Goal: Task Accomplishment & Management: Use online tool/utility

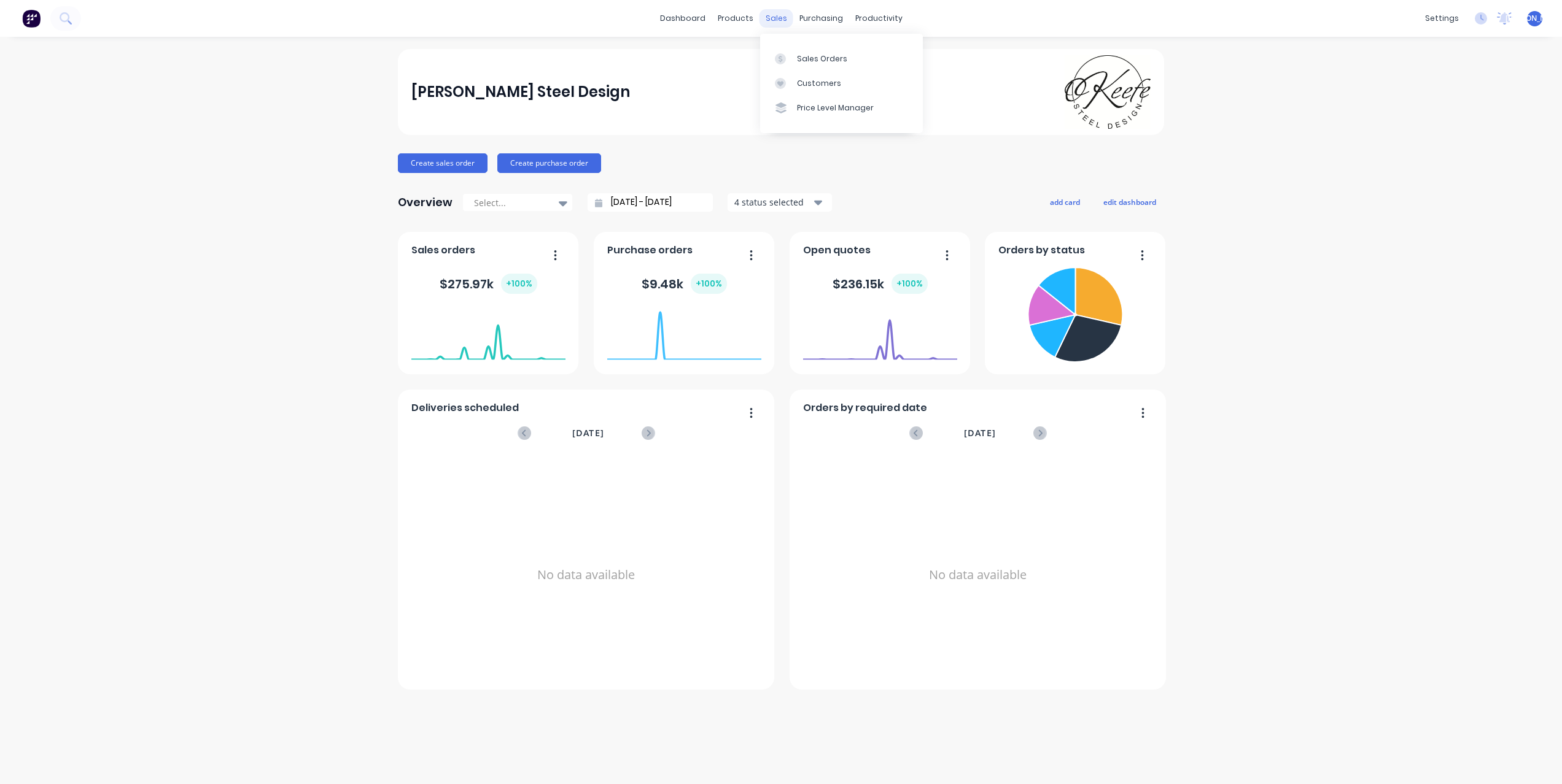
click at [778, 18] on div "sales" at bounding box center [776, 18] width 34 height 18
click at [817, 57] on div "Sales Orders" at bounding box center [822, 59] width 50 height 11
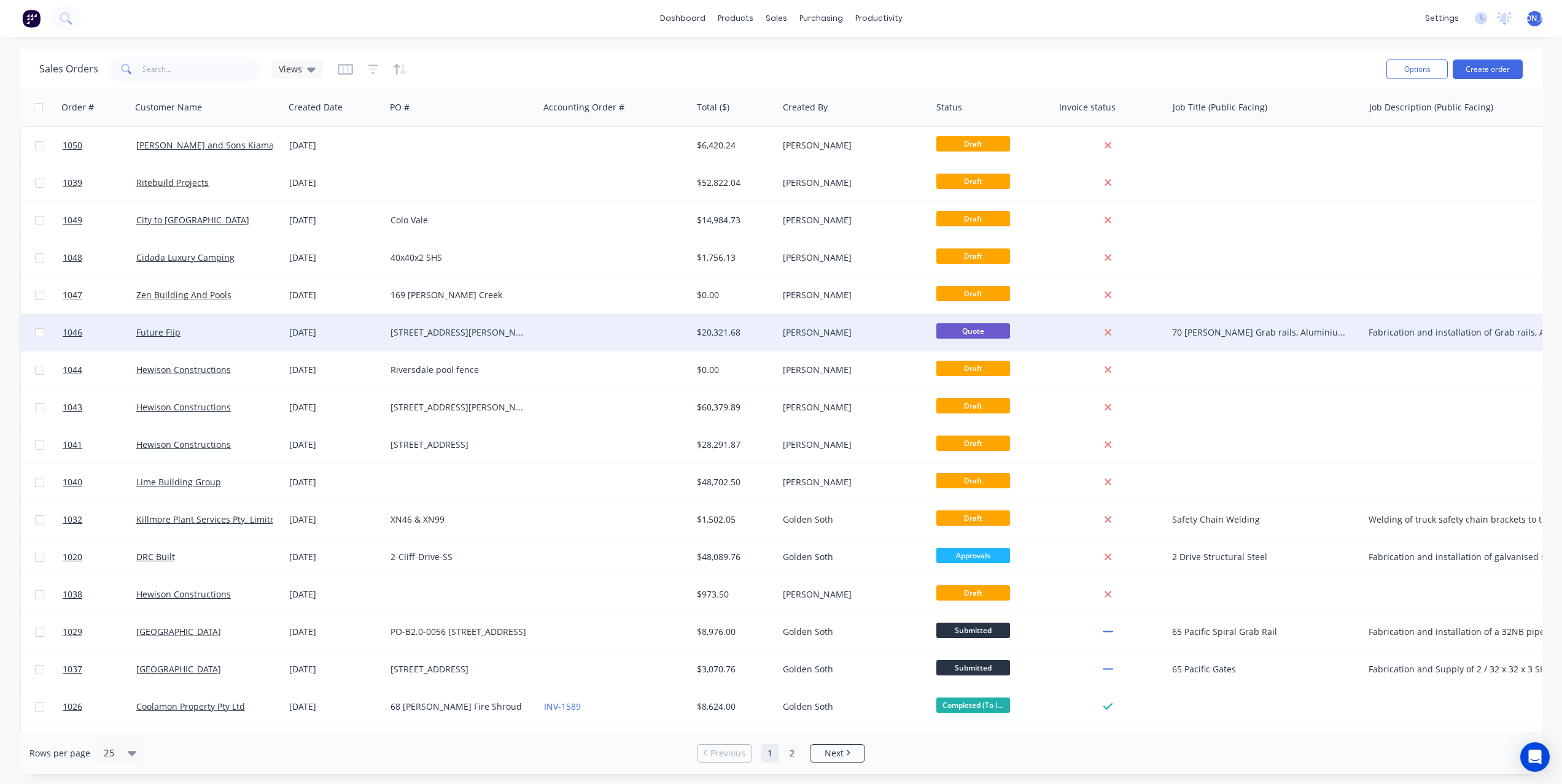
click at [426, 330] on div "[STREET_ADDRESS][PERSON_NAME]" at bounding box center [459, 332] width 136 height 12
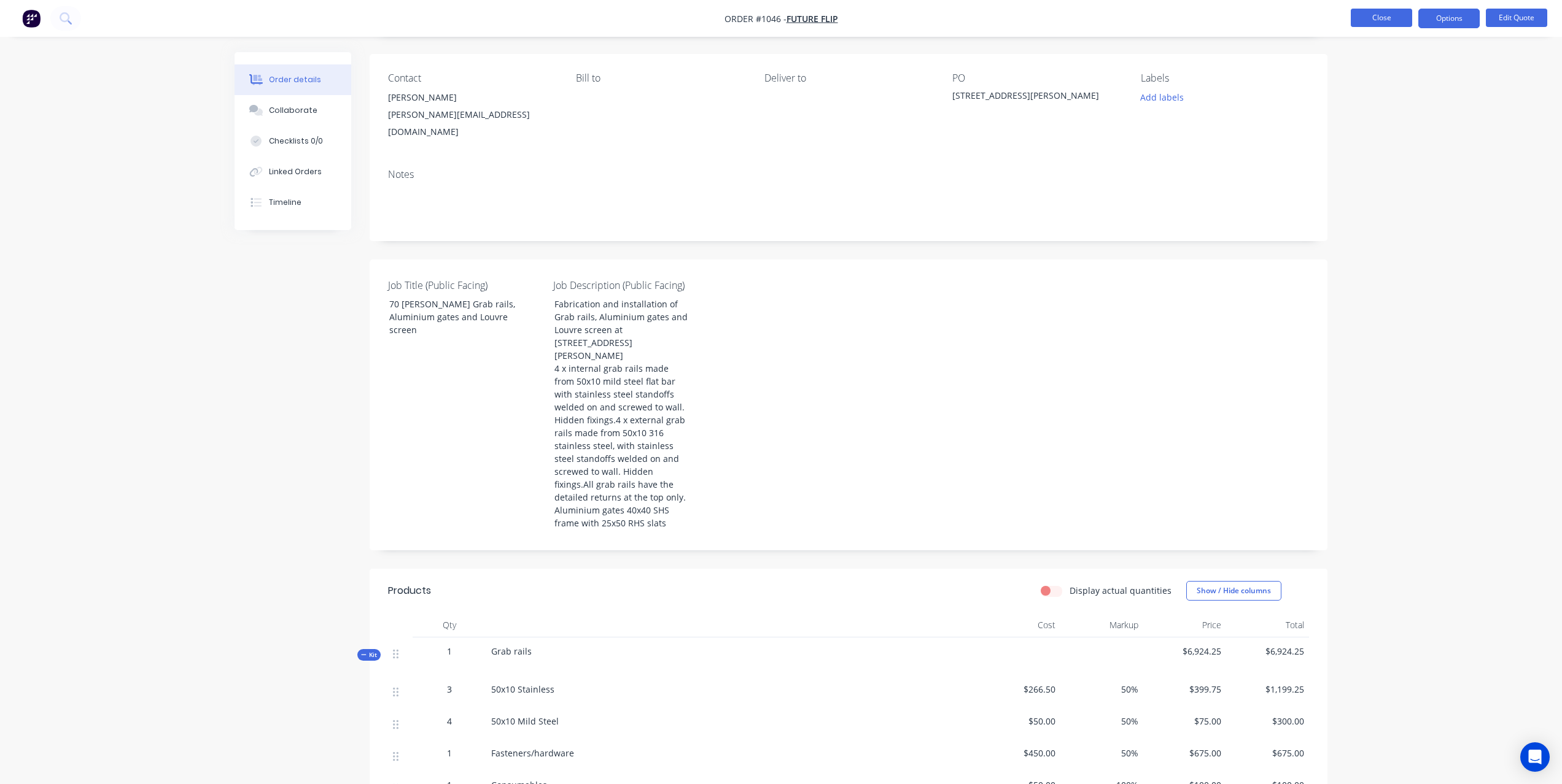
scroll to position [71, 0]
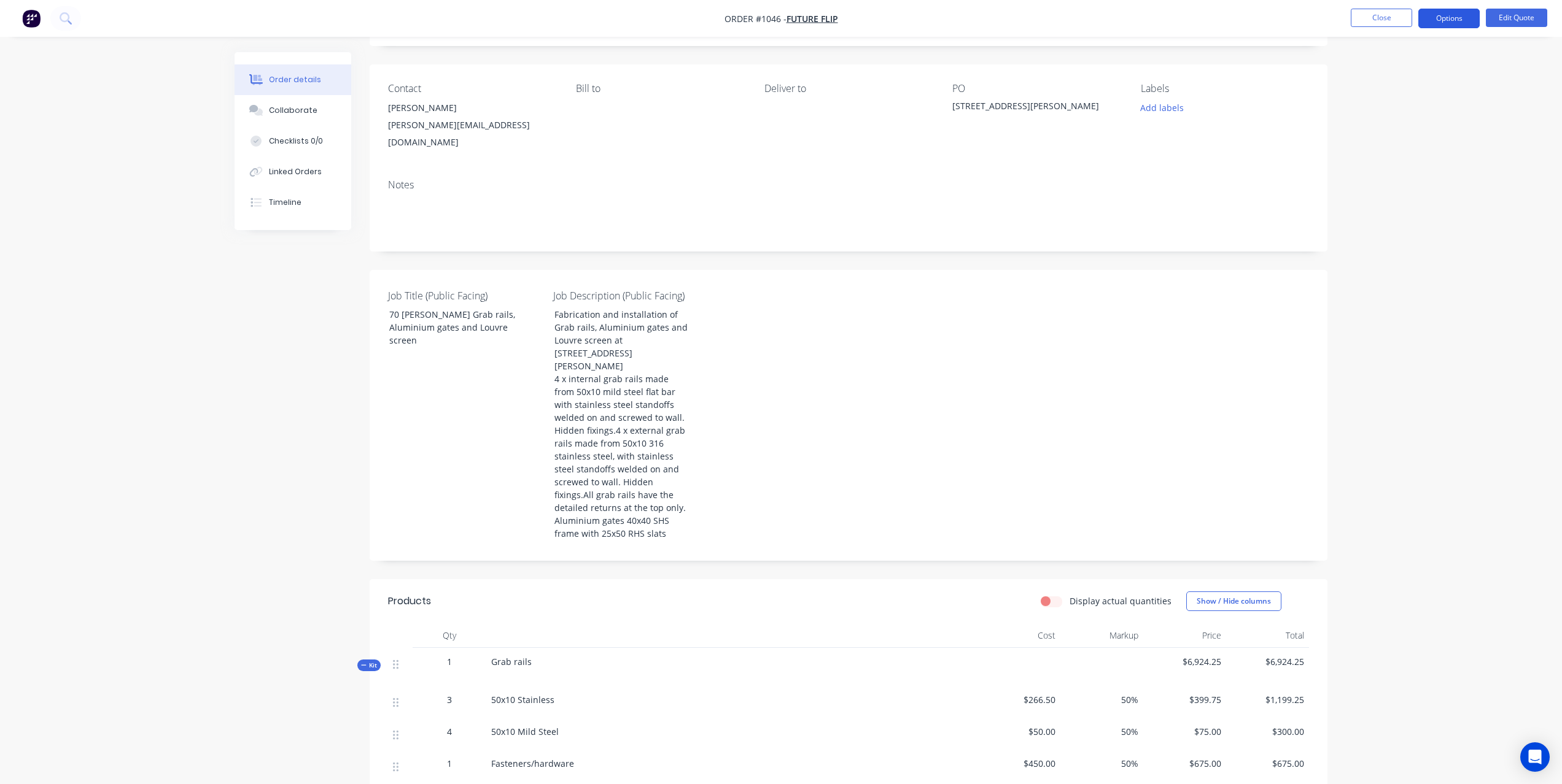
click at [1450, 20] on button "Options" at bounding box center [1449, 18] width 62 height 19
click at [1400, 224] on div "Duplicate" at bounding box center [1412, 222] width 113 height 18
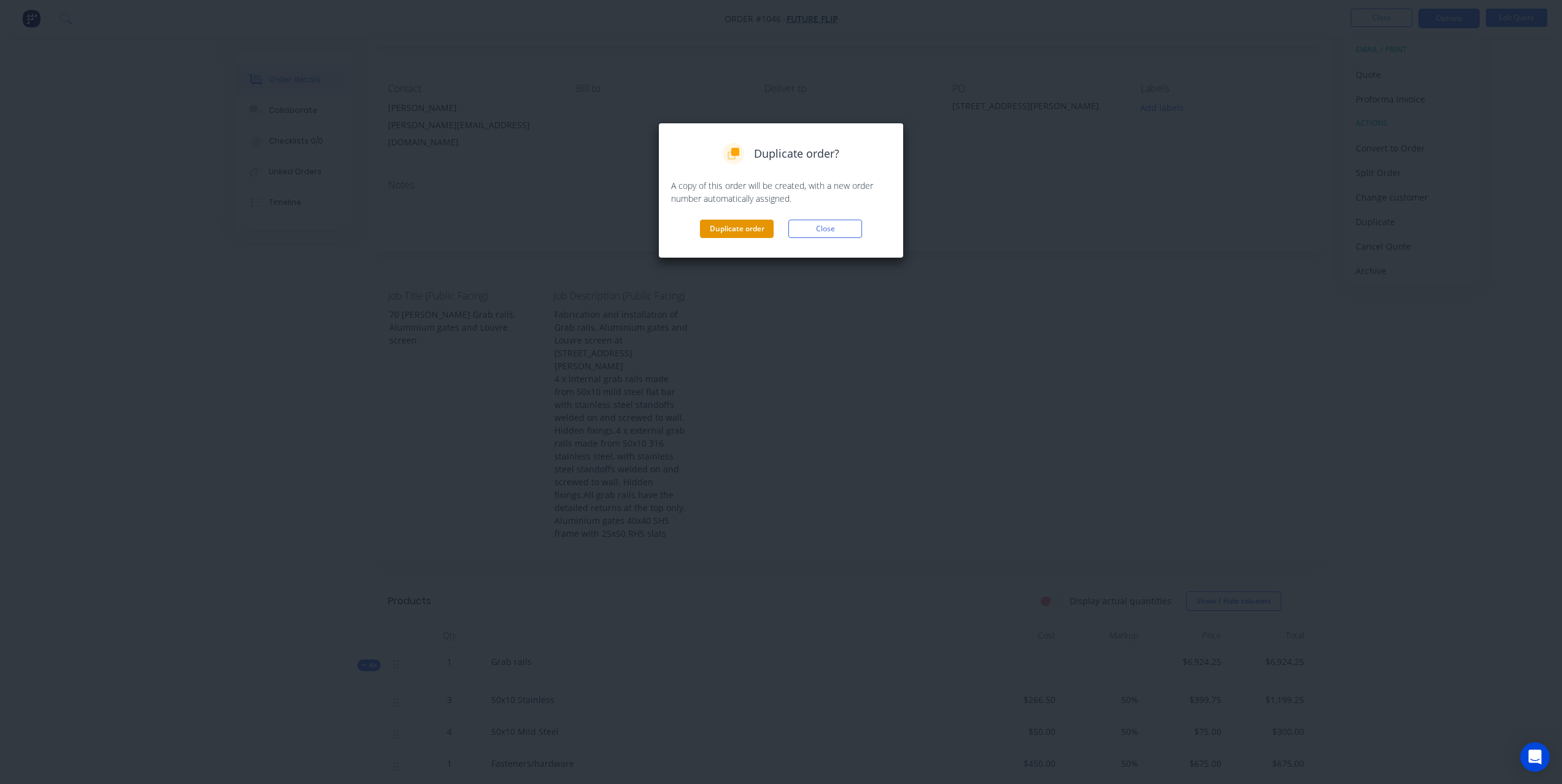
click at [740, 223] on button "Duplicate order" at bounding box center [736, 229] width 74 height 18
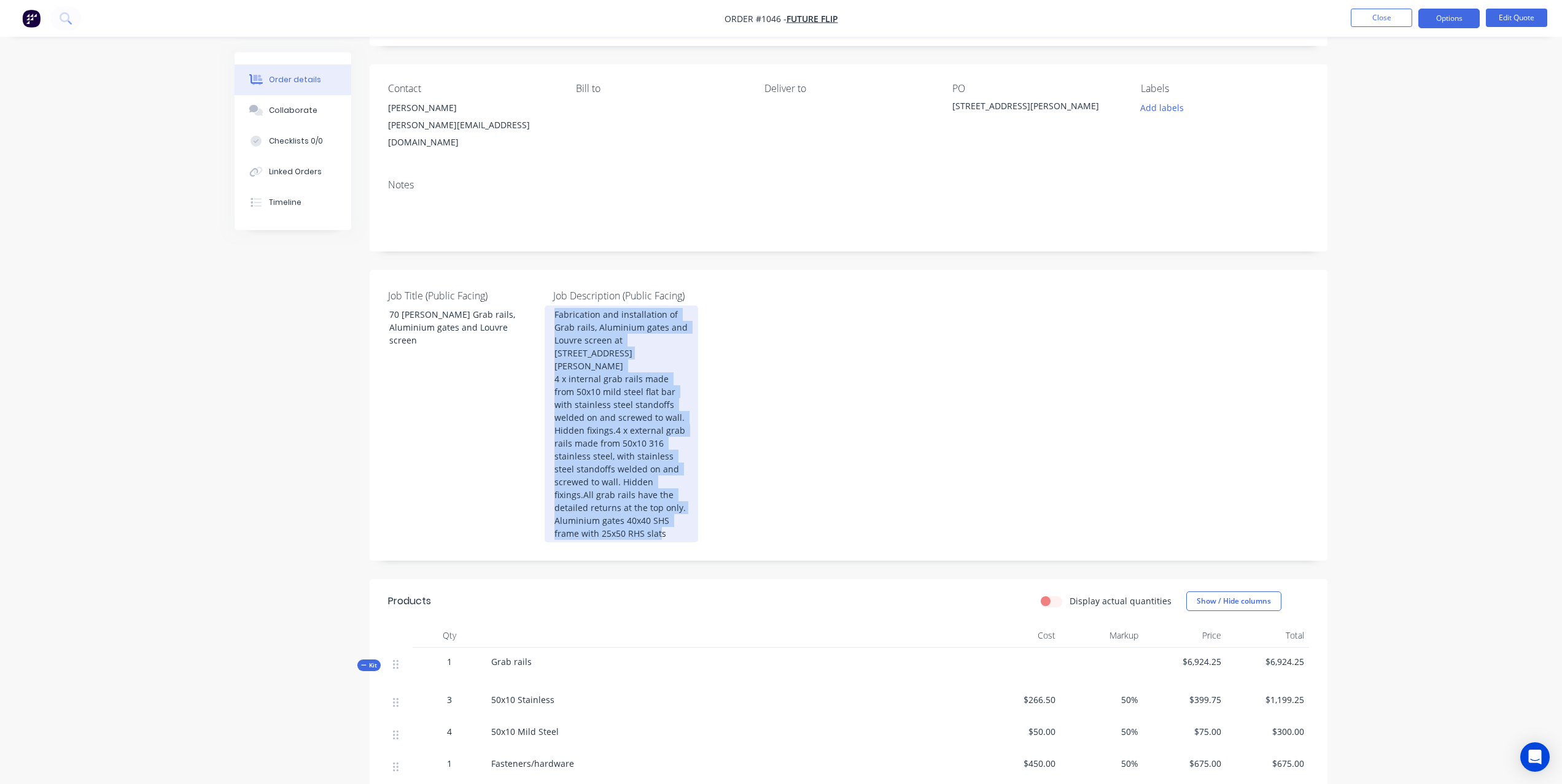
drag, startPoint x: 665, startPoint y: 507, endPoint x: 536, endPoint y: 303, distance: 241.4
click at [536, 303] on div "Job Title (Public Facing) 70 [PERSON_NAME] Grab rails, Aluminium gates and Louv…" at bounding box center [849, 415] width 957 height 291
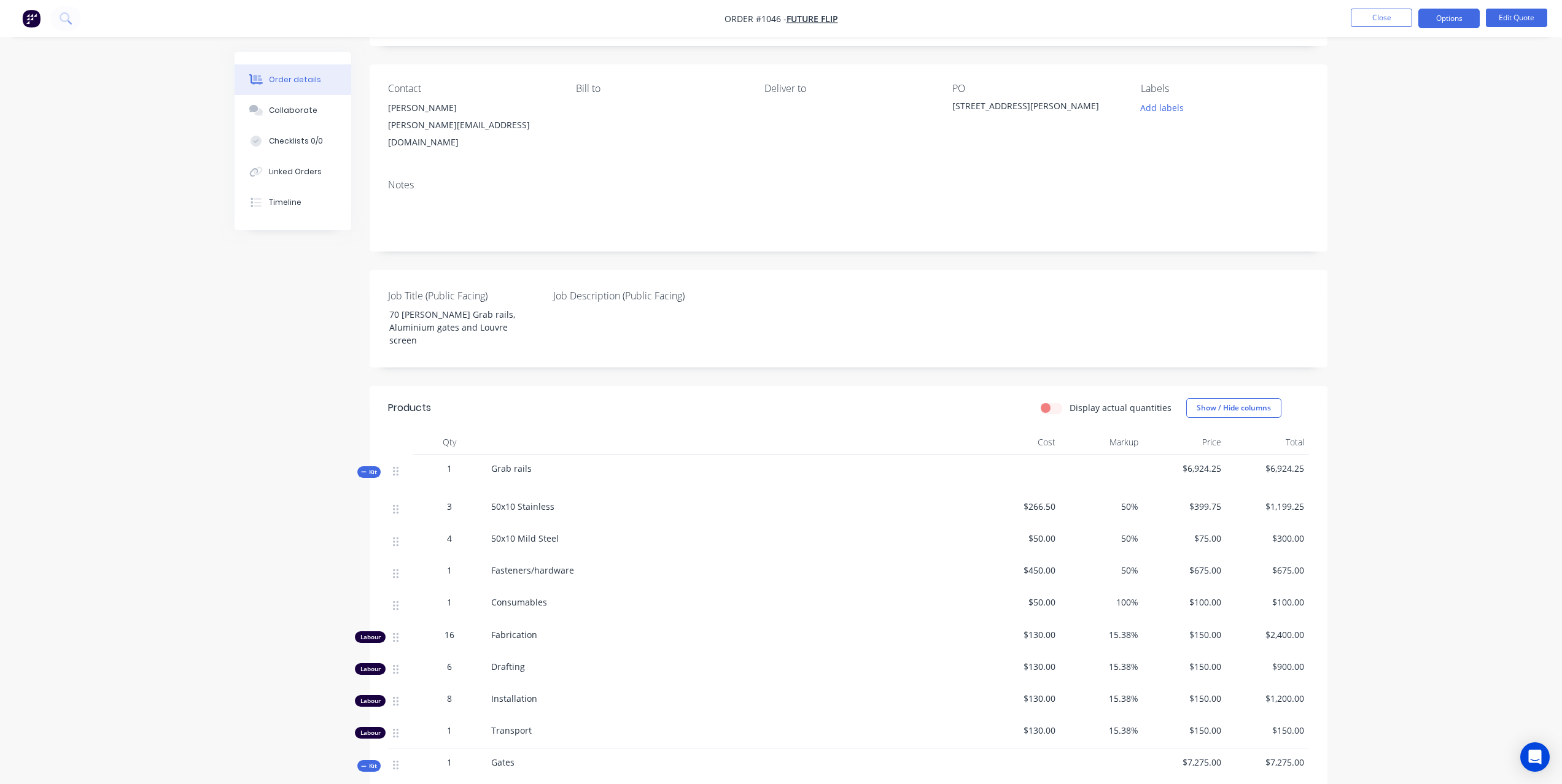
click at [209, 361] on div "Order details Collaborate Checklists 0/0 Linked Orders Timeline Order details C…" at bounding box center [781, 710] width 1562 height 1562
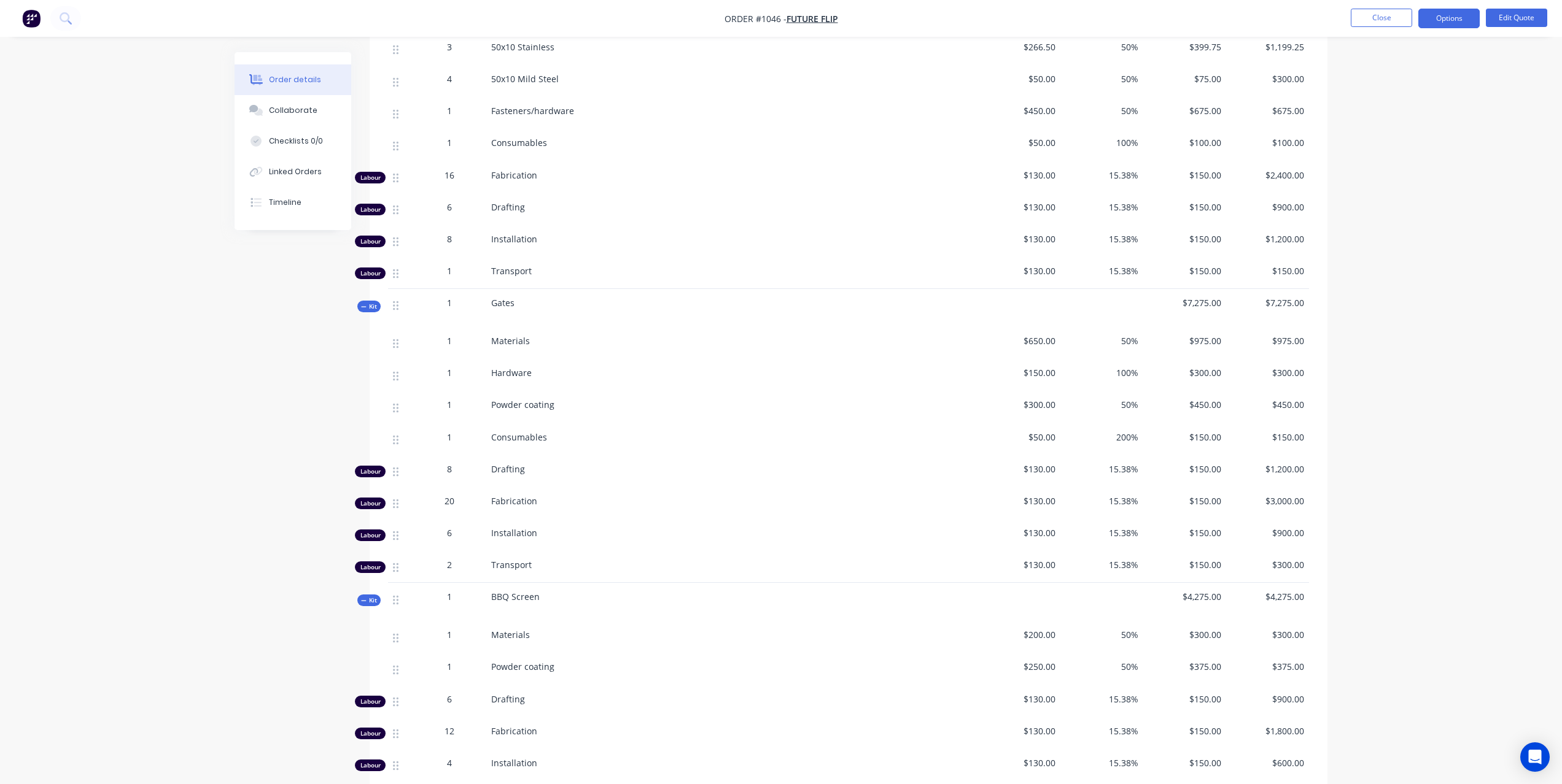
scroll to position [753, 0]
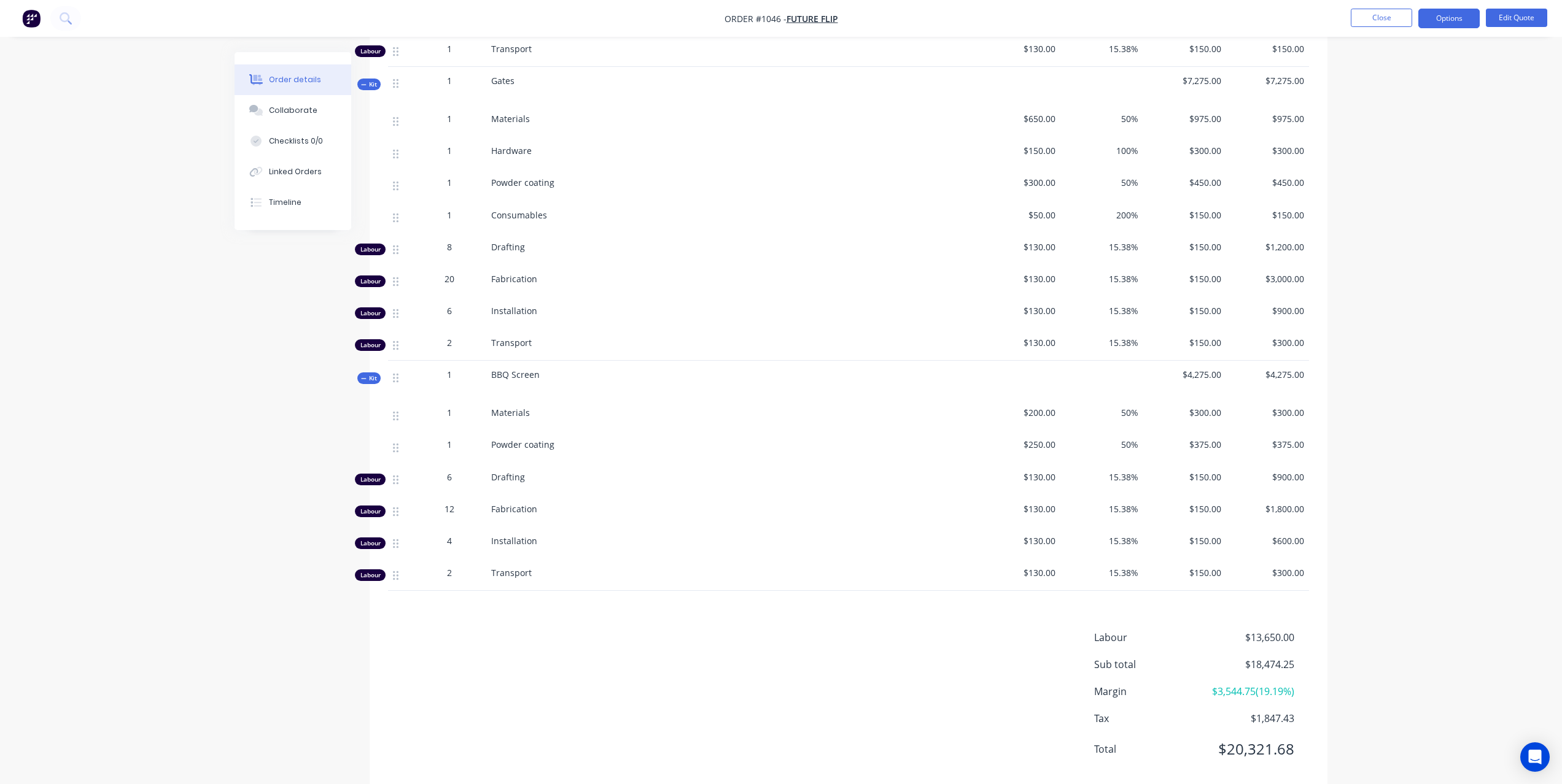
click at [361, 376] on icon at bounding box center [364, 379] width 6 height 6
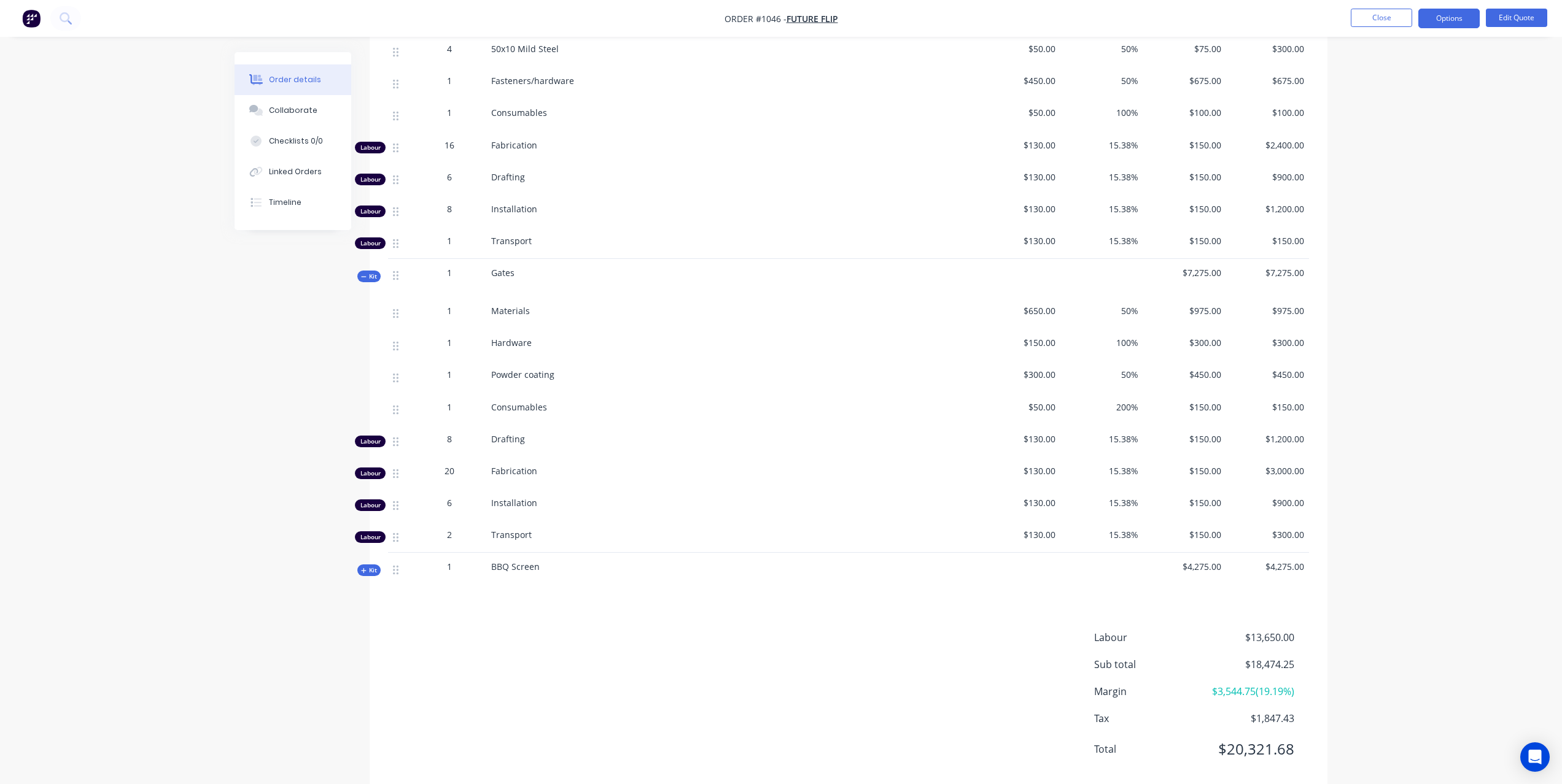
click at [363, 274] on icon at bounding box center [364, 277] width 6 height 6
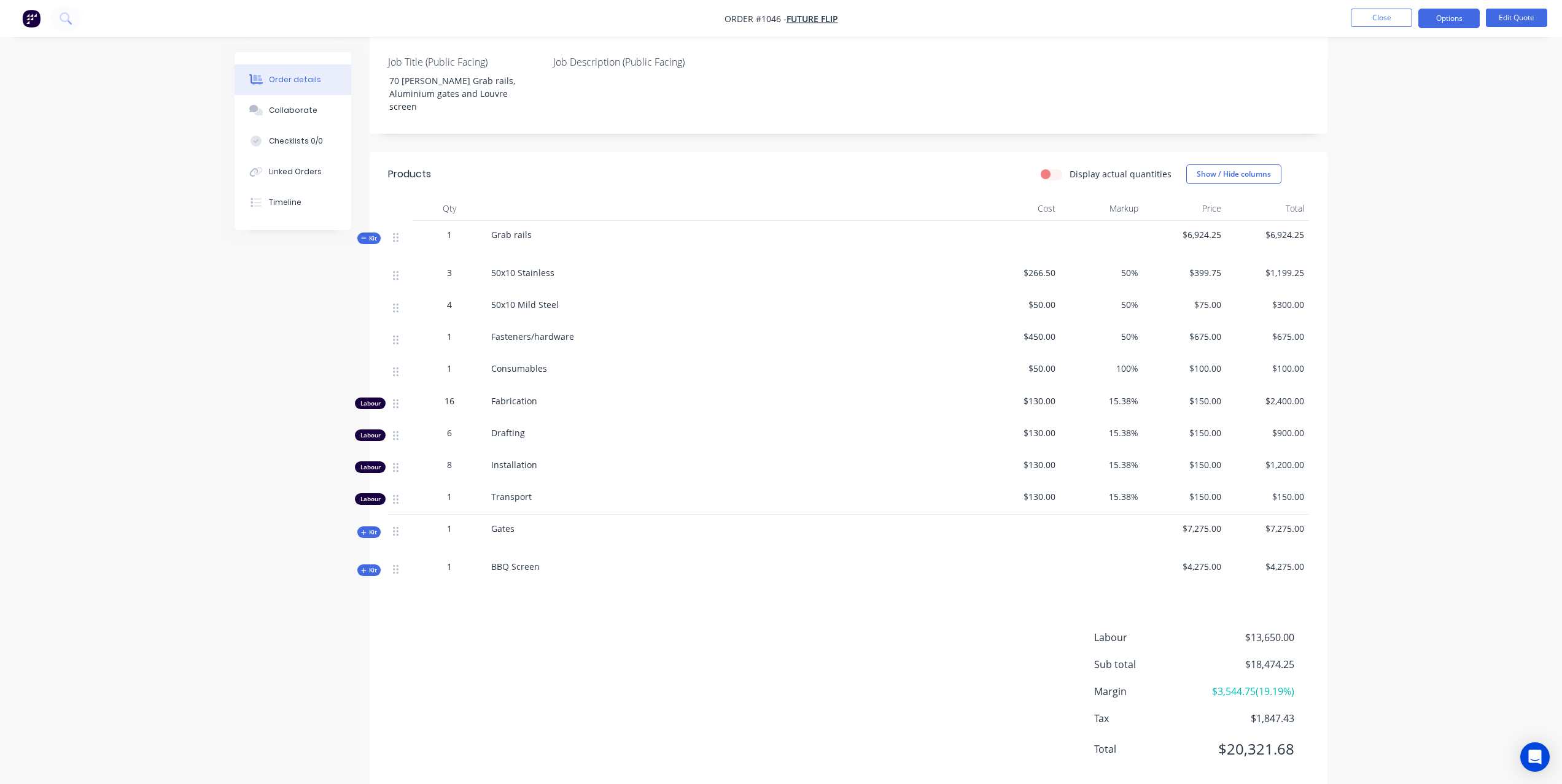
scroll to position [305, 0]
click at [398, 527] on icon at bounding box center [396, 531] width 6 height 11
click at [1304, 553] on div "$4,275.00" at bounding box center [1268, 573] width 83 height 38
click at [1302, 561] on span "$4,275.00" at bounding box center [1268, 567] width 73 height 12
click at [1289, 561] on span "$4,275.00" at bounding box center [1268, 567] width 73 height 12
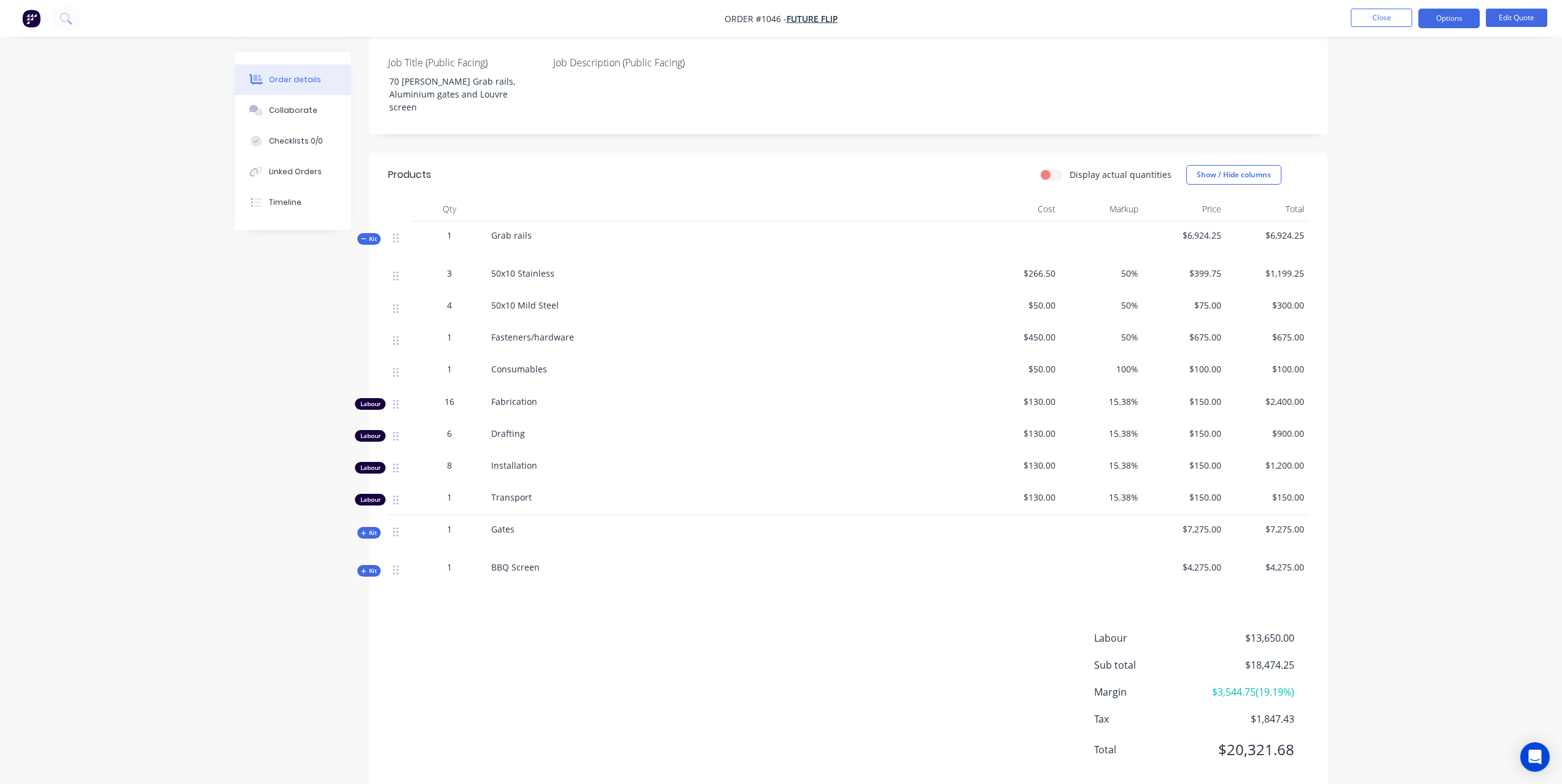
click at [368, 567] on span "Kit" at bounding box center [369, 572] width 16 height 10
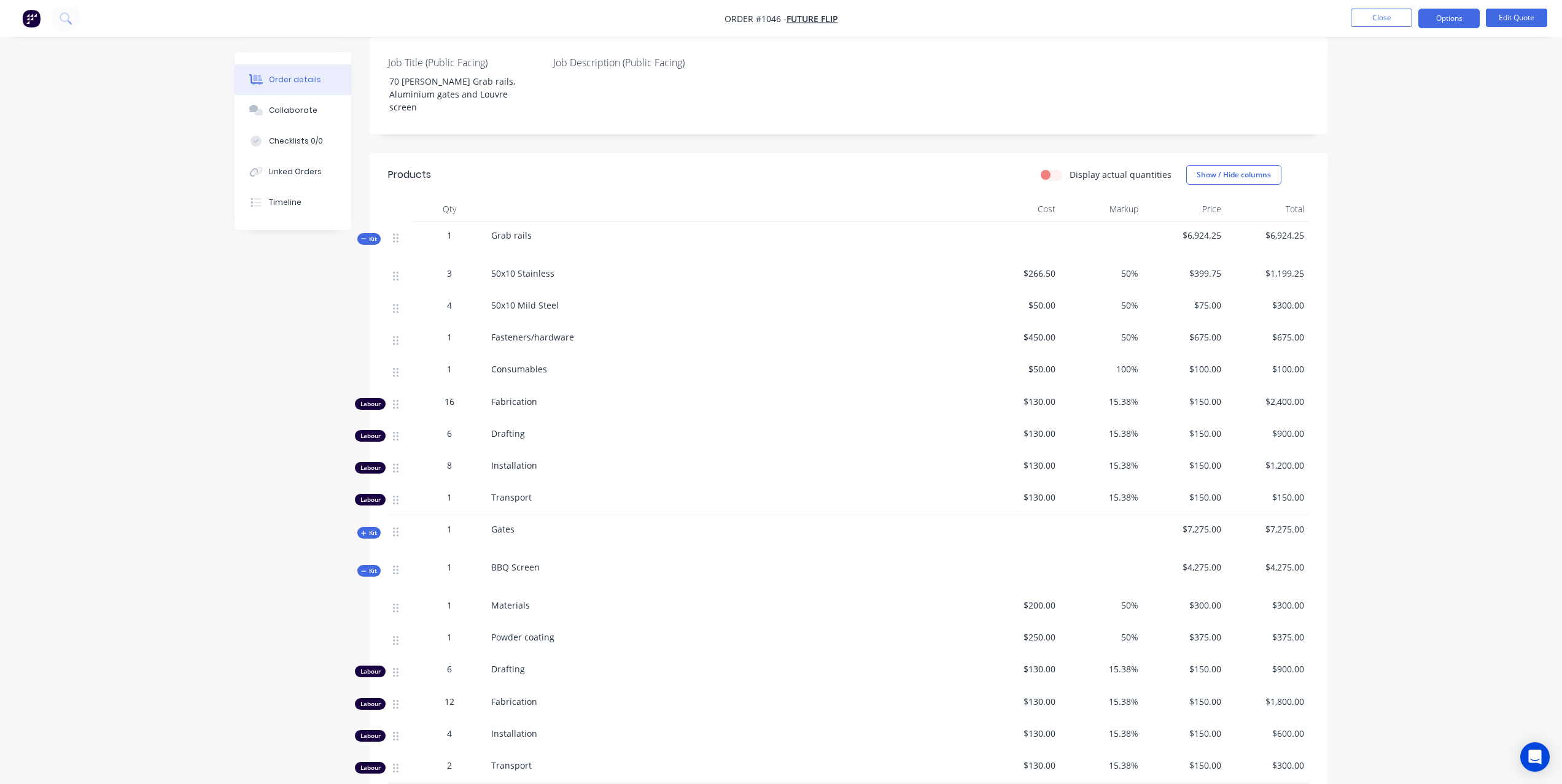
click at [369, 528] on span "Kit" at bounding box center [369, 533] width 16 height 10
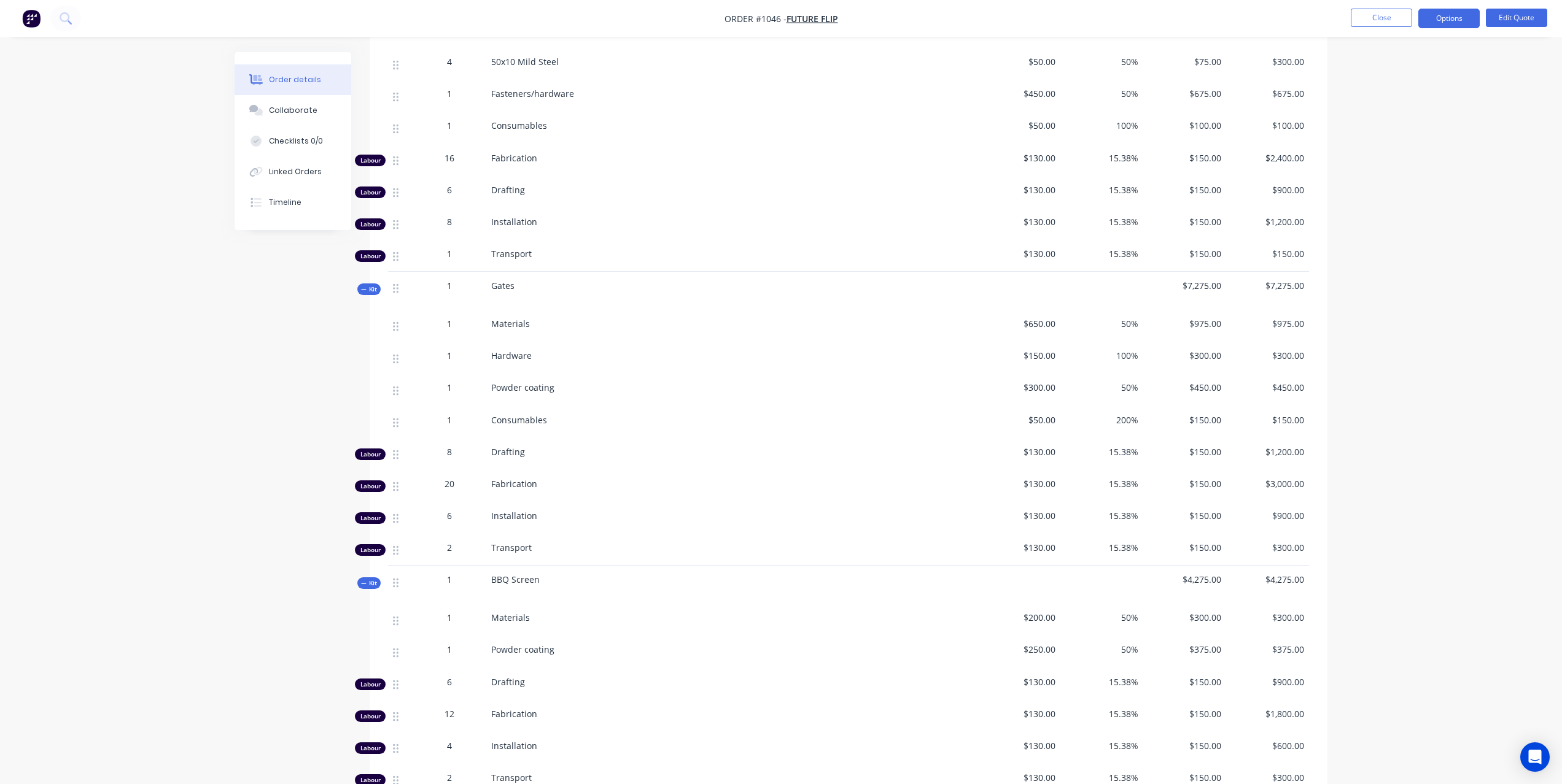
scroll to position [640, 0]
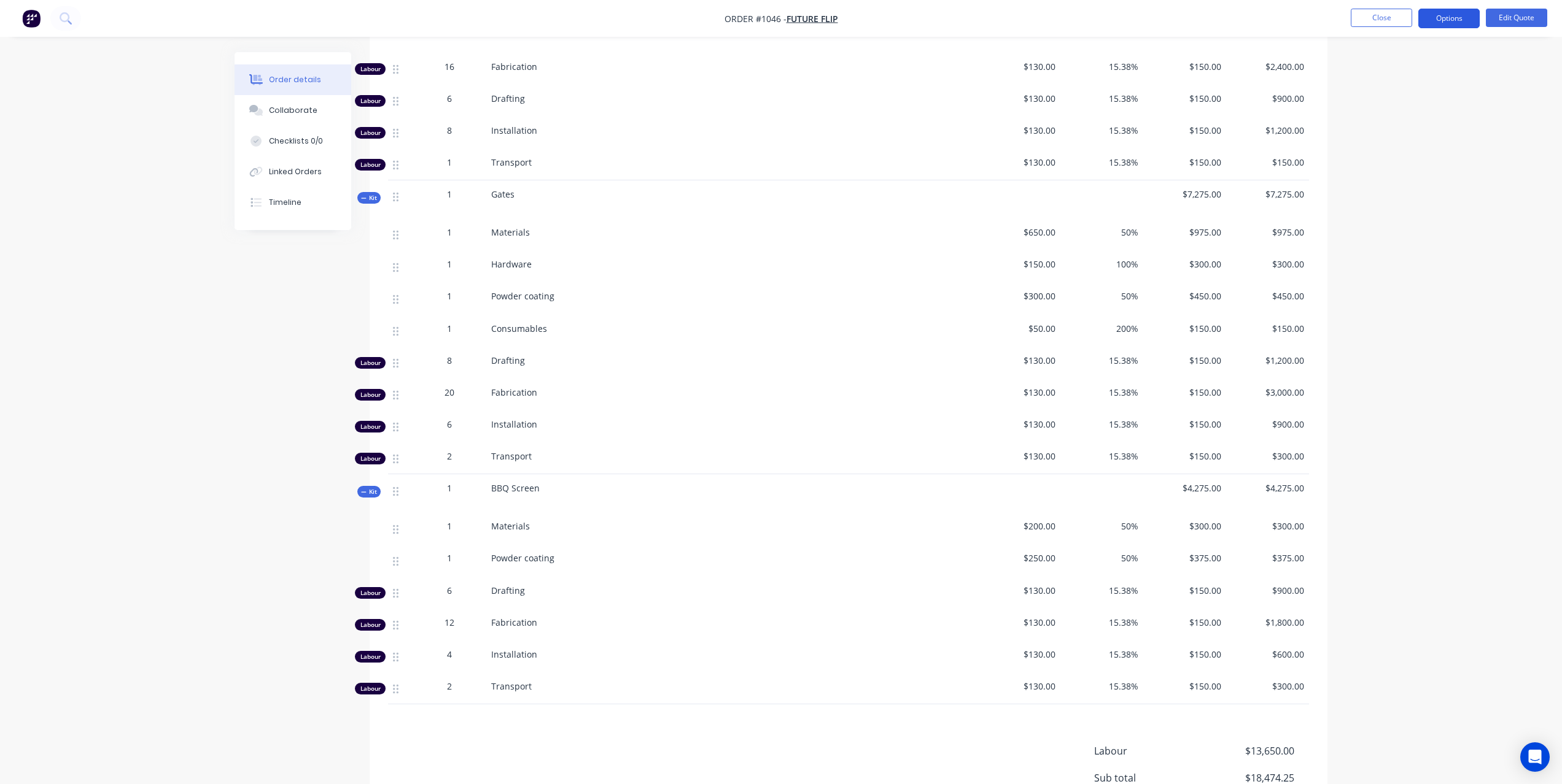
click at [1453, 17] on button "Options" at bounding box center [1449, 18] width 62 height 19
click at [1508, 17] on button "Edit Quote" at bounding box center [1517, 17] width 62 height 18
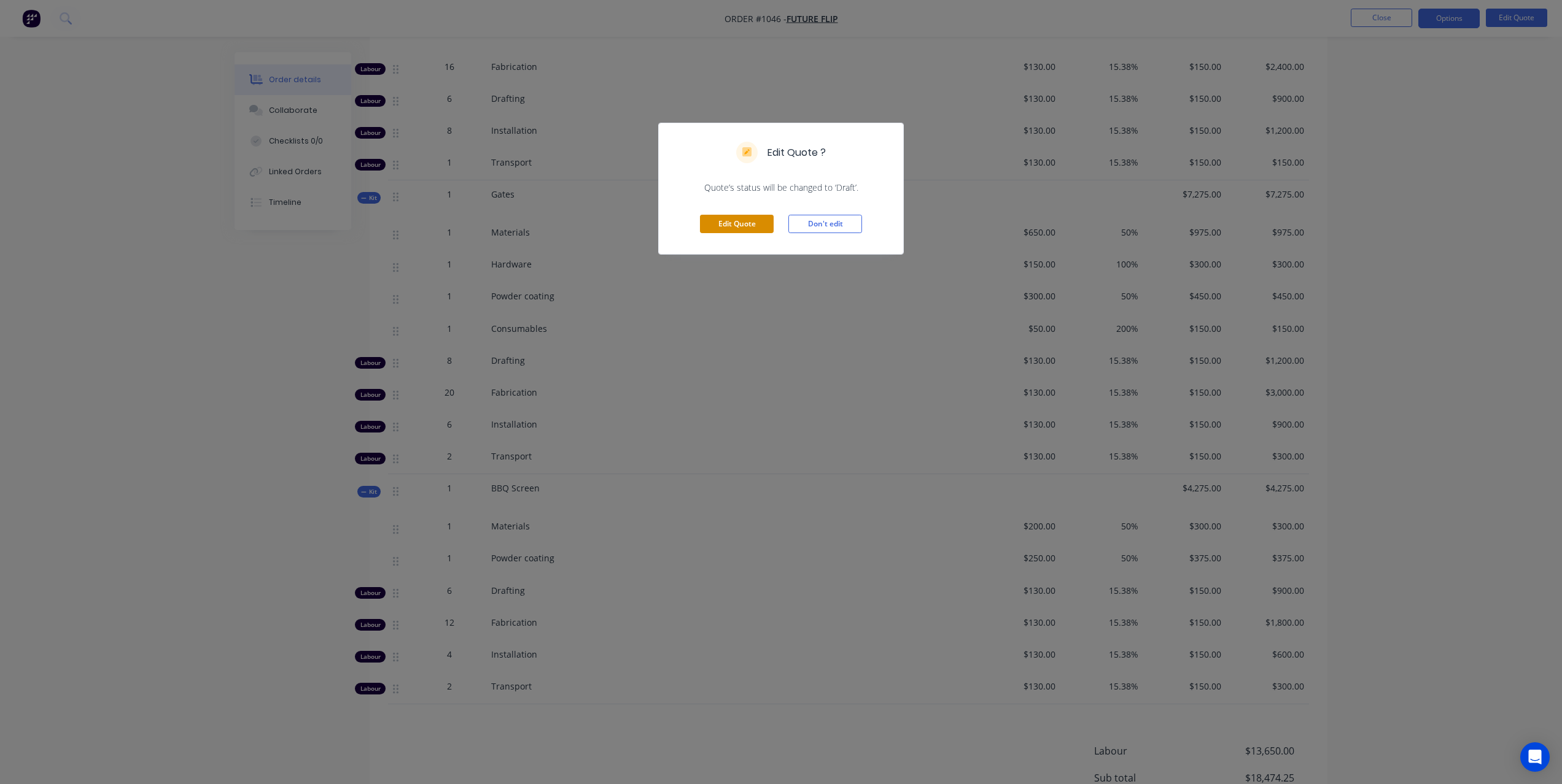
click at [719, 229] on button "Edit Quote" at bounding box center [736, 224] width 74 height 18
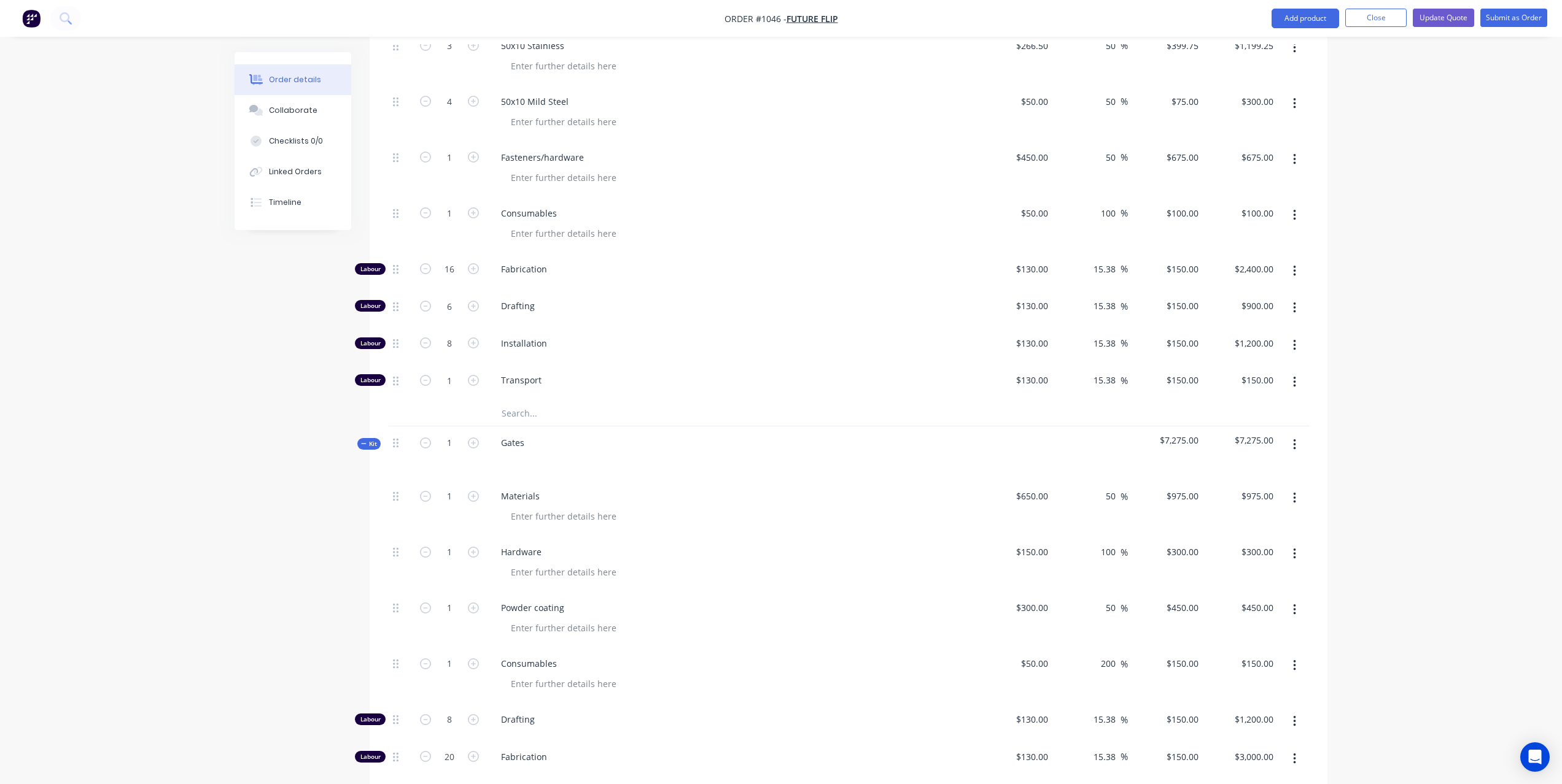
scroll to position [571, 0]
click at [1298, 432] on button "button" at bounding box center [1295, 443] width 29 height 22
click at [1229, 541] on div "Delete" at bounding box center [1251, 550] width 94 height 18
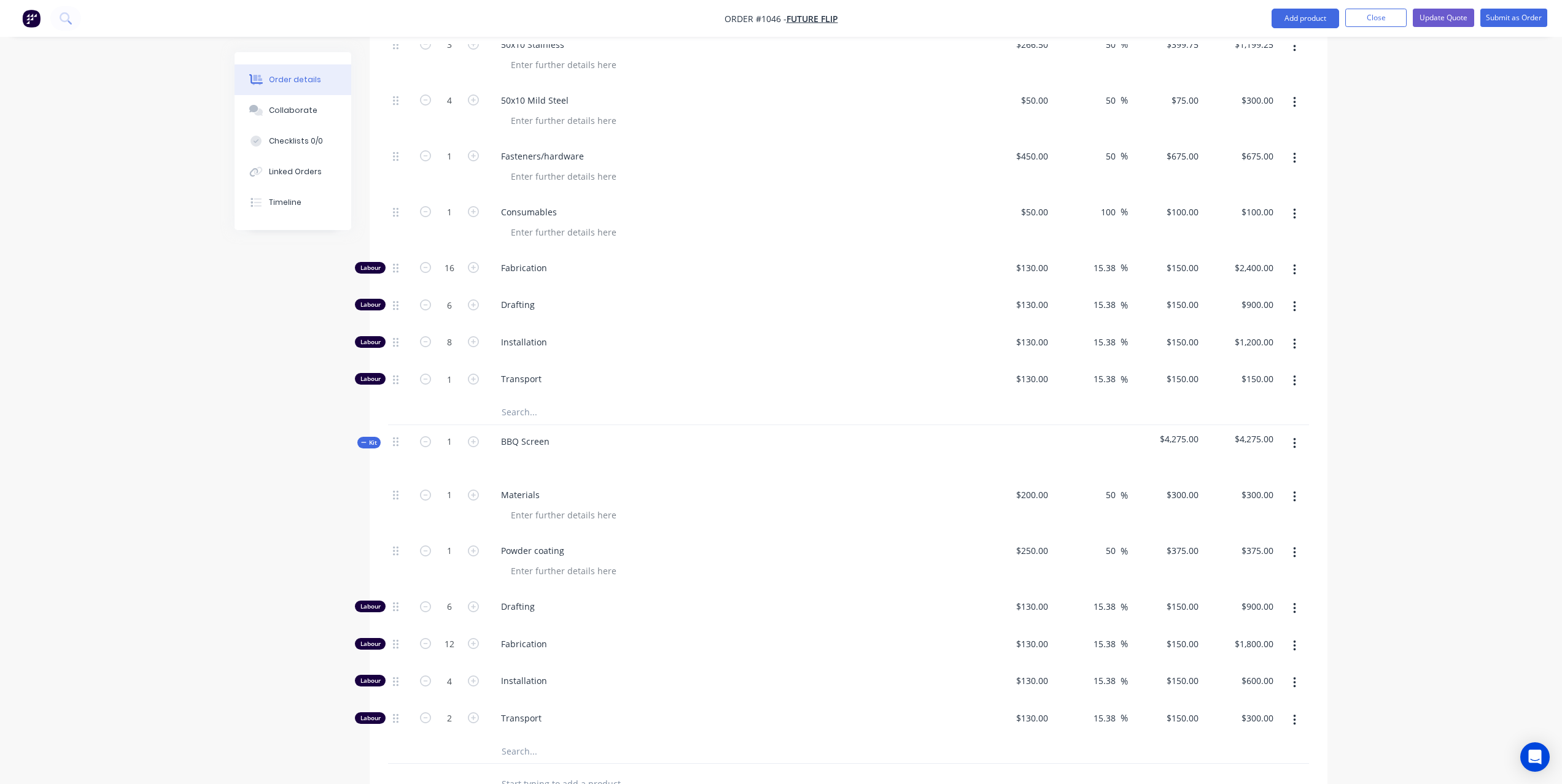
click at [1296, 432] on button "button" at bounding box center [1295, 443] width 29 height 22
click at [1256, 541] on div "Delete" at bounding box center [1251, 550] width 94 height 18
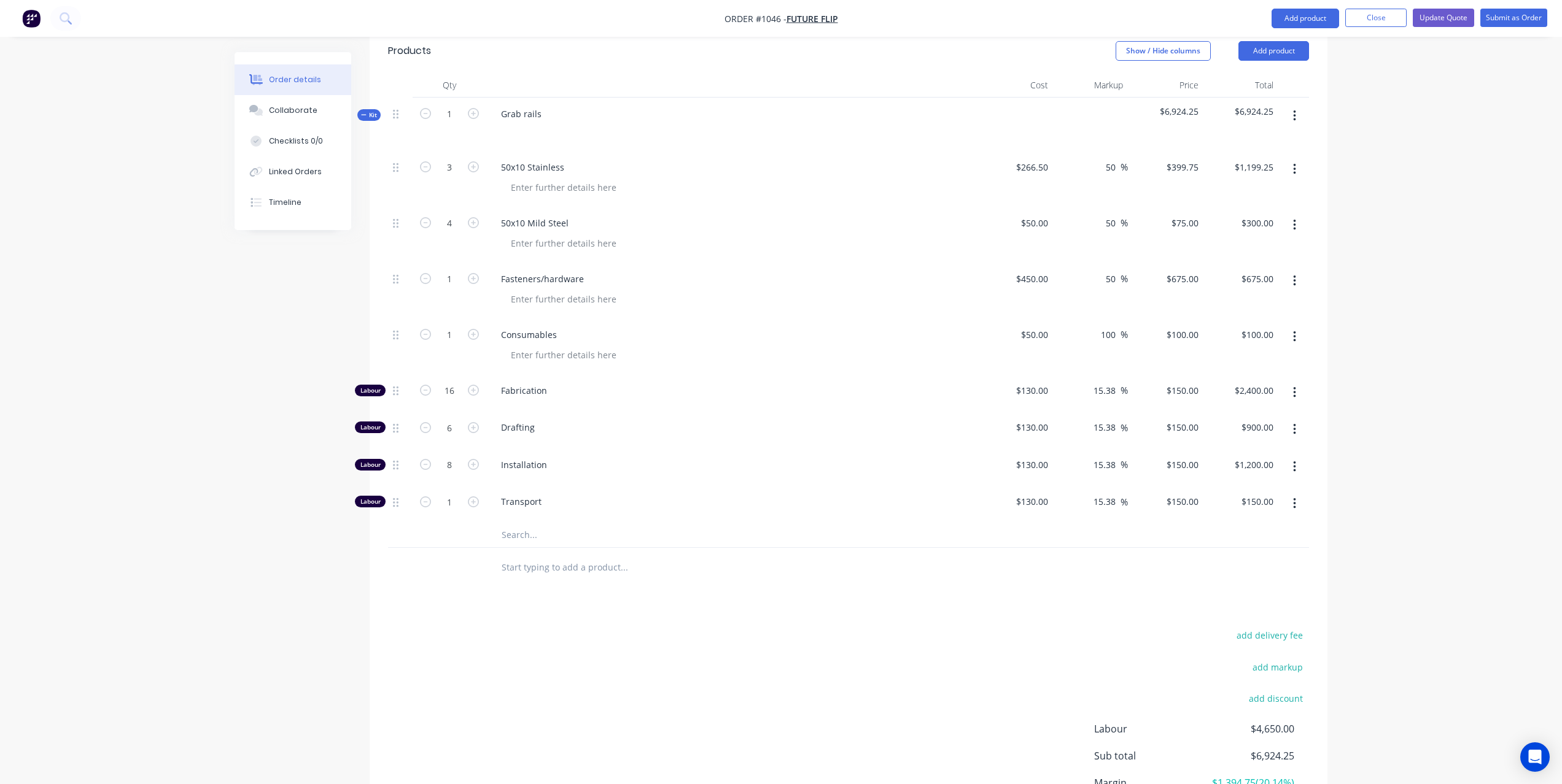
scroll to position [425, 0]
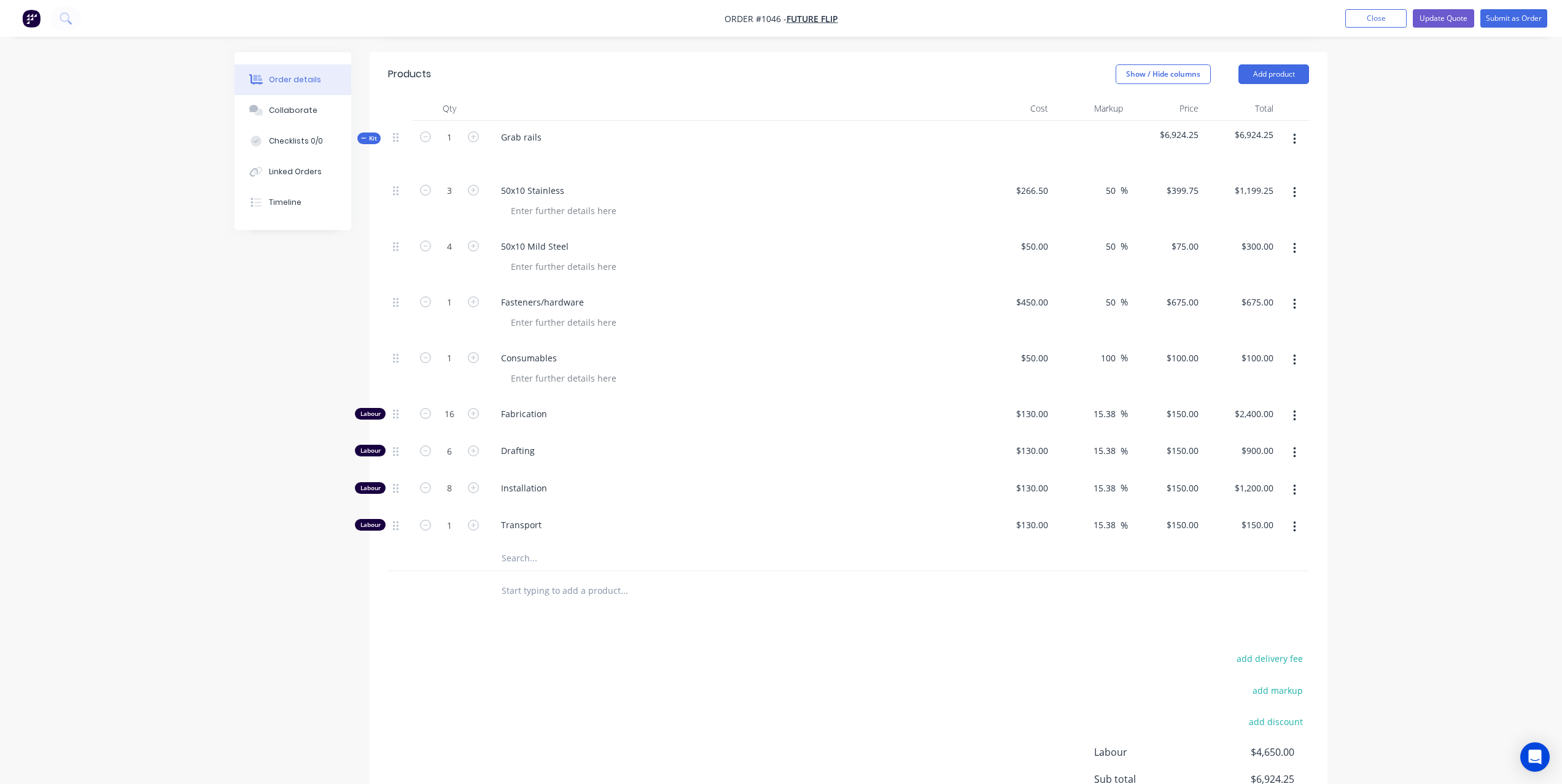
click at [601, 578] on input "text" at bounding box center [623, 591] width 245 height 25
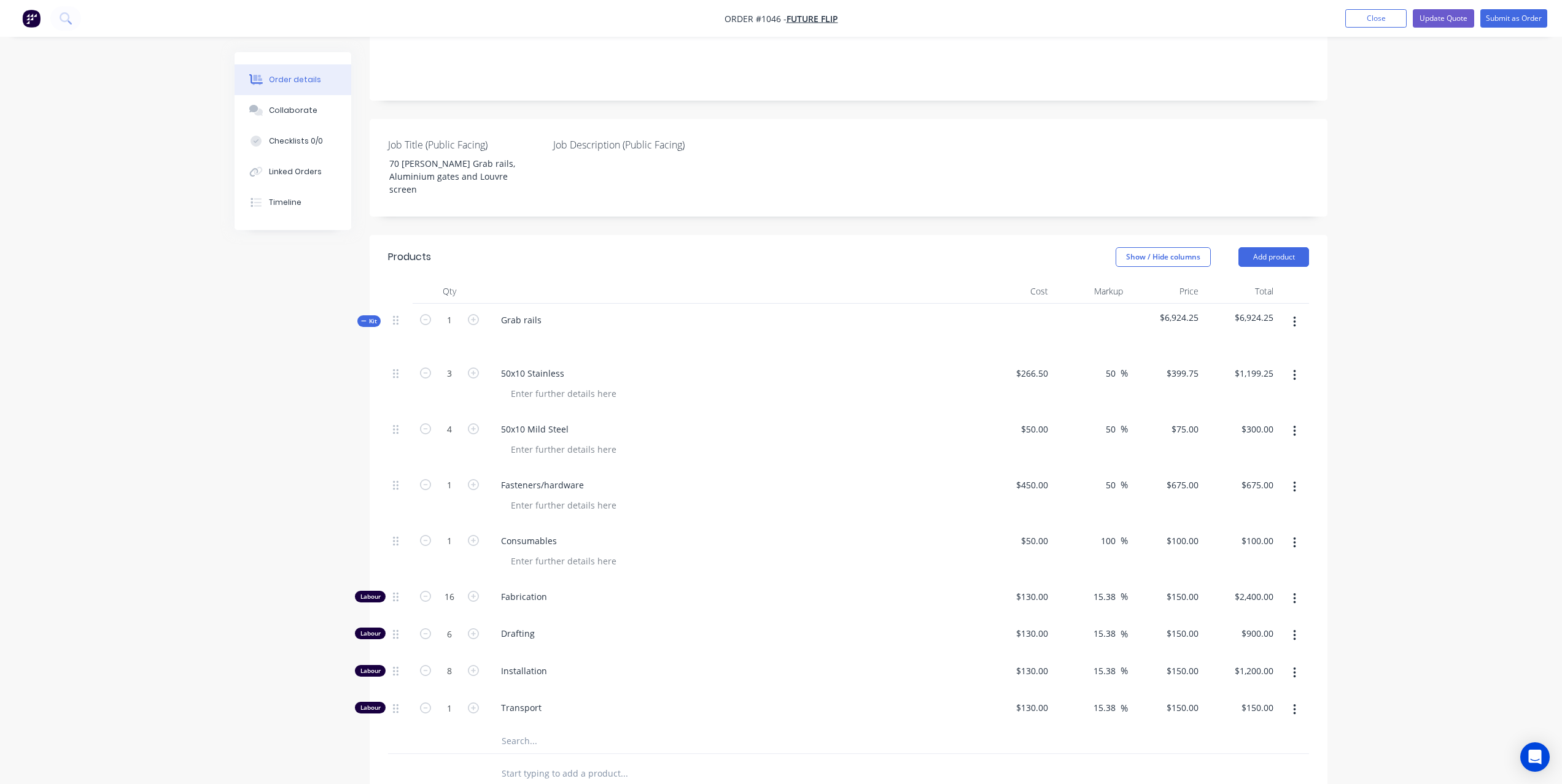
scroll to position [224, 0]
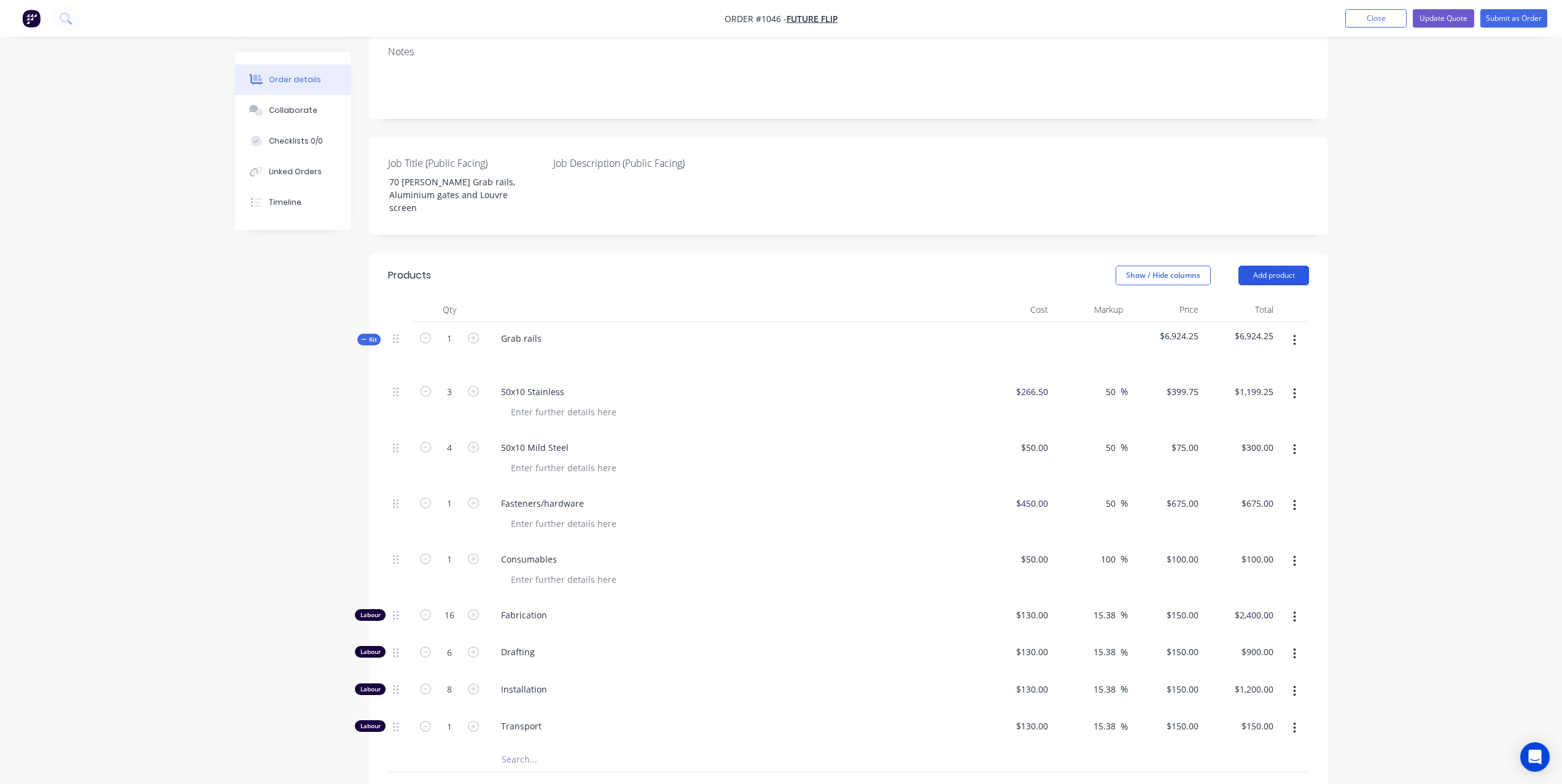
click at [1276, 266] on button "Add product" at bounding box center [1273, 276] width 70 height 19
click at [1258, 298] on div "Product catalogue" at bounding box center [1251, 306] width 94 height 18
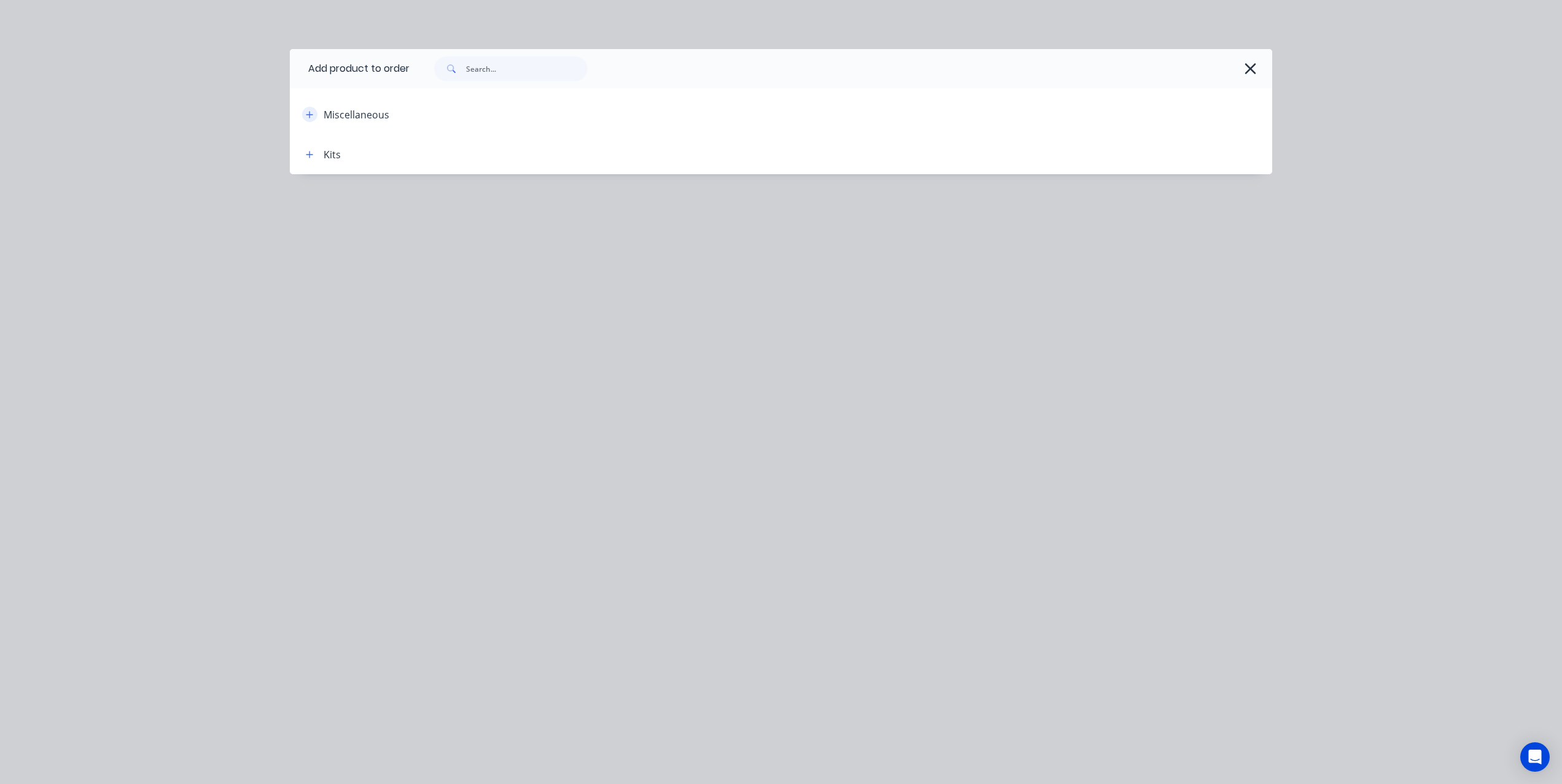
click at [304, 112] on button "button" at bounding box center [310, 114] width 15 height 15
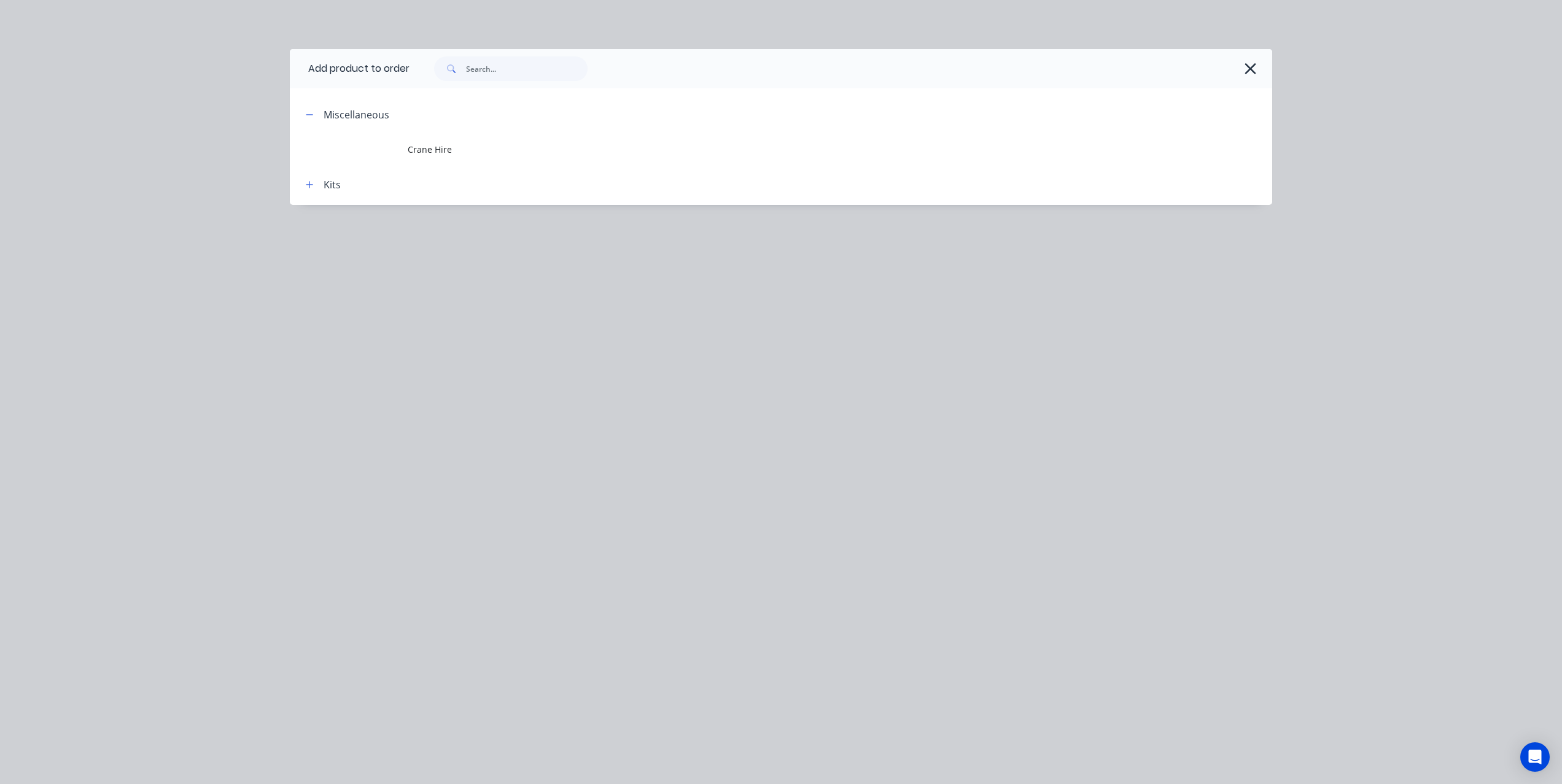
click at [330, 183] on div "Kits" at bounding box center [333, 184] width 17 height 14
click at [332, 188] on div "Kits" at bounding box center [333, 184] width 17 height 14
click at [309, 184] on icon "button" at bounding box center [310, 184] width 7 height 7
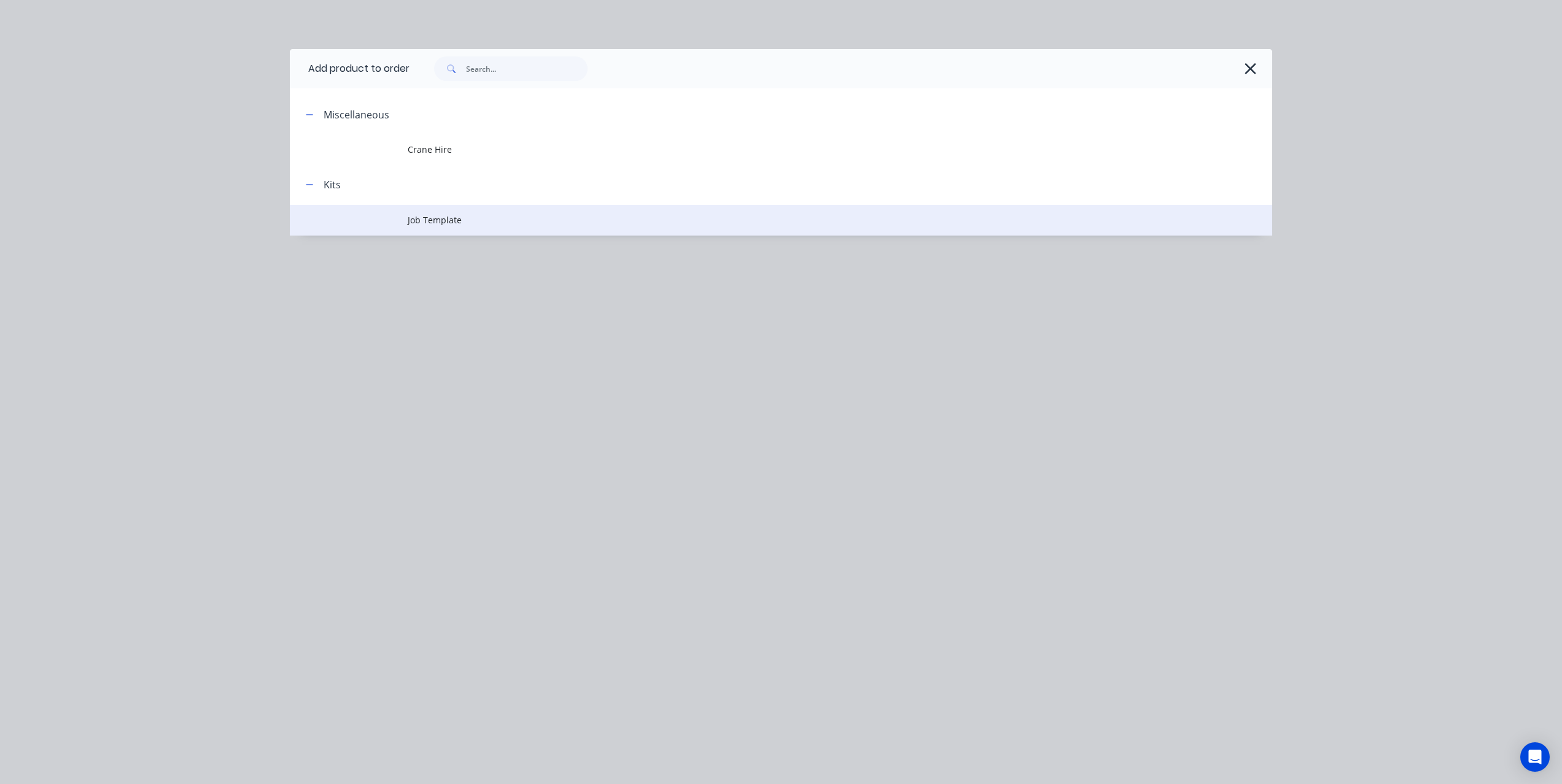
click at [426, 213] on span "Job Template" at bounding box center [753, 219] width 691 height 12
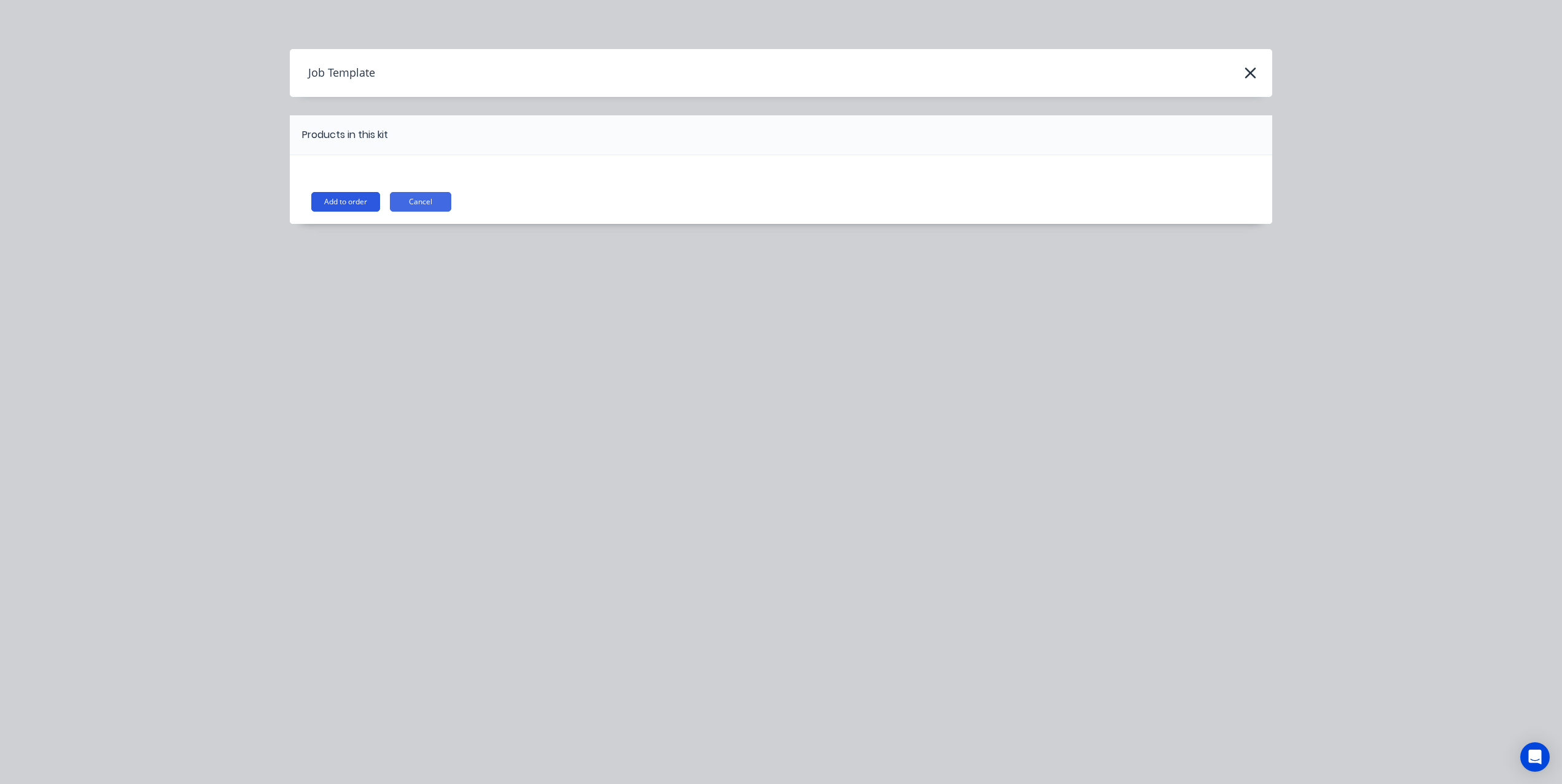
click at [353, 205] on button "Add to order" at bounding box center [346, 202] width 69 height 19
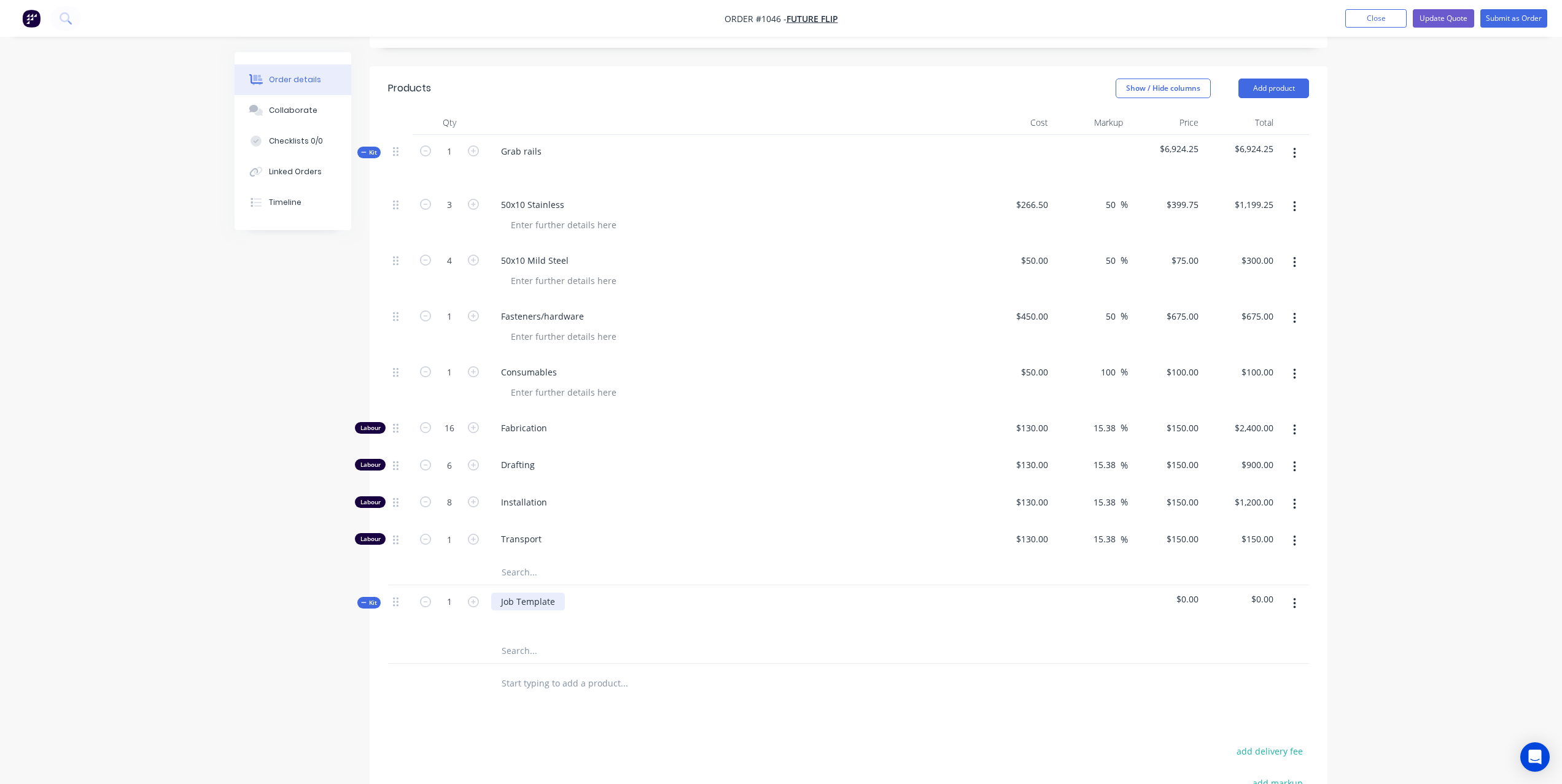
click at [531, 593] on div "Job Template" at bounding box center [528, 601] width 74 height 18
drag, startPoint x: 554, startPoint y: 563, endPoint x: 501, endPoint y: 563, distance: 53.0
click at [501, 594] on div "Job Template" at bounding box center [528, 602] width 74 height 18
click at [621, 691] on div "Products Show / Hide columns Add product Qty Cost Markup Price Total Kit 1 Grab…" at bounding box center [849, 533] width 957 height 933
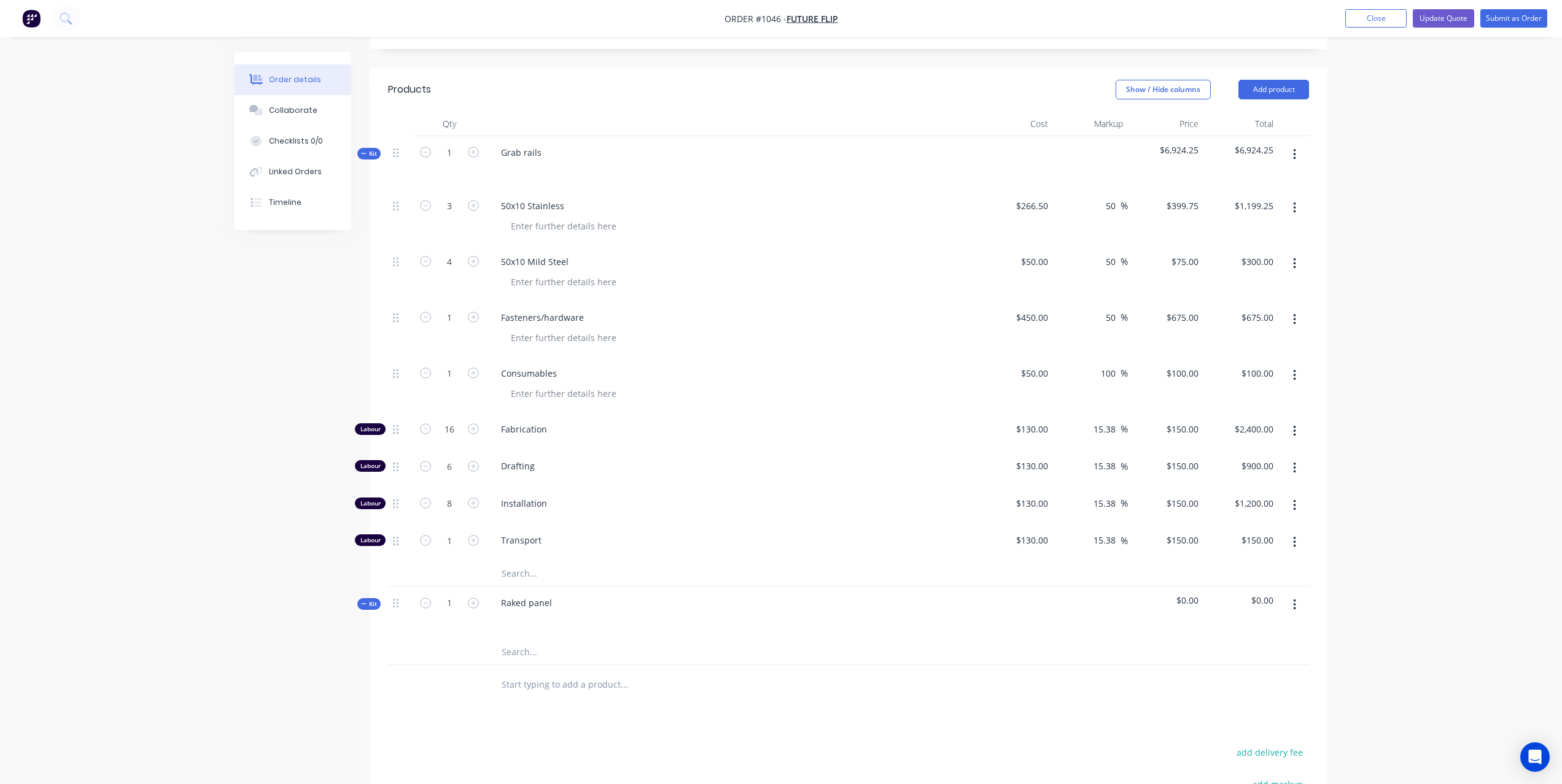
click at [1296, 594] on button "button" at bounding box center [1295, 604] width 29 height 22
click at [1260, 628] on div "Add product to kit" at bounding box center [1251, 637] width 94 height 18
click at [1242, 775] on div "Labour" at bounding box center [1251, 784] width 94 height 18
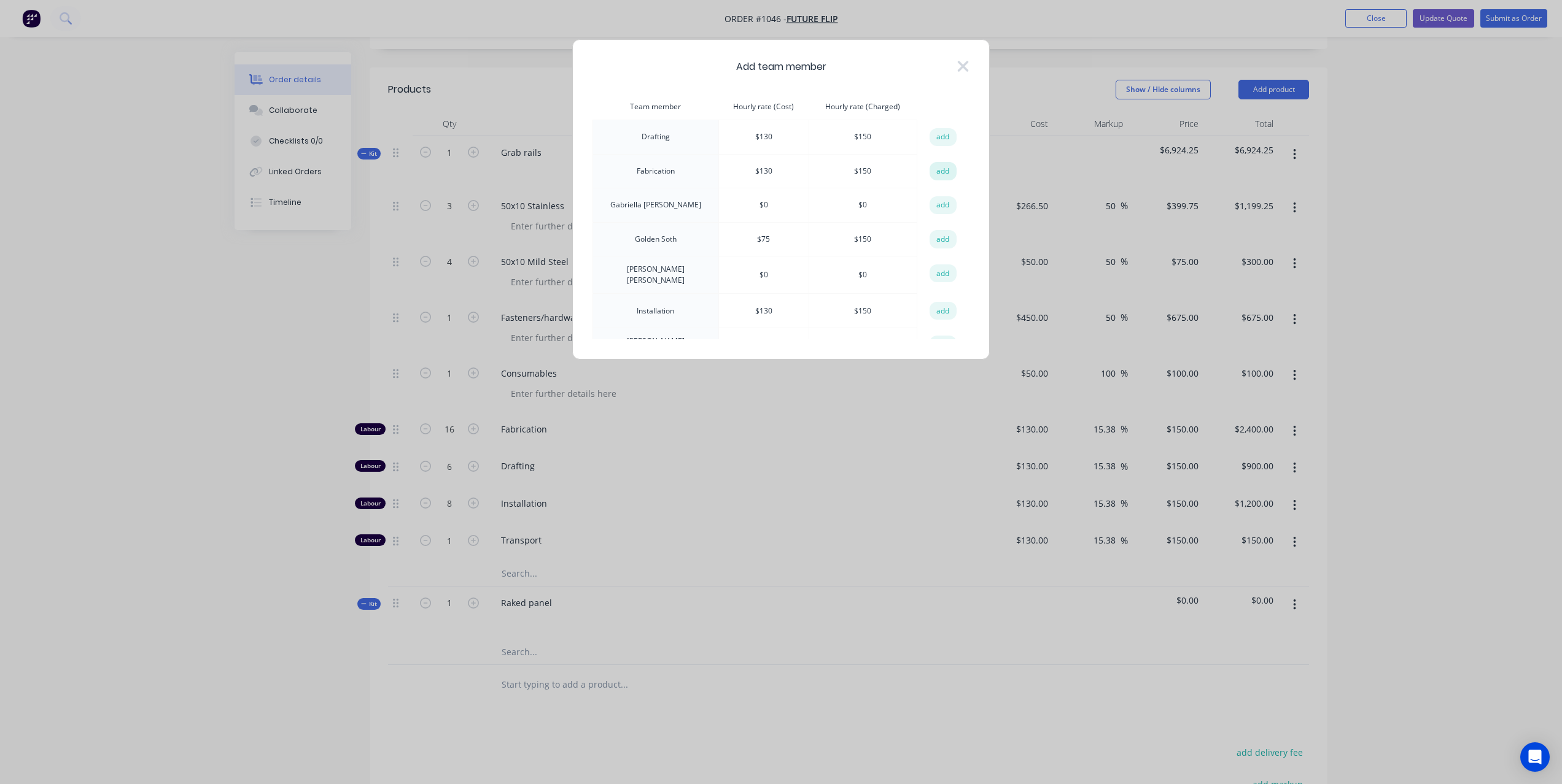
click at [934, 171] on button "add" at bounding box center [943, 171] width 27 height 18
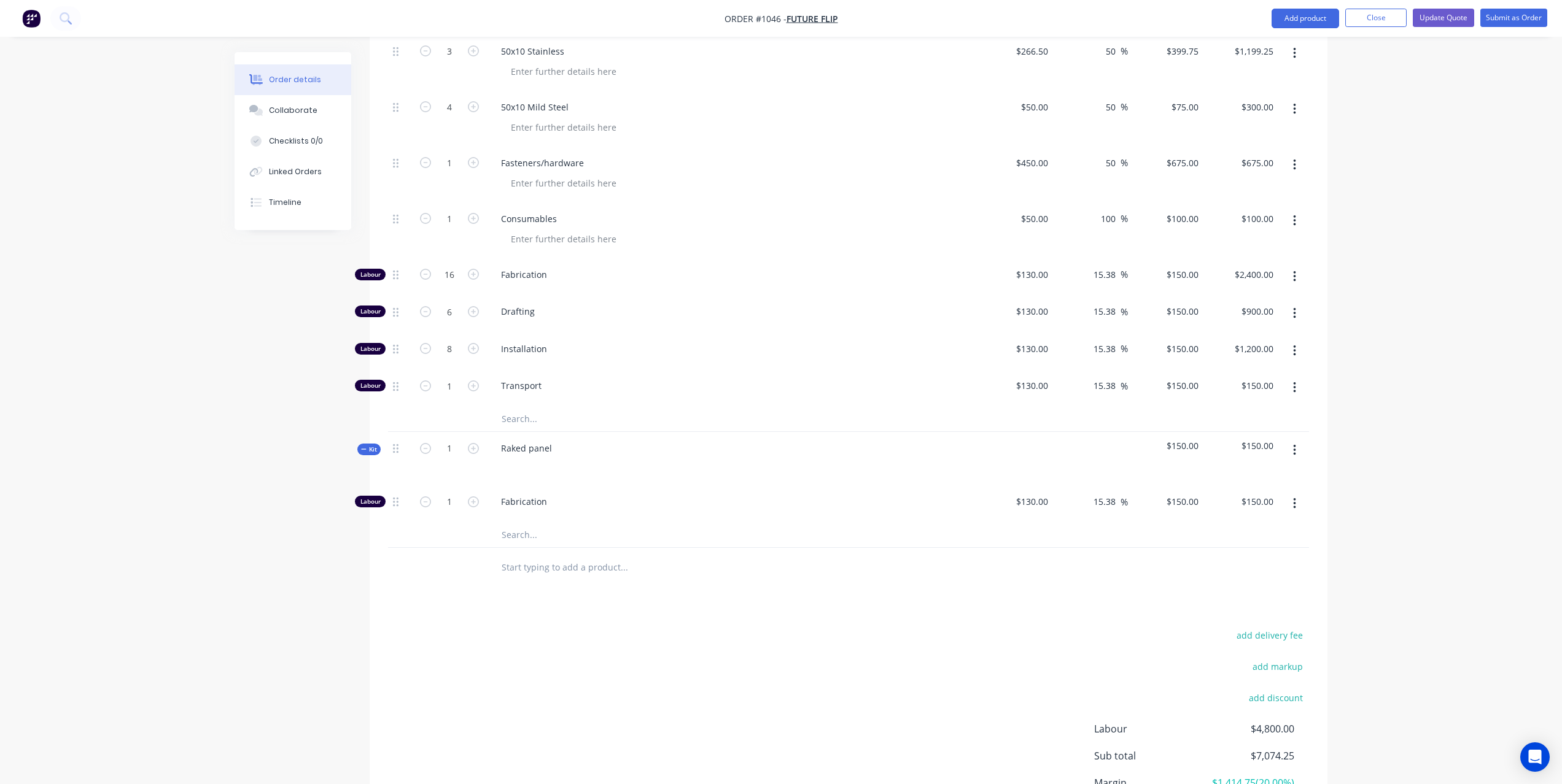
scroll to position [565, 0]
click at [1293, 443] on icon "button" at bounding box center [1294, 450] width 3 height 13
click at [1271, 473] on div "Add product to kit" at bounding box center [1251, 481] width 94 height 18
click at [1265, 522] on div "Product catalogue" at bounding box center [1251, 530] width 94 height 18
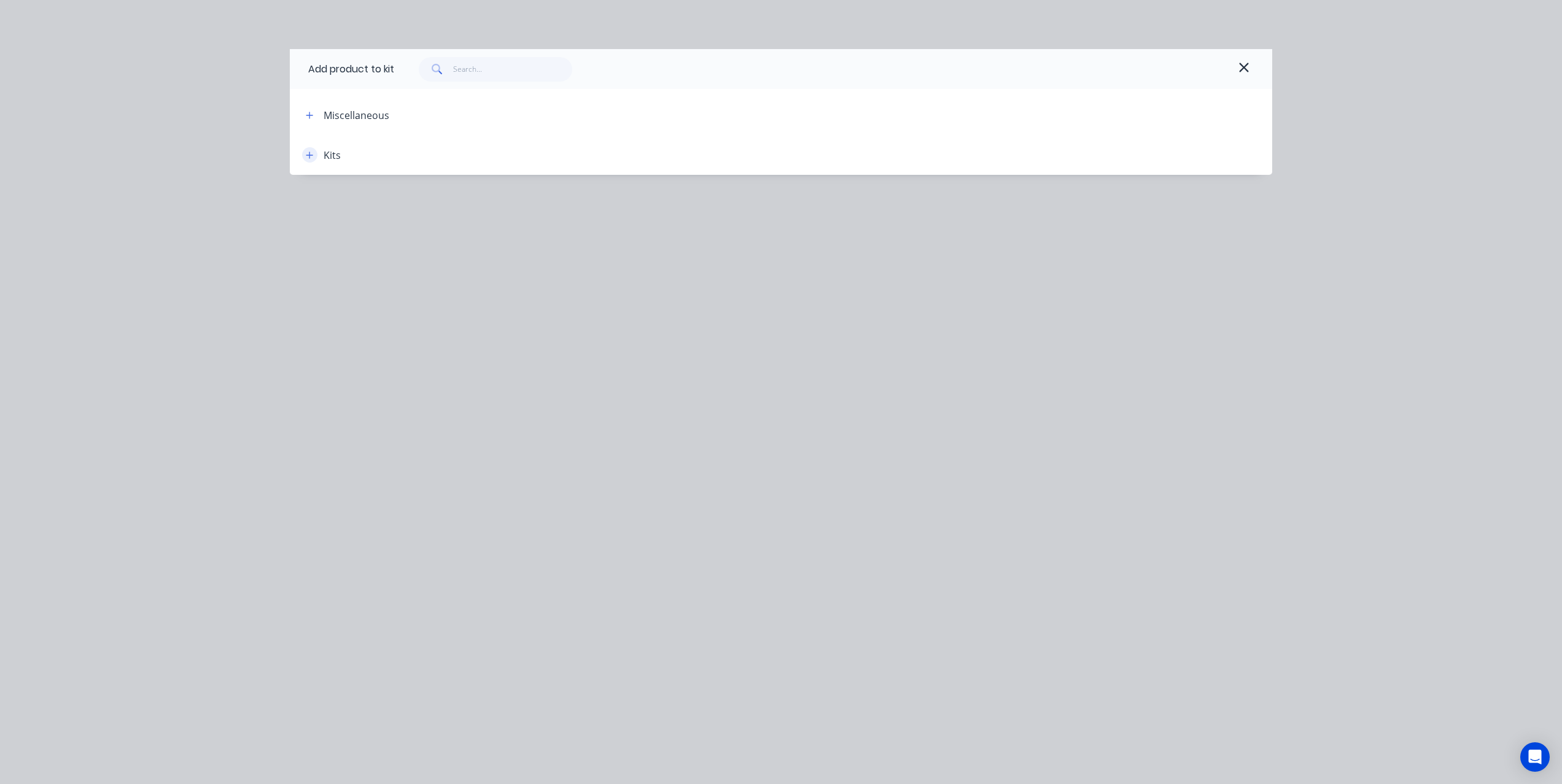
click at [314, 156] on button "button" at bounding box center [310, 155] width 15 height 15
click at [1244, 63] on icon "button" at bounding box center [1243, 67] width 11 height 14
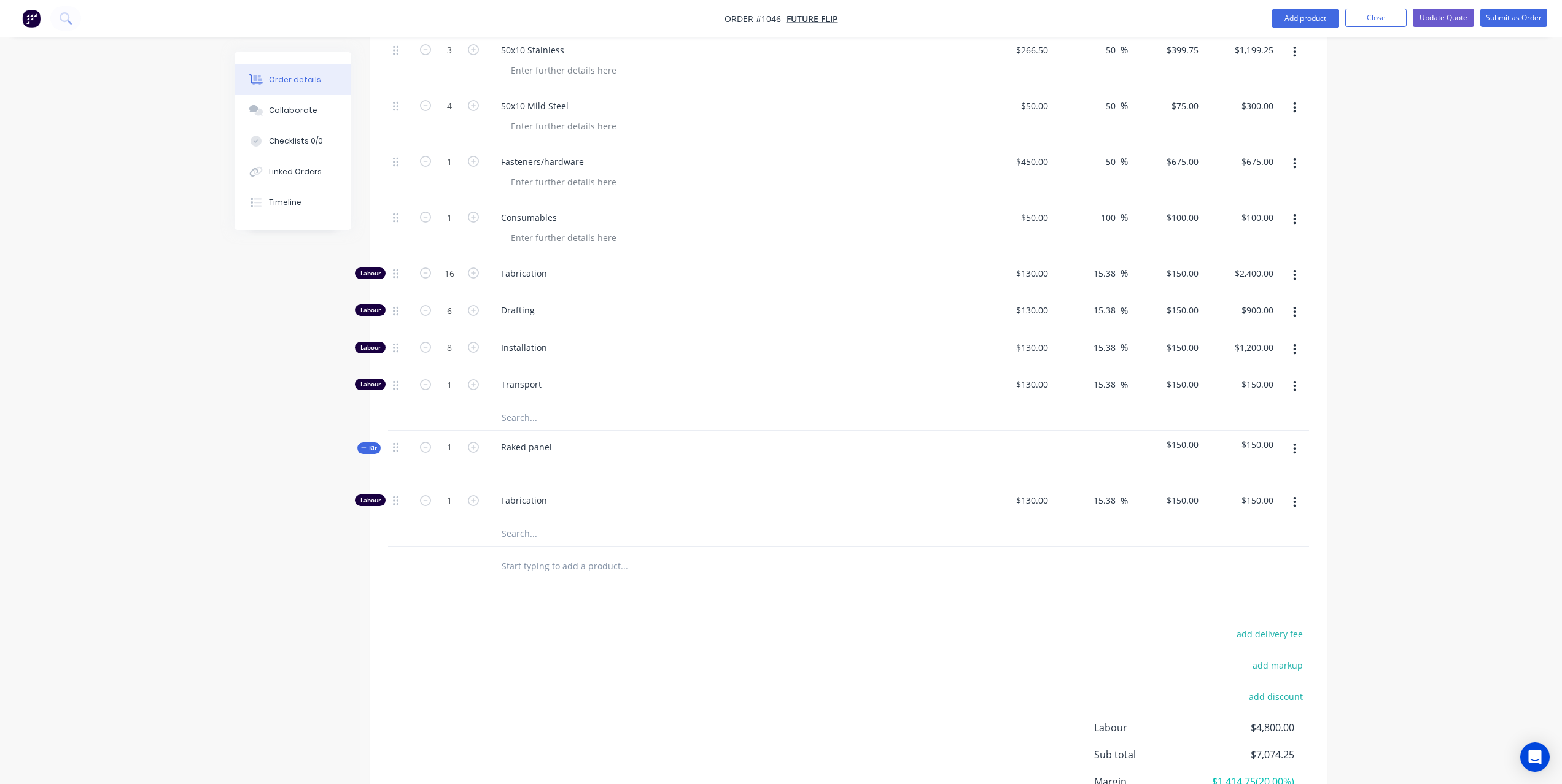
click at [1295, 444] on icon "button" at bounding box center [1294, 449] width 3 height 11
click at [1272, 473] on div "Add product to kit" at bounding box center [1251, 481] width 94 height 18
click at [1240, 620] on div "Labour" at bounding box center [1251, 628] width 94 height 18
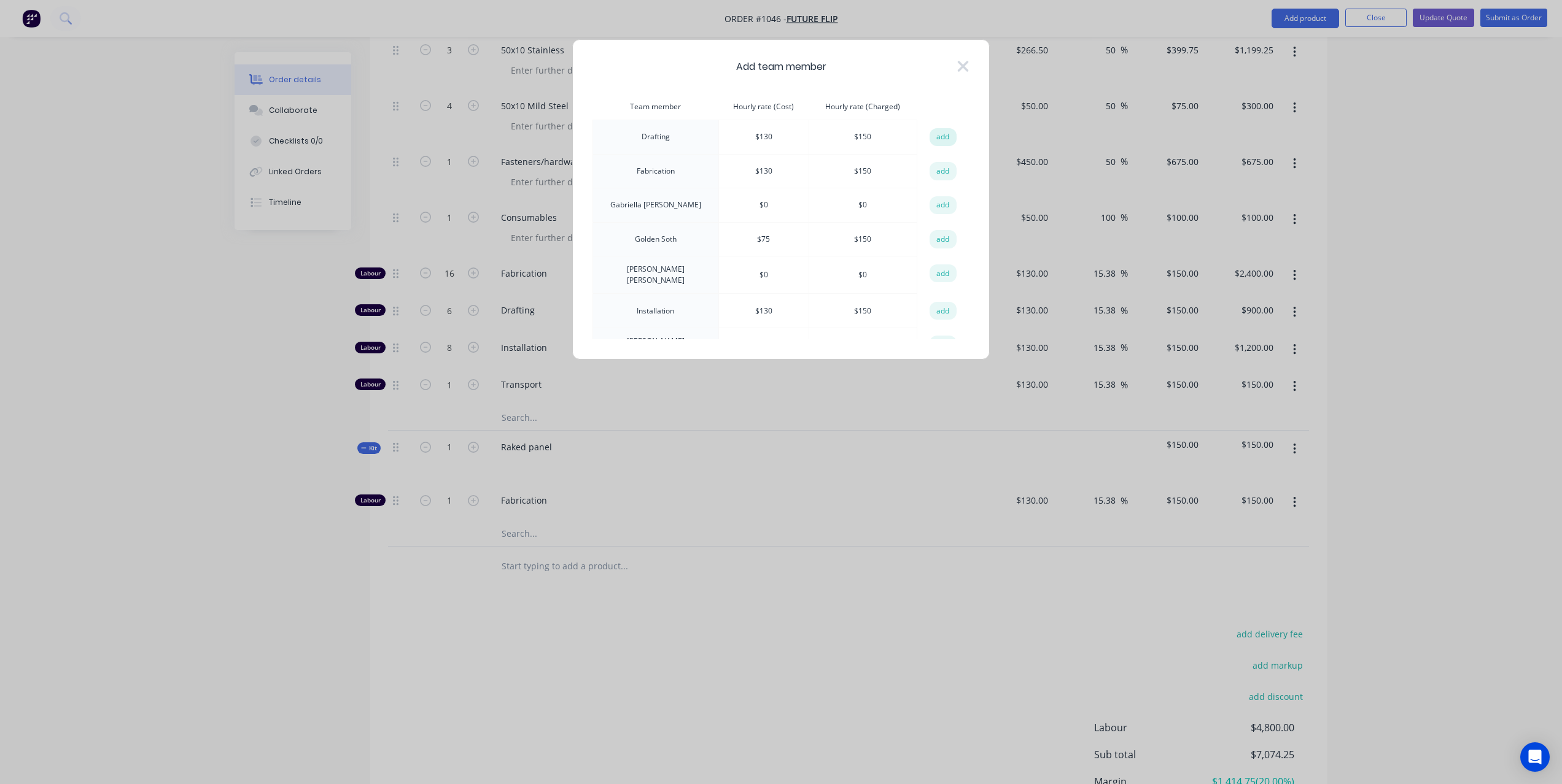
click at [938, 137] on button "add" at bounding box center [943, 136] width 27 height 18
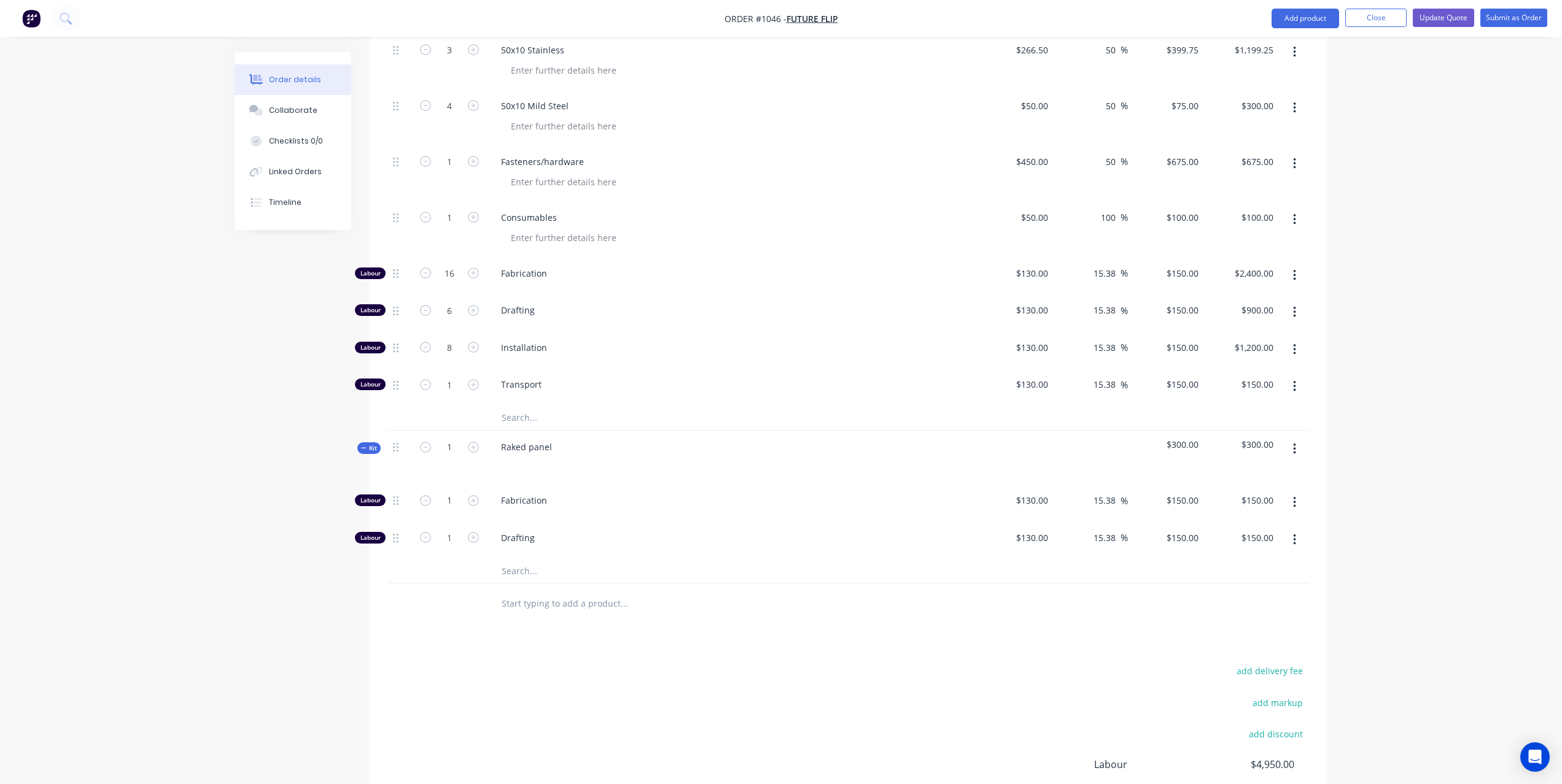
click at [1297, 438] on button "button" at bounding box center [1295, 449] width 29 height 22
click at [1262, 473] on div "Add product to kit" at bounding box center [1251, 481] width 94 height 18
click at [1258, 522] on div "Product catalogue" at bounding box center [1251, 530] width 94 height 18
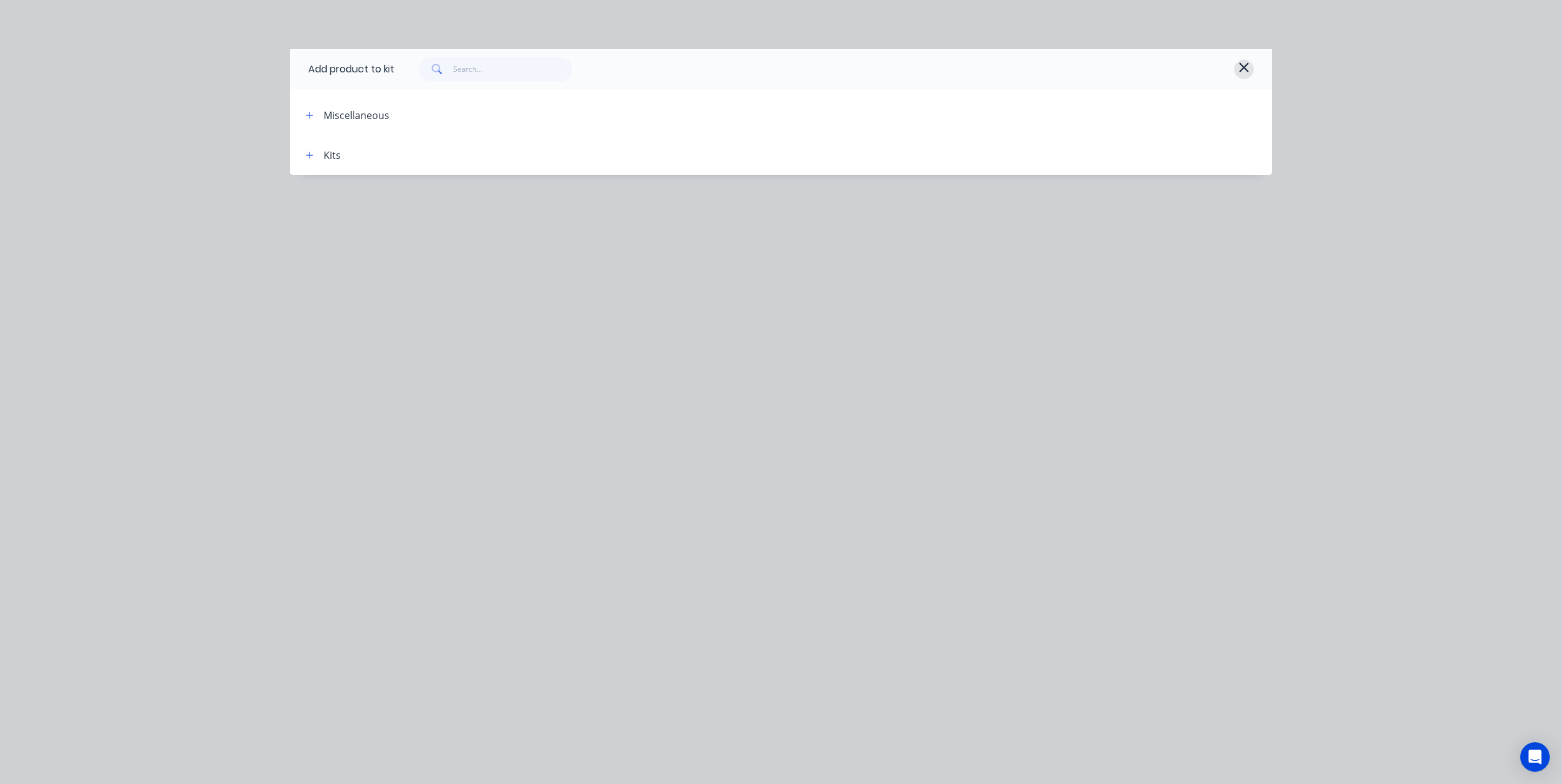
click at [1242, 64] on icon "button" at bounding box center [1244, 67] width 10 height 10
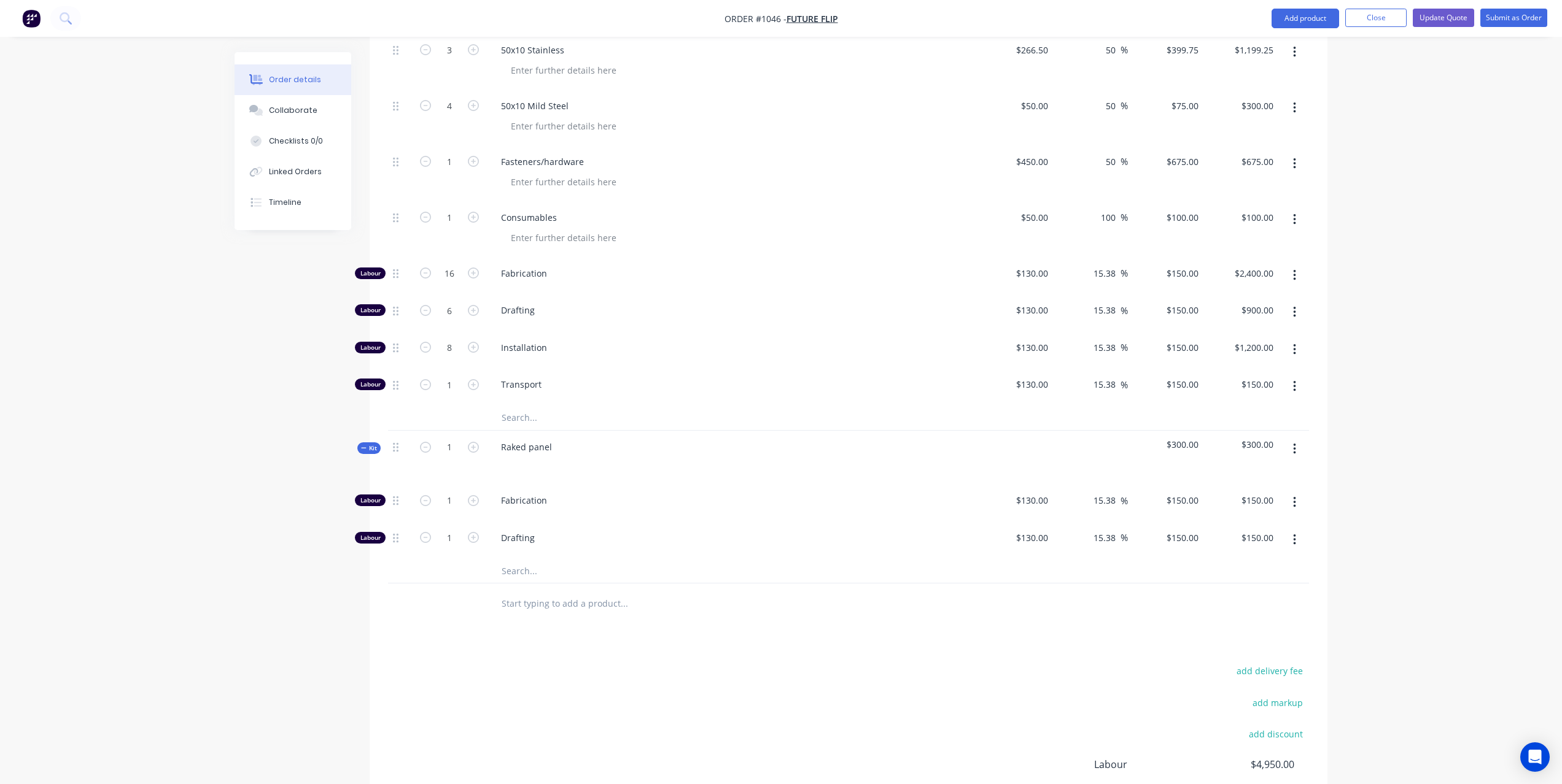
click at [1294, 443] on icon "button" at bounding box center [1294, 450] width 3 height 13
click at [1270, 473] on div "Add product to kit" at bounding box center [1251, 481] width 94 height 18
click at [1265, 620] on div "Labour" at bounding box center [1251, 628] width 94 height 18
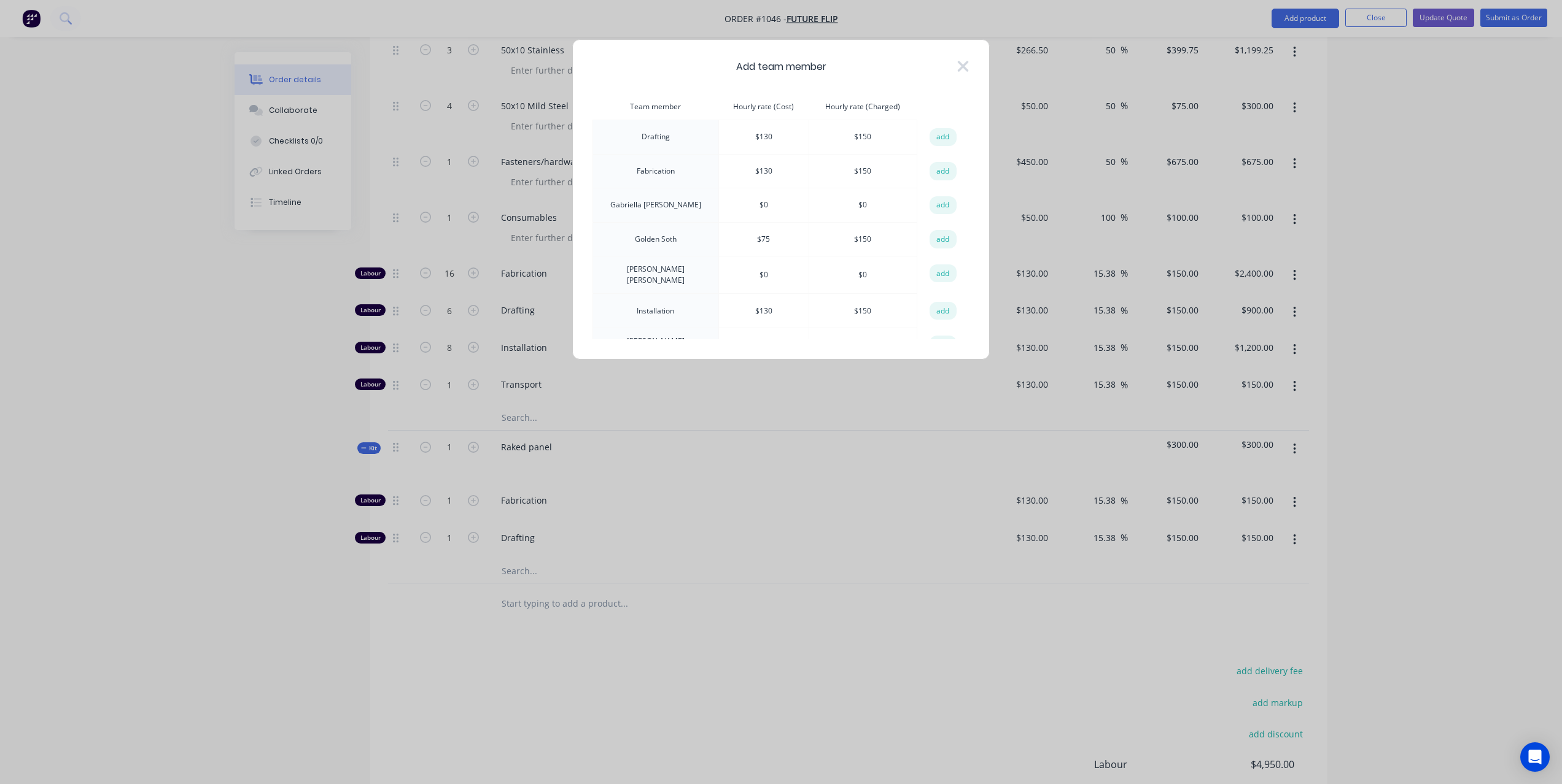
scroll to position [37, 0]
click at [941, 271] on button "add" at bounding box center [943, 273] width 27 height 18
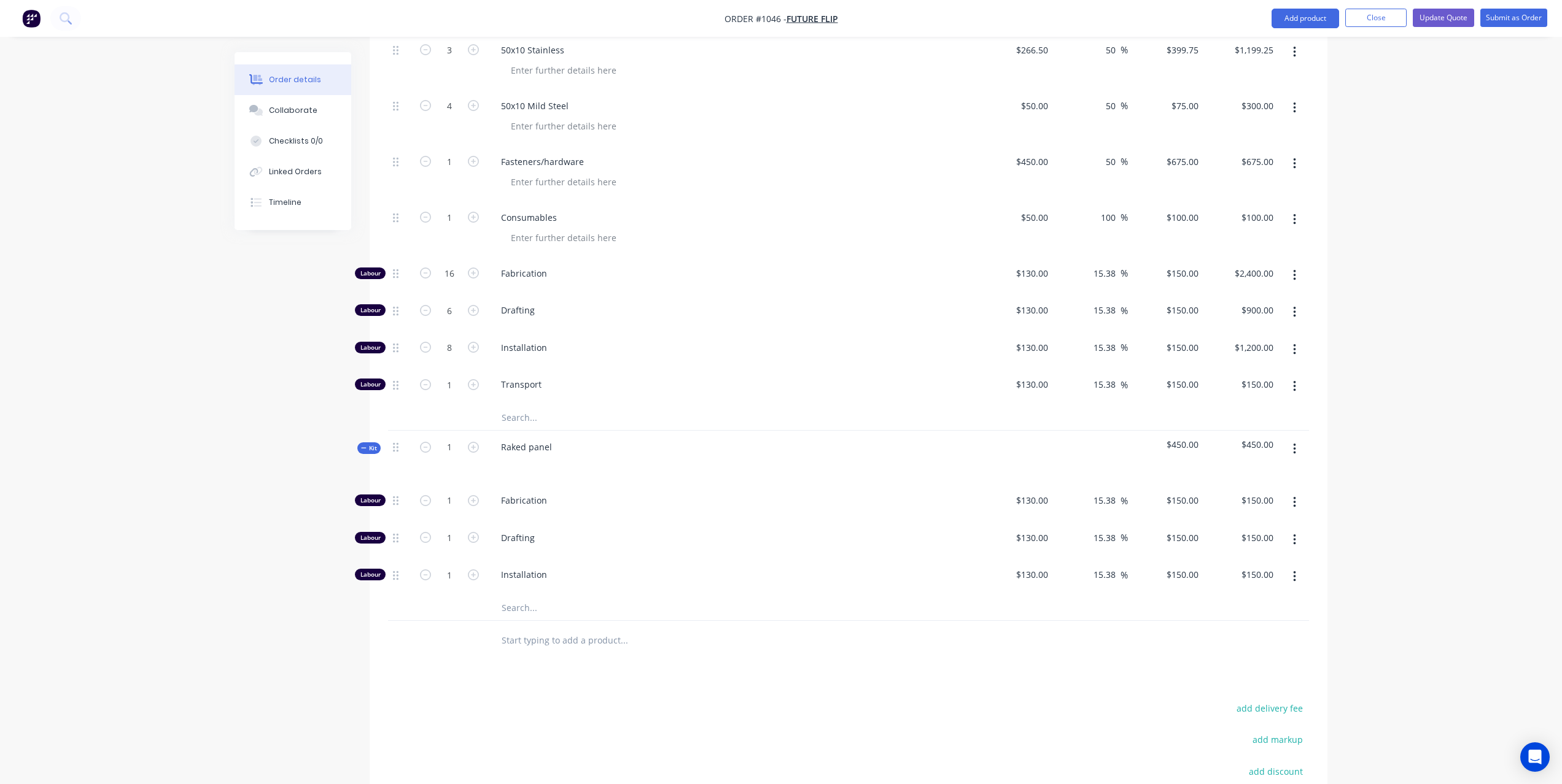
click at [1296, 443] on icon "button" at bounding box center [1294, 450] width 3 height 13
click at [1277, 473] on div "Add product to kit" at bounding box center [1251, 481] width 94 height 18
click at [1254, 620] on div "Labour" at bounding box center [1251, 628] width 94 height 18
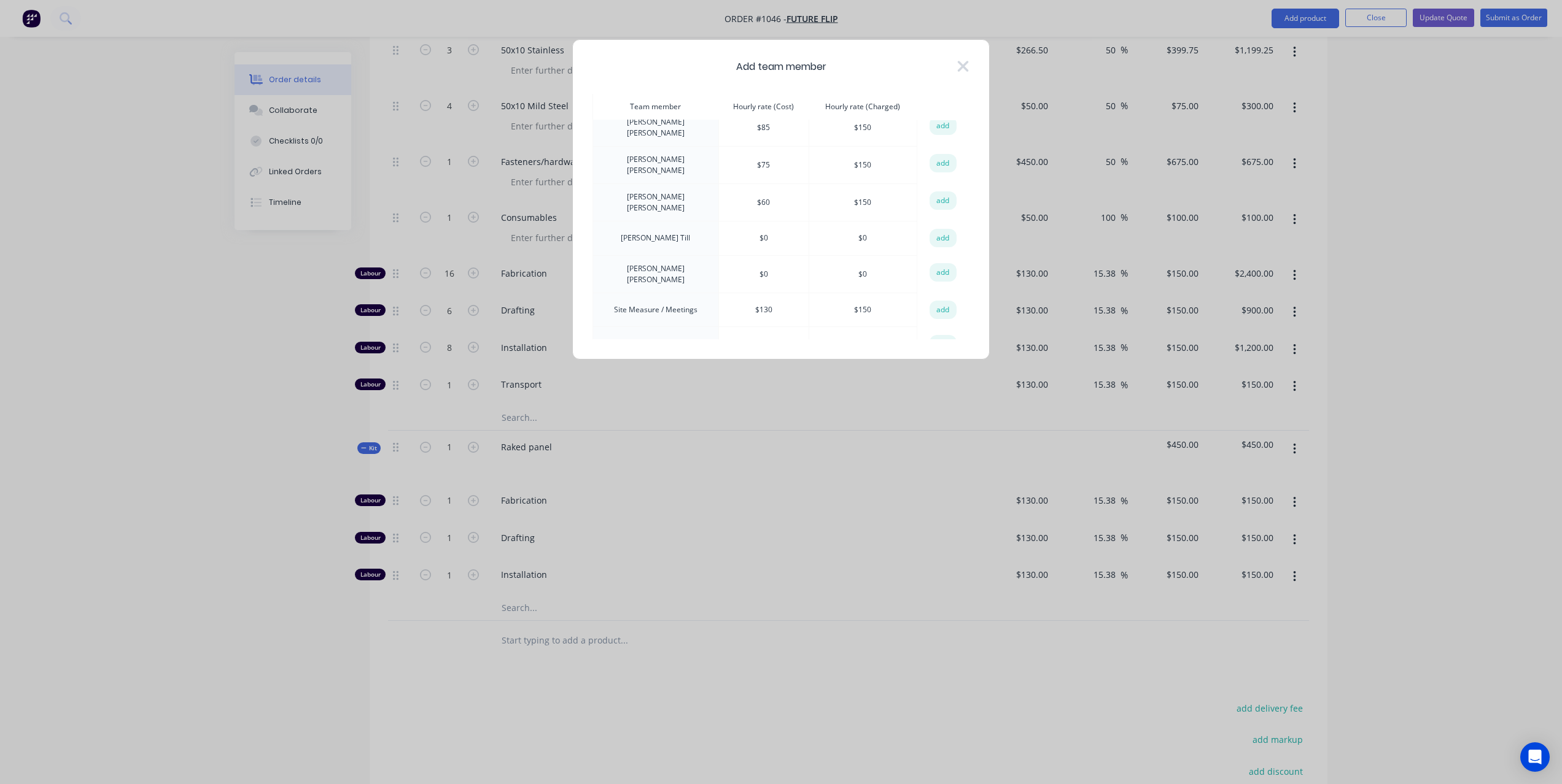
scroll to position [224, 0]
click at [942, 331] on button "add" at bounding box center [943, 339] width 27 height 18
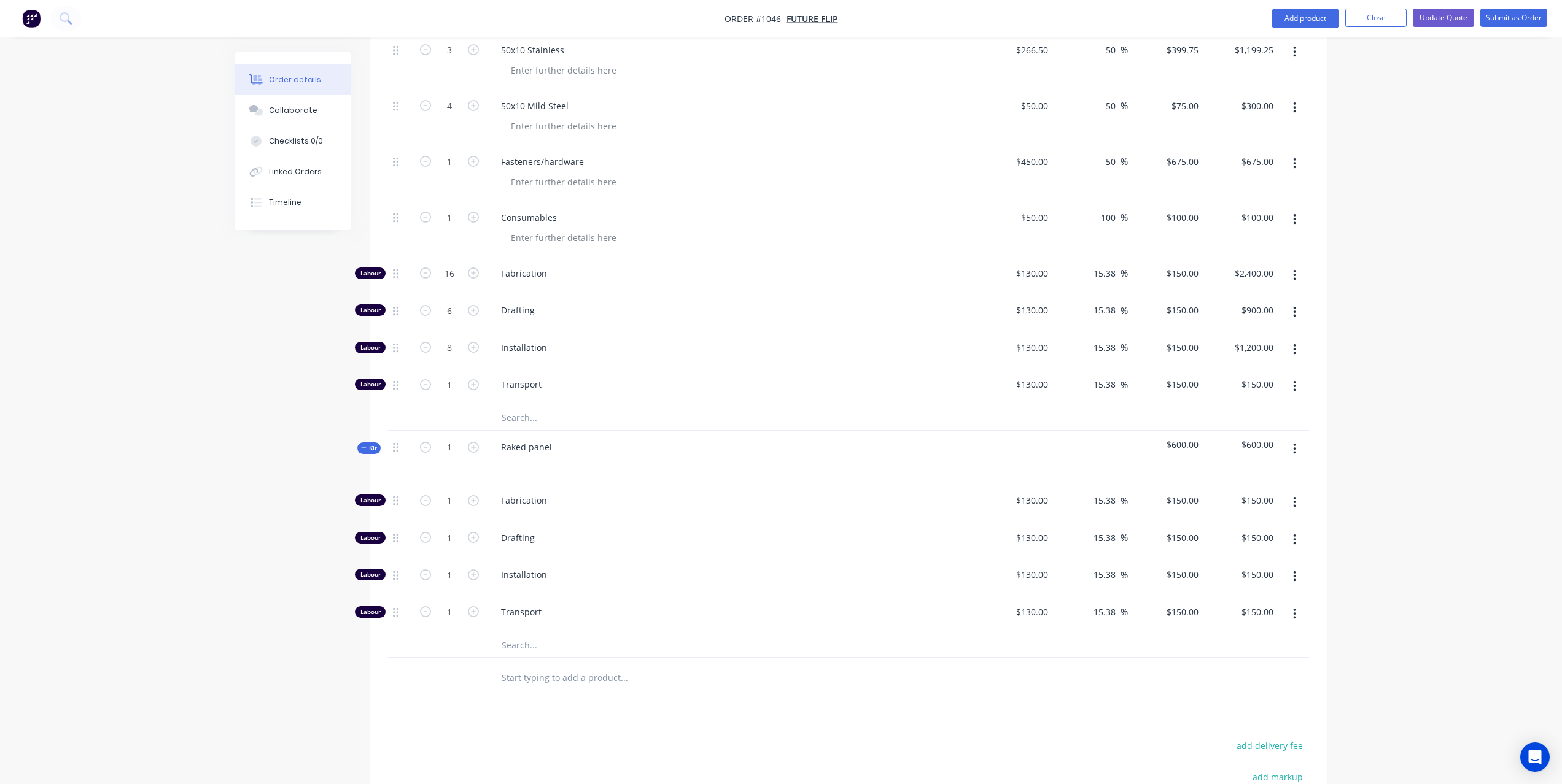
click at [530, 633] on input "text" at bounding box center [623, 646] width 245 height 25
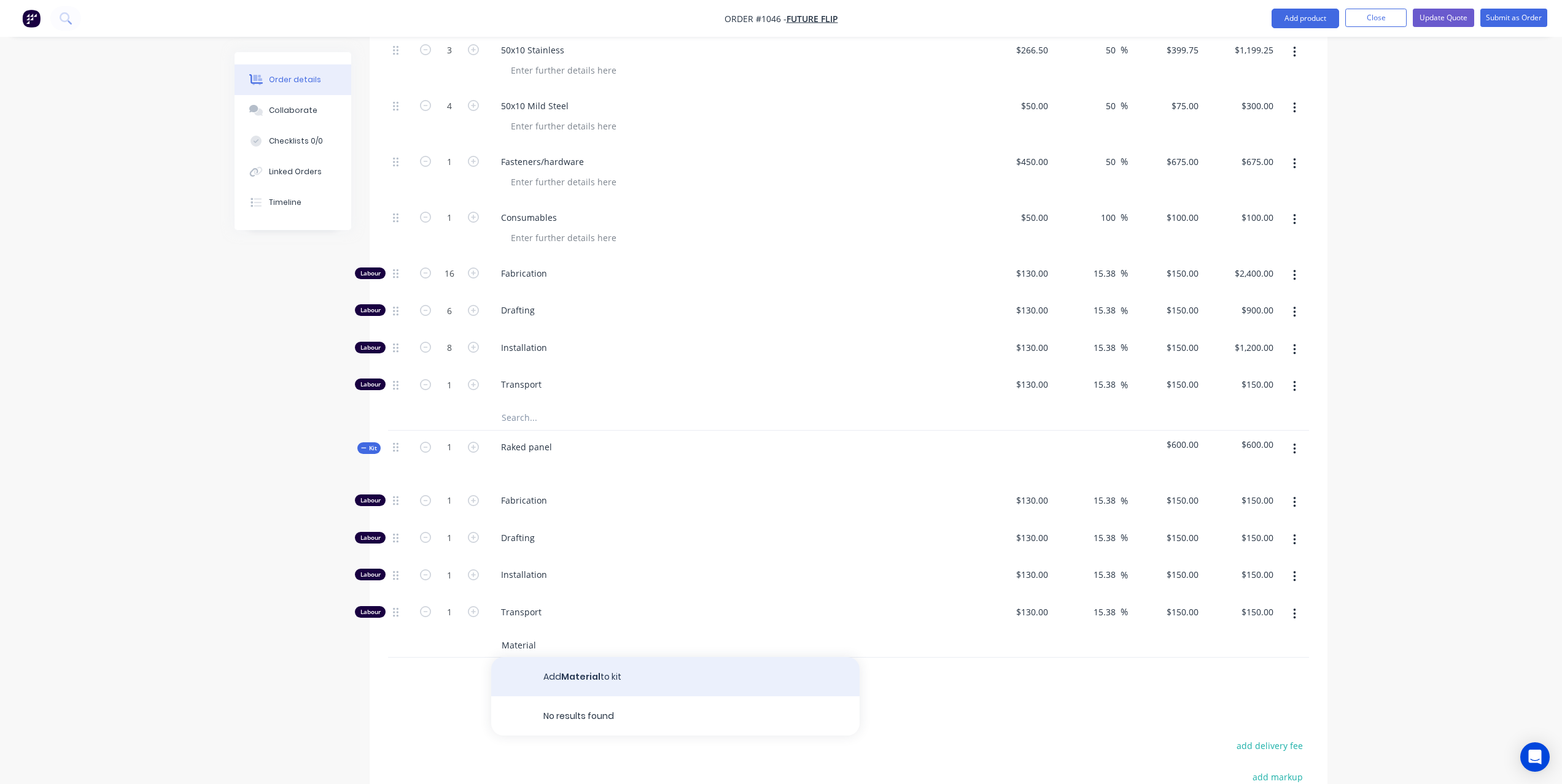
type input "Material"
click at [579, 657] on button "Add Material to kit" at bounding box center [675, 676] width 368 height 39
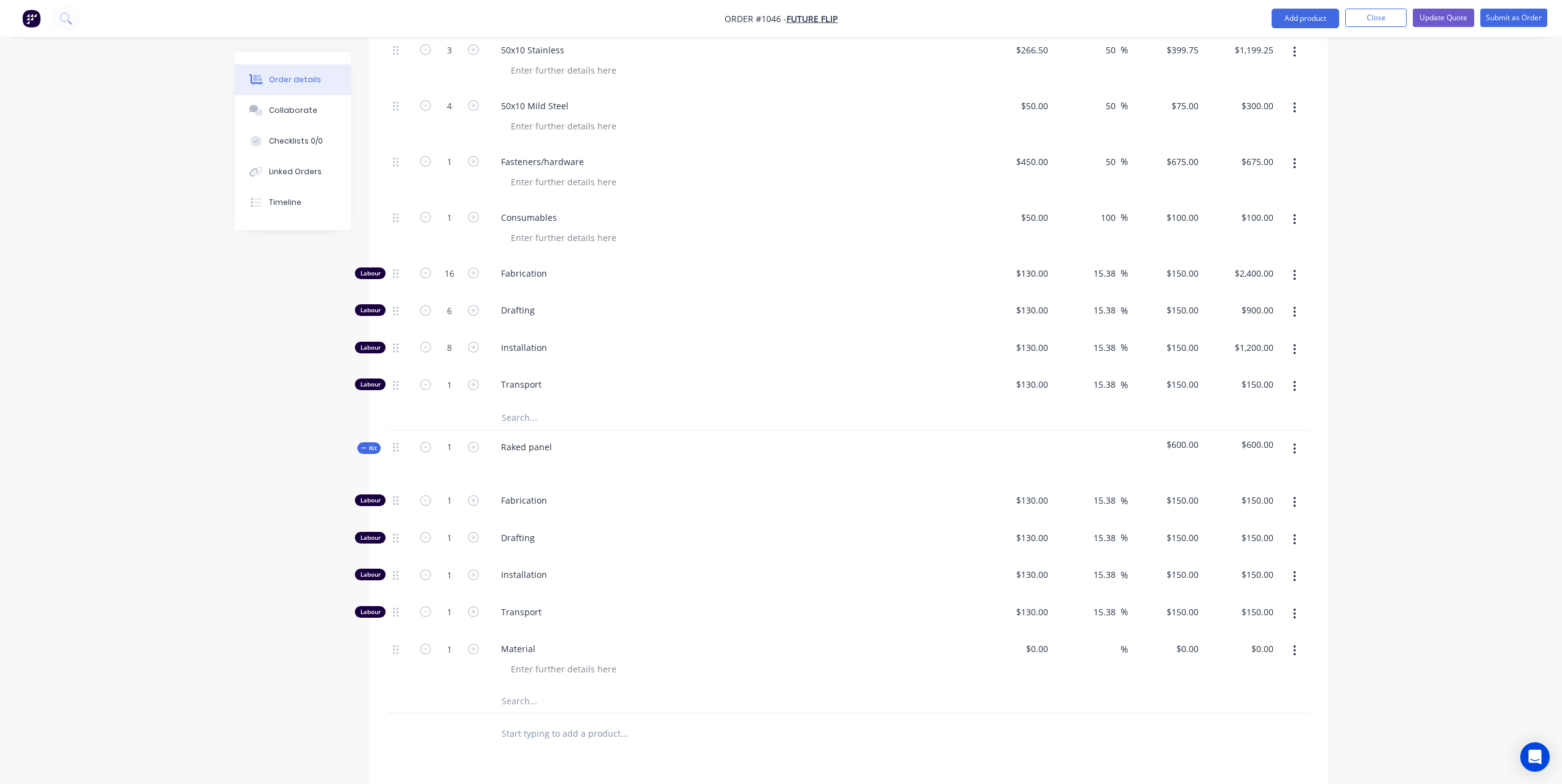
click at [532, 689] on input "text" at bounding box center [623, 701] width 245 height 25
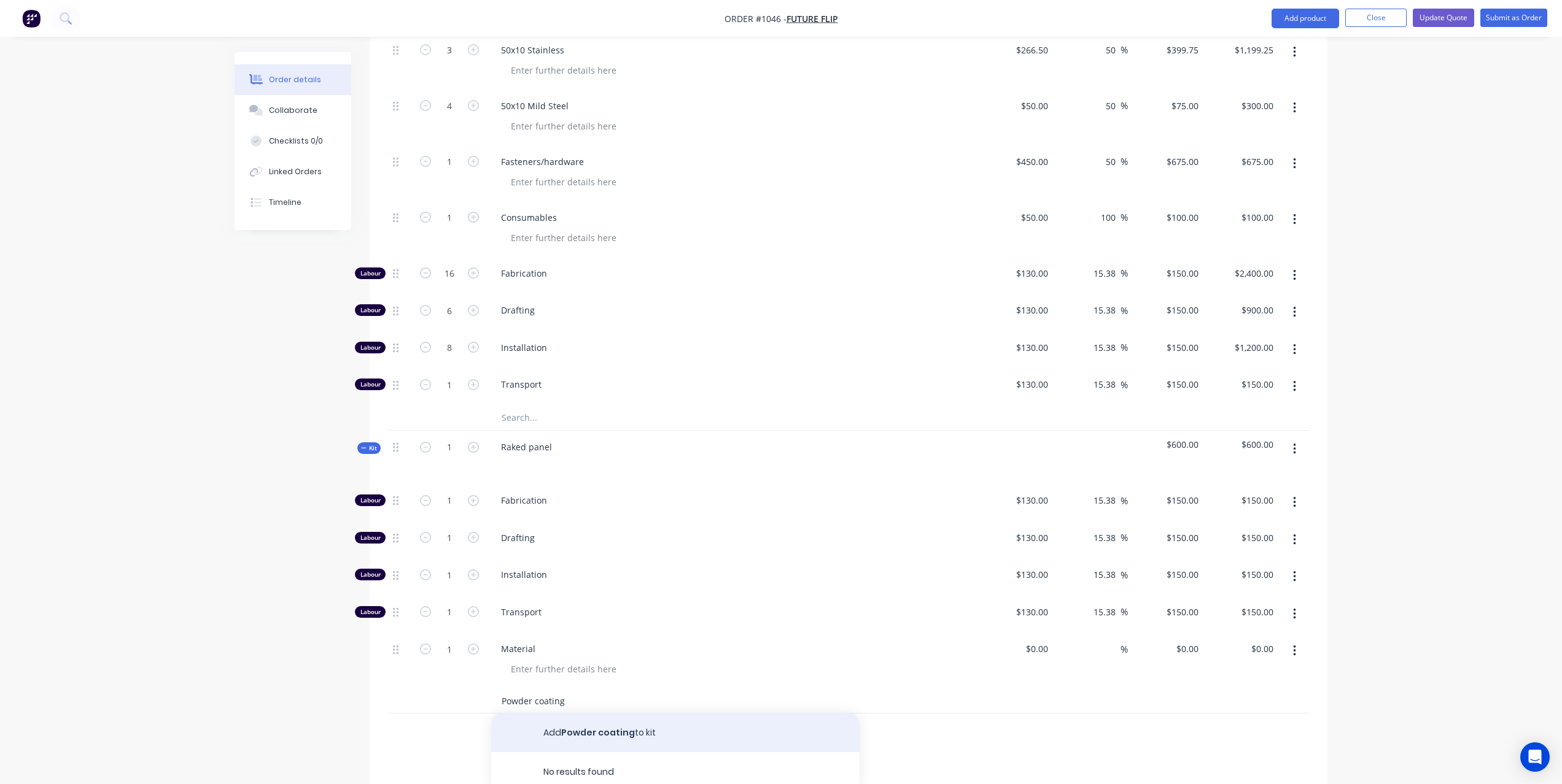
type input "Powder coating"
click at [582, 713] on button "Add Powder coating to kit" at bounding box center [675, 732] width 368 height 39
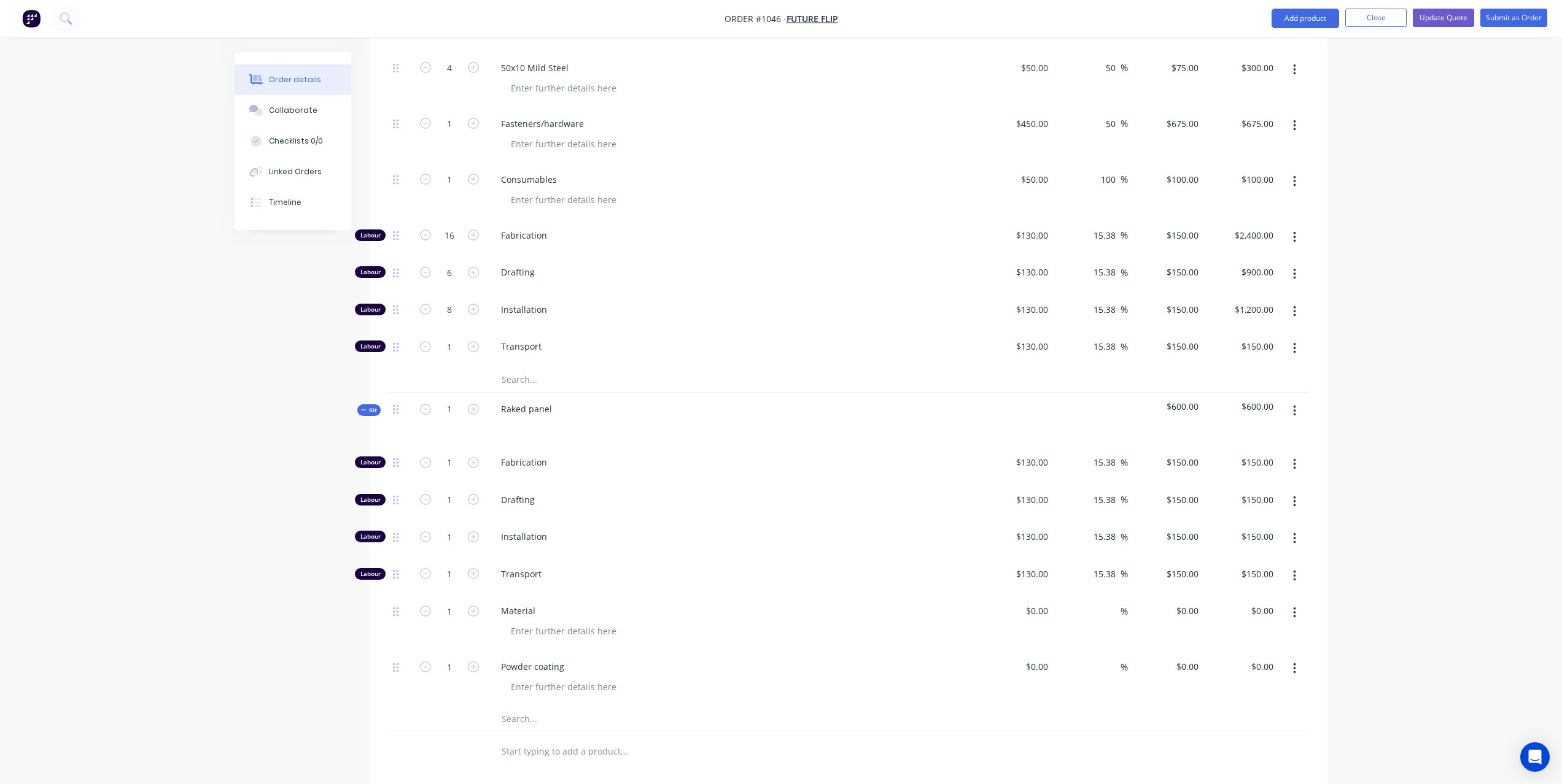
scroll to position [602, 0]
click at [474, 495] on icon "button" at bounding box center [473, 500] width 11 height 11
type input "2"
type input "$300.00"
click at [474, 495] on icon "button" at bounding box center [473, 500] width 11 height 11
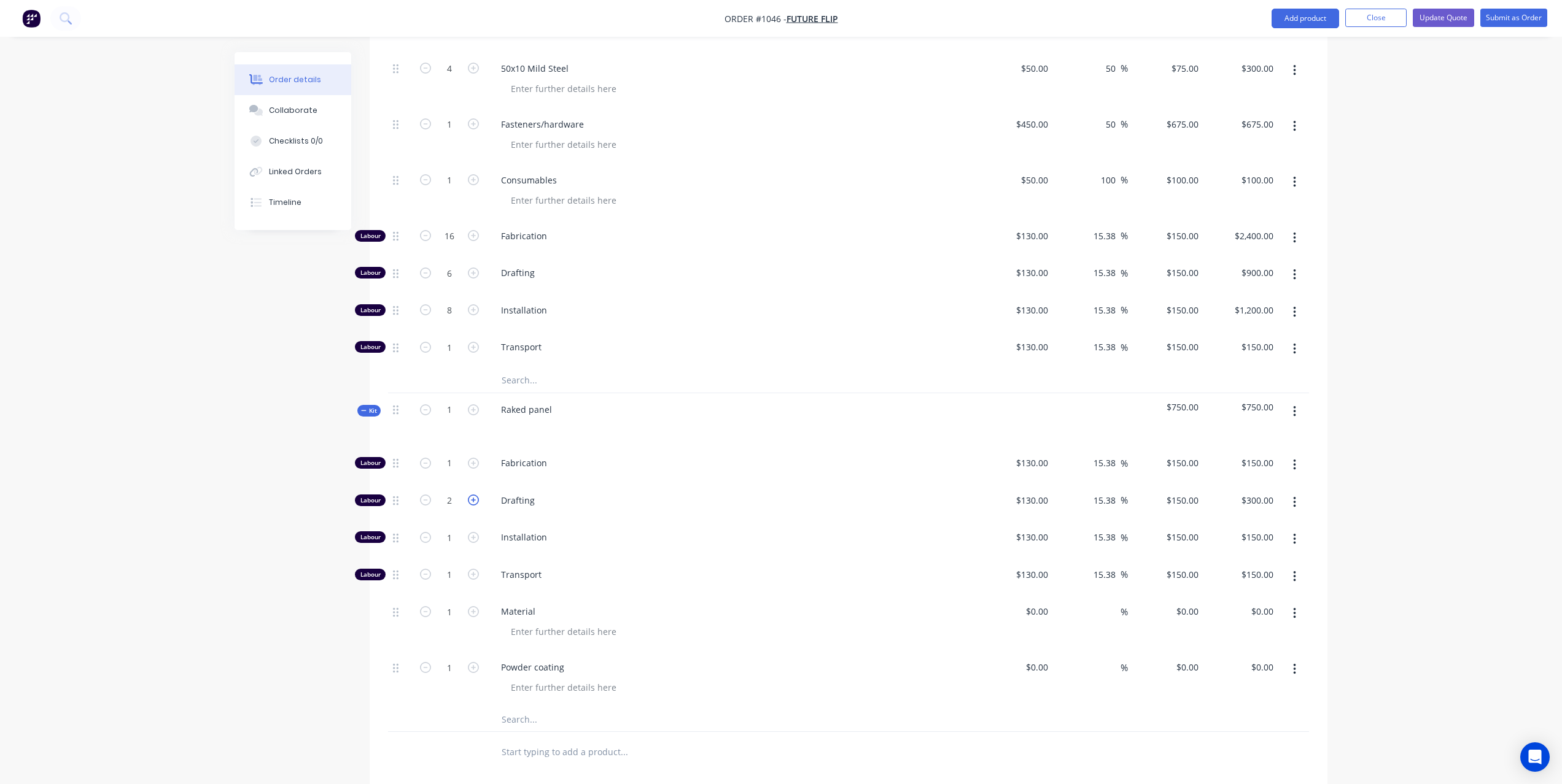
type input "3"
type input "$450.00"
click at [474, 495] on icon "button" at bounding box center [473, 500] width 11 height 11
type input "4"
type input "$600.00"
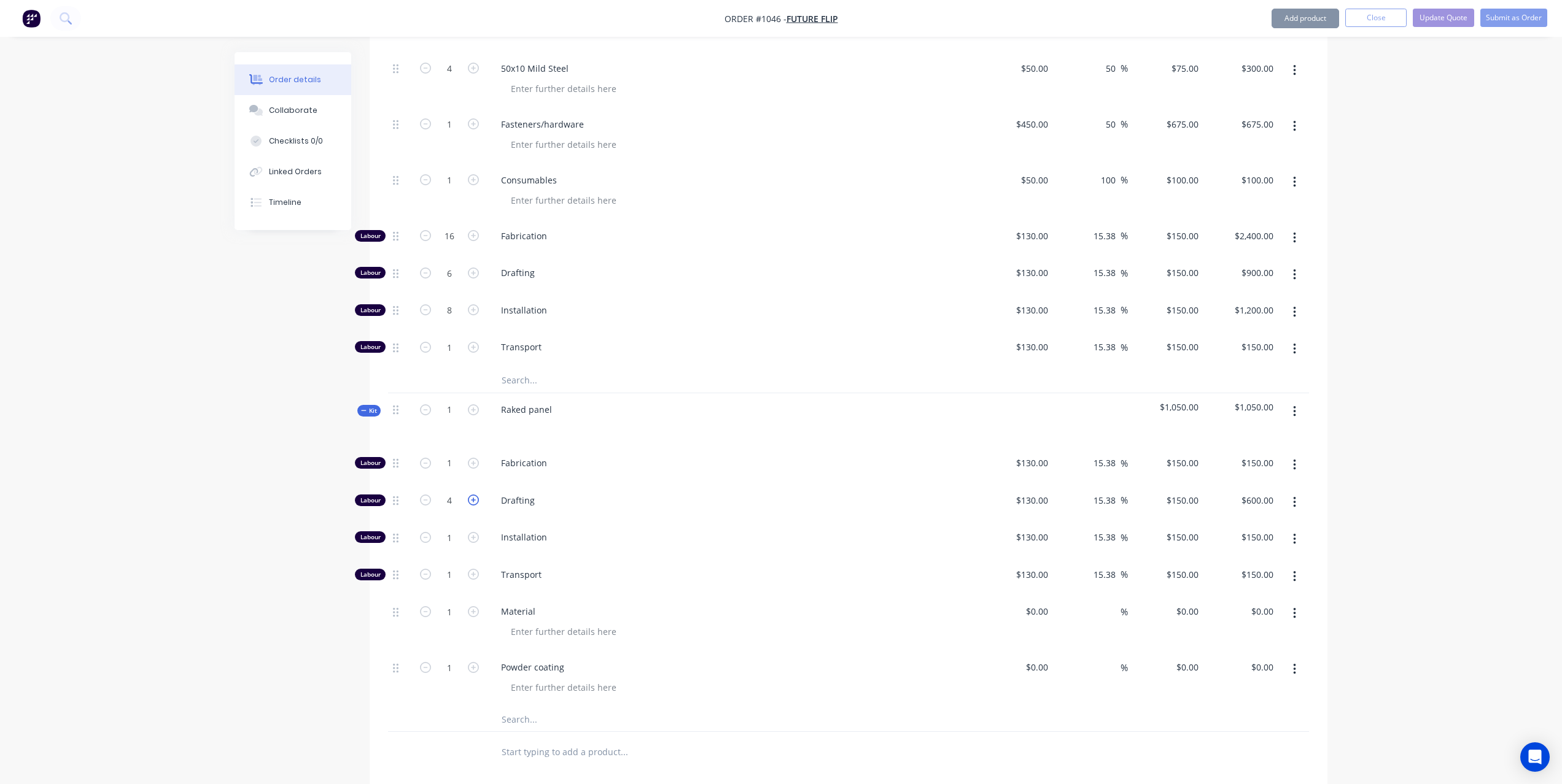
click at [474, 495] on icon "button" at bounding box center [473, 500] width 11 height 11
type input "5"
type input "$750.00"
click at [474, 495] on icon "button" at bounding box center [473, 500] width 11 height 11
type input "6"
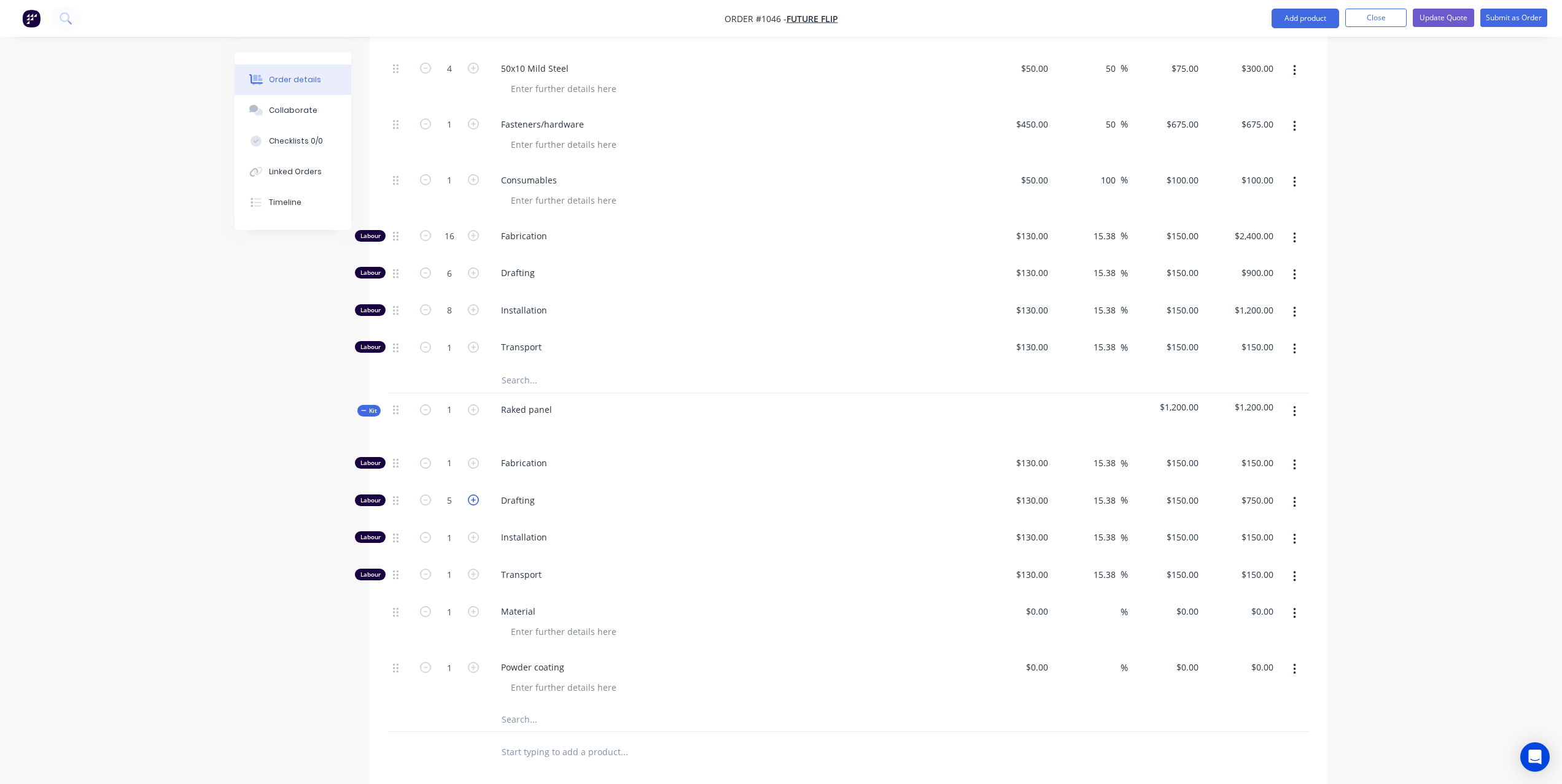
type input "$900.00"
click at [474, 495] on icon "button" at bounding box center [473, 500] width 11 height 11
type input "7"
type input "$1,050.00"
click at [474, 495] on icon "button" at bounding box center [473, 500] width 11 height 11
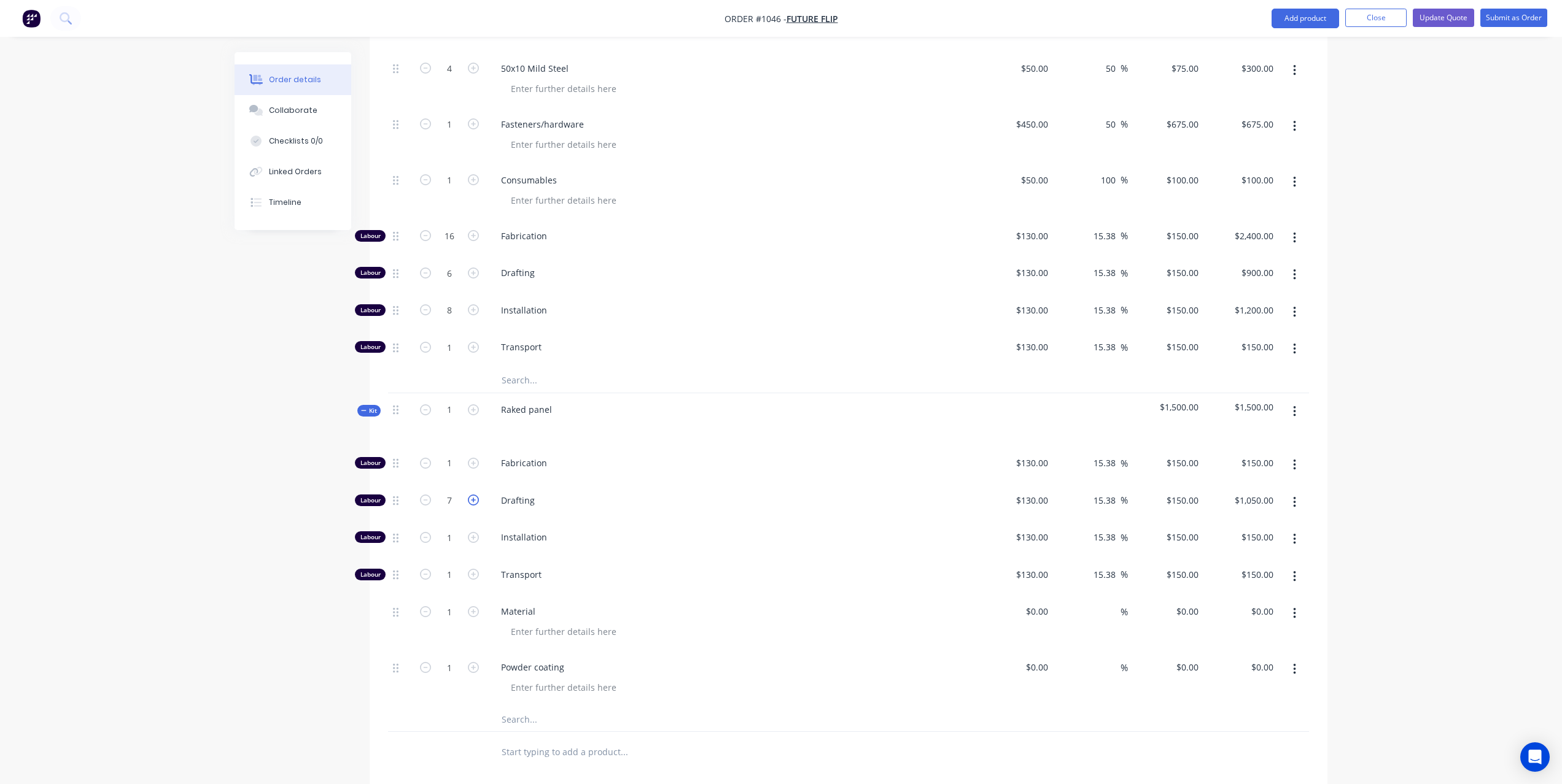
type input "8"
type input "$1,200.00"
click at [475, 458] on icon "button" at bounding box center [473, 463] width 11 height 11
type input "2"
type input "$300.00"
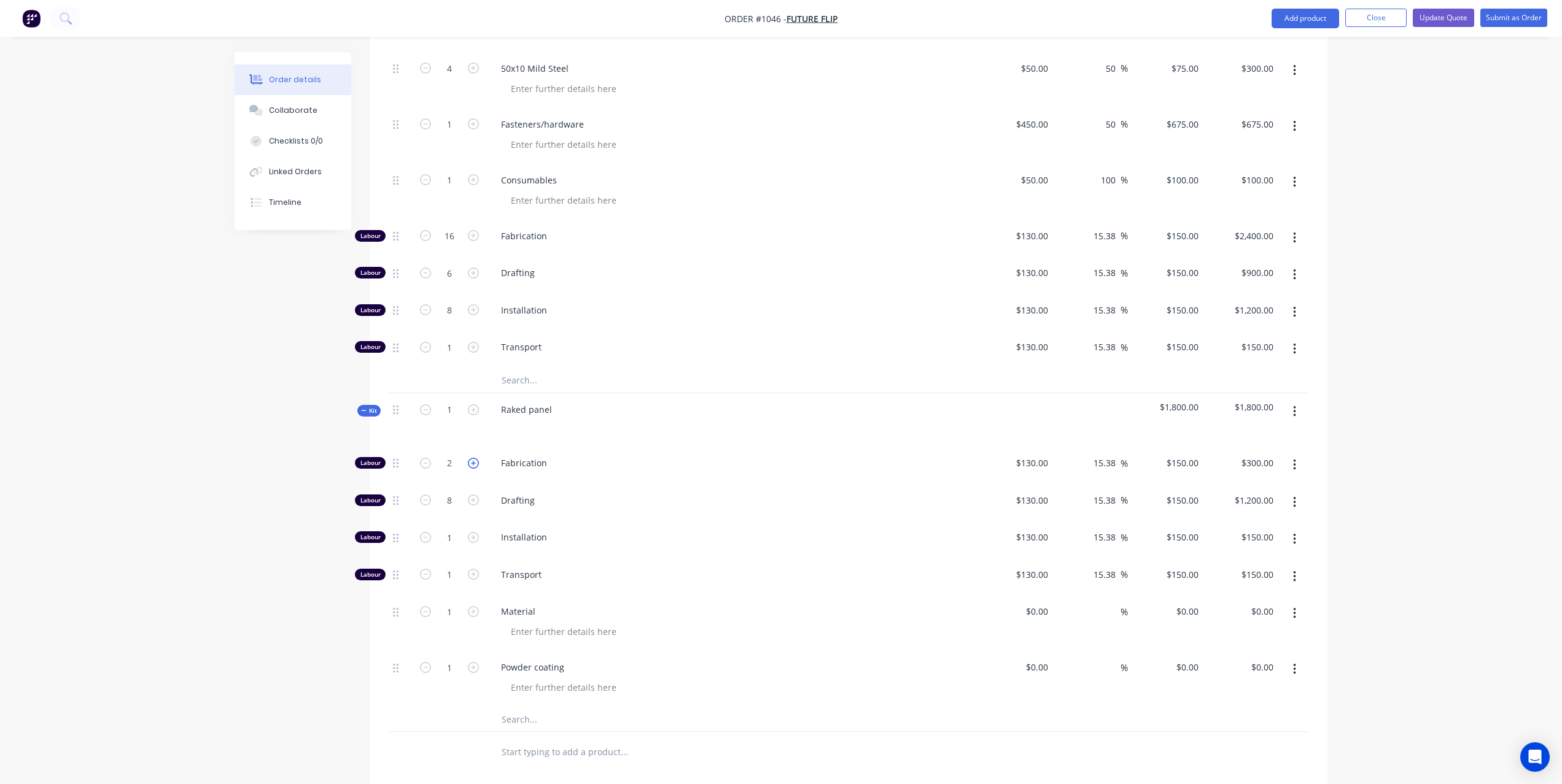
click at [475, 458] on icon "button" at bounding box center [473, 463] width 11 height 11
type input "3"
type input "$450.00"
click at [475, 458] on icon "button" at bounding box center [473, 463] width 11 height 11
type input "4"
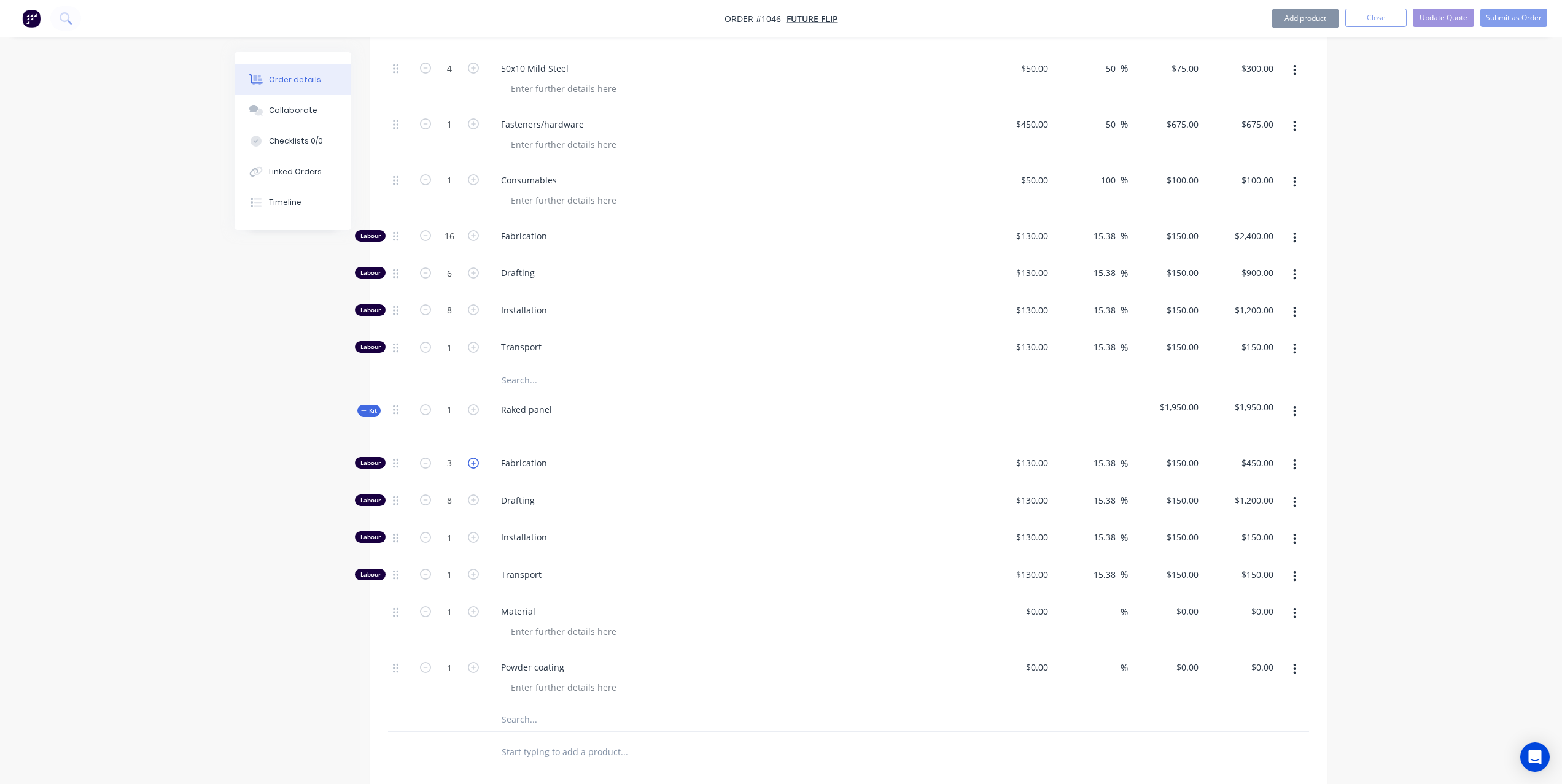
type input "$600.00"
click at [475, 458] on icon "button" at bounding box center [473, 463] width 11 height 11
type input "5"
type input "$750.00"
click at [475, 458] on icon "button" at bounding box center [473, 463] width 11 height 11
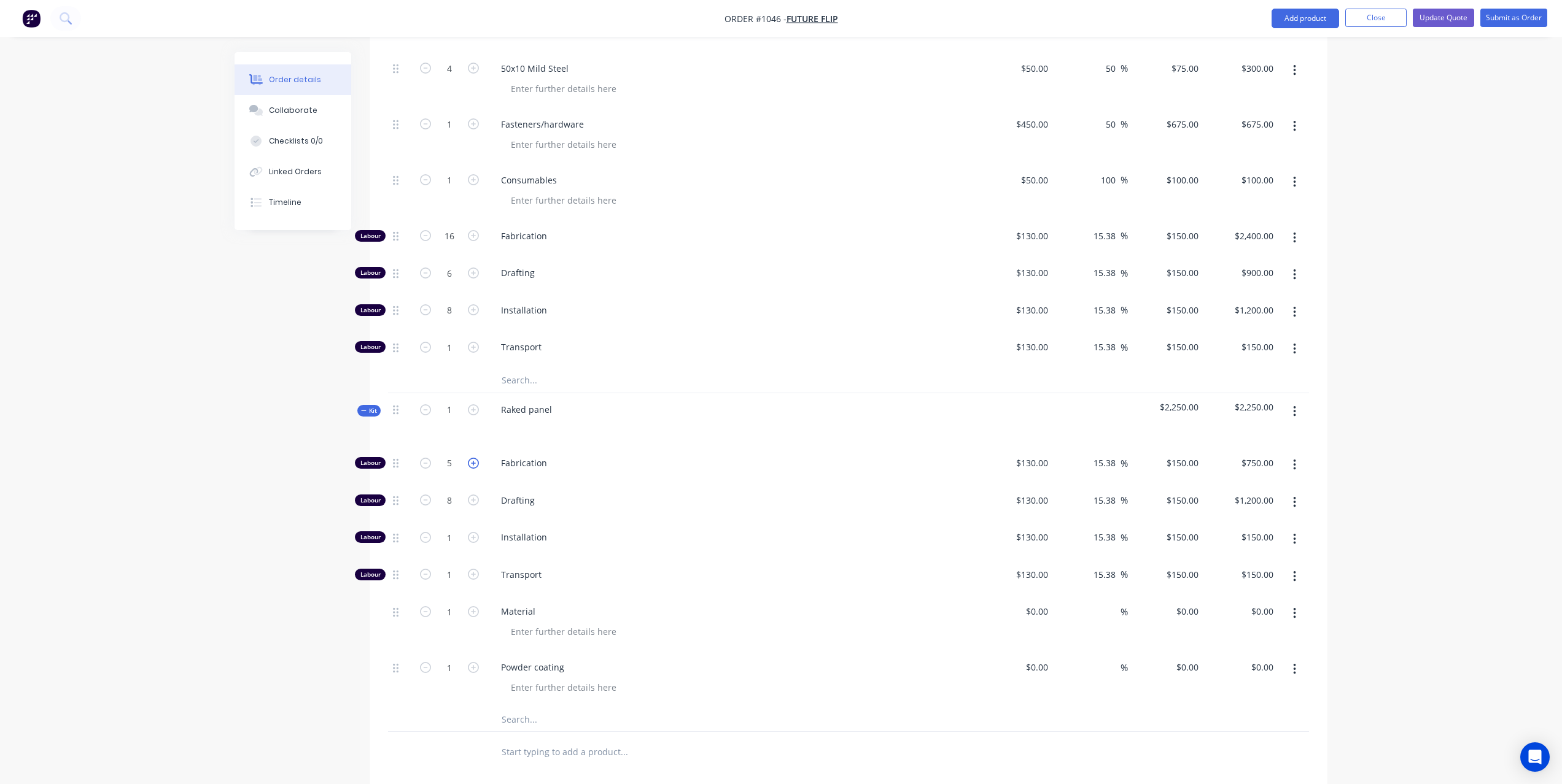
type input "6"
type input "$900.00"
click at [475, 458] on icon "button" at bounding box center [473, 463] width 11 height 11
type input "7"
type input "$1,050.00"
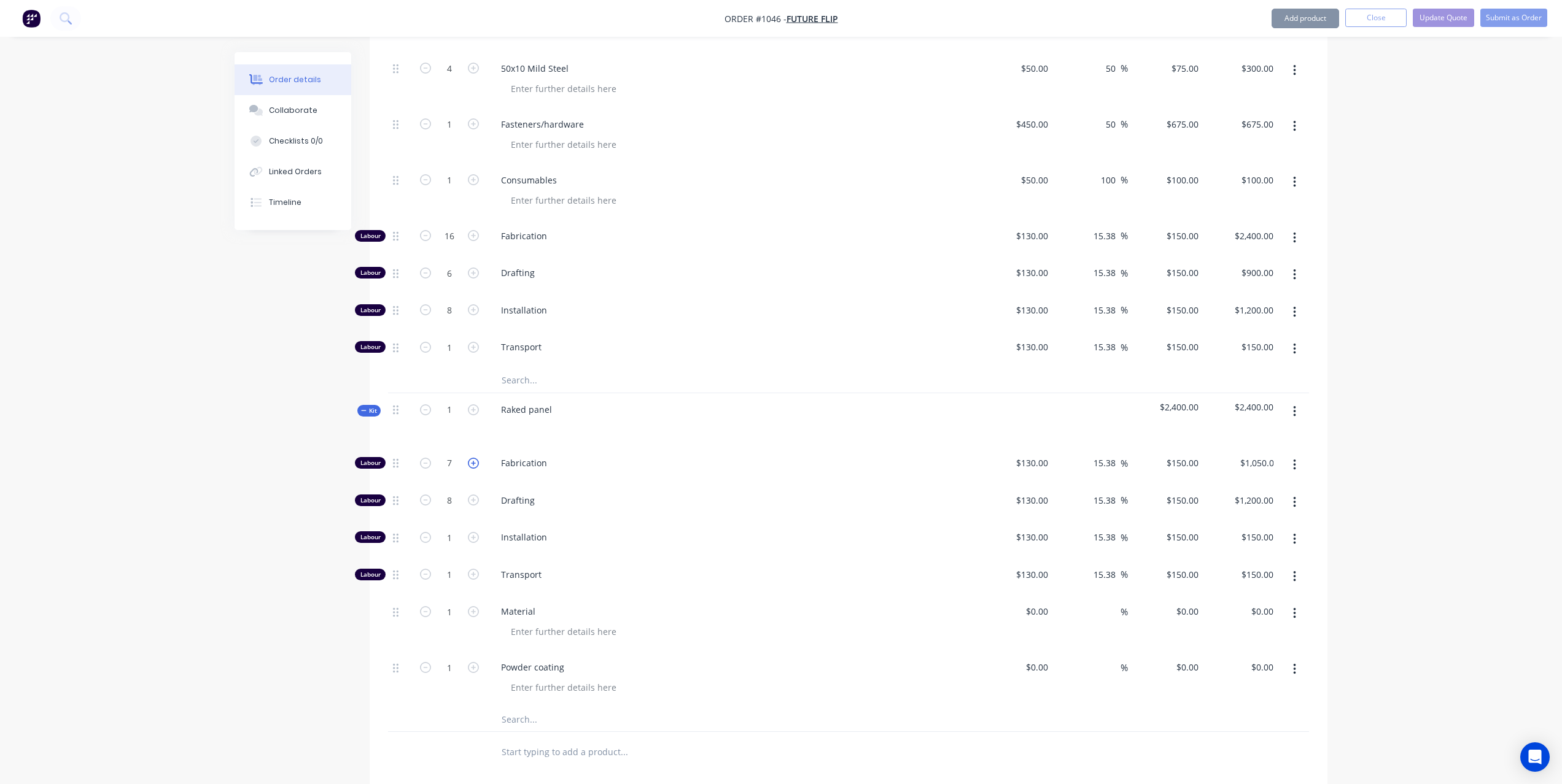
click at [475, 458] on icon "button" at bounding box center [473, 463] width 11 height 11
type input "8"
type input "$1,200.00"
click at [475, 458] on icon "button" at bounding box center [473, 463] width 11 height 11
type input "9"
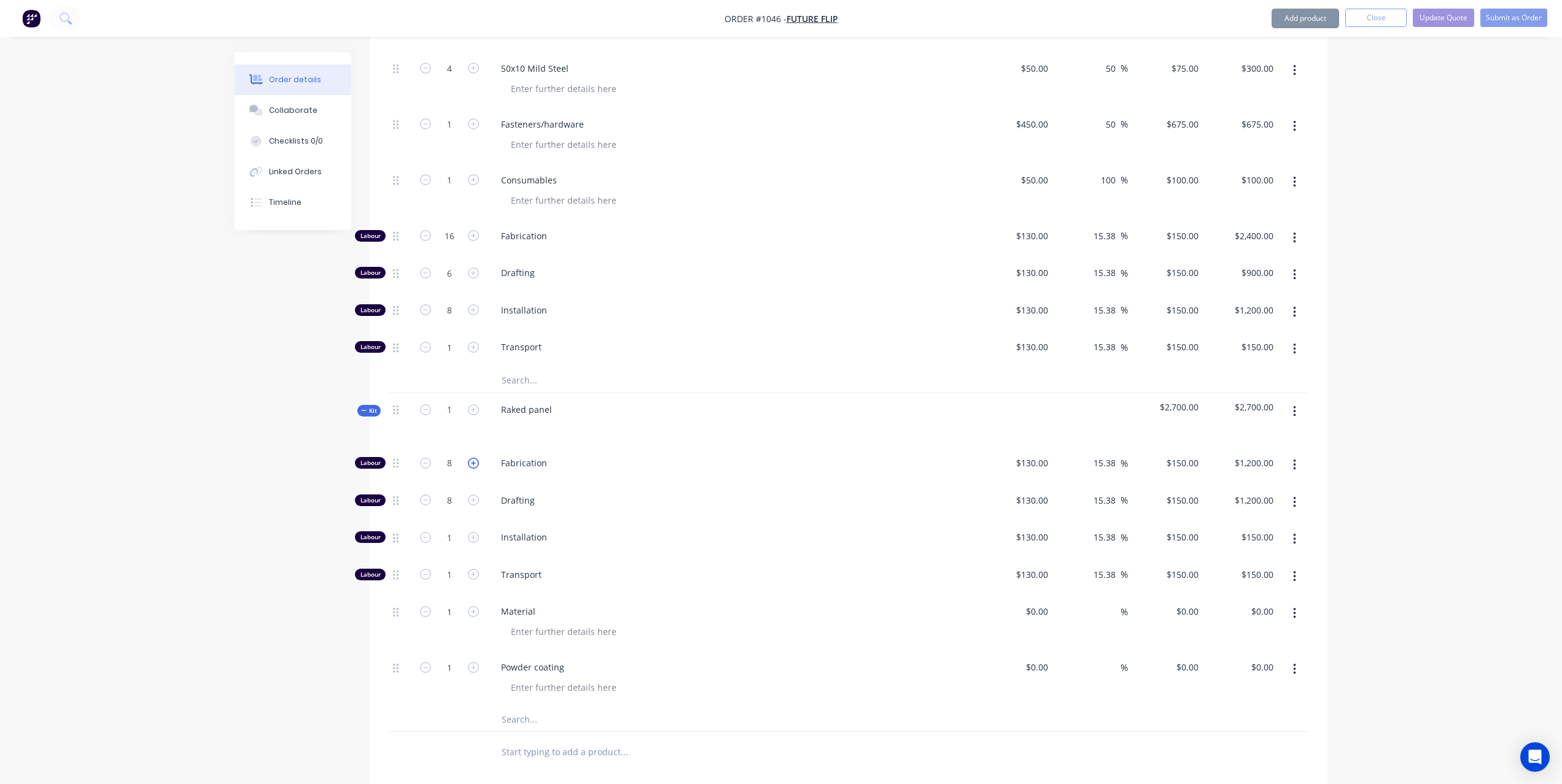
type input "$1,350.00"
click at [475, 458] on icon "button" at bounding box center [473, 463] width 11 height 11
type input "10"
type input "$1,500.00"
click at [475, 458] on icon "button" at bounding box center [473, 463] width 11 height 11
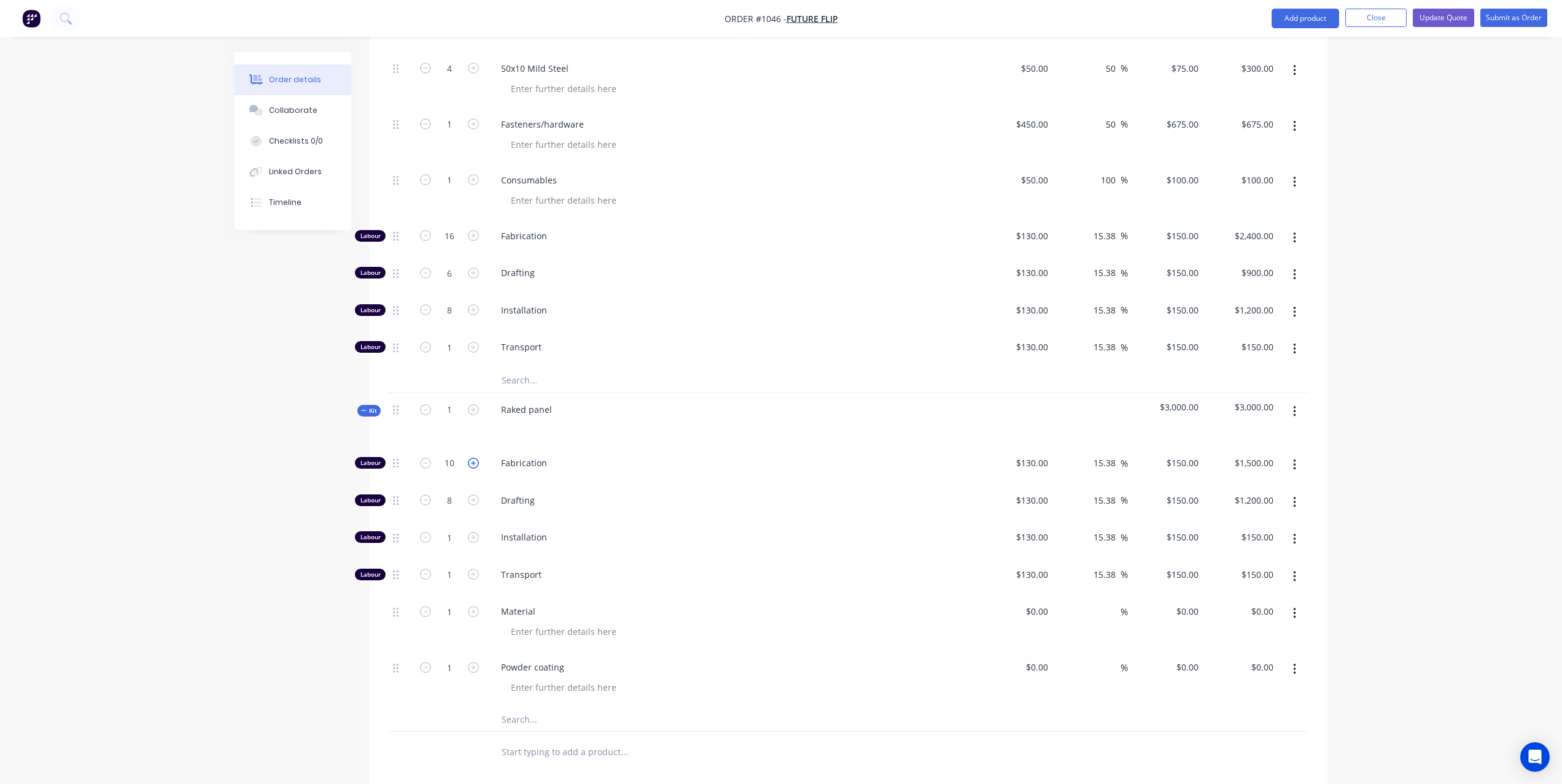
type input "11"
type input "$1,650.00"
click at [475, 458] on icon "button" at bounding box center [473, 463] width 11 height 11
type input "12"
type input "$1,800.00"
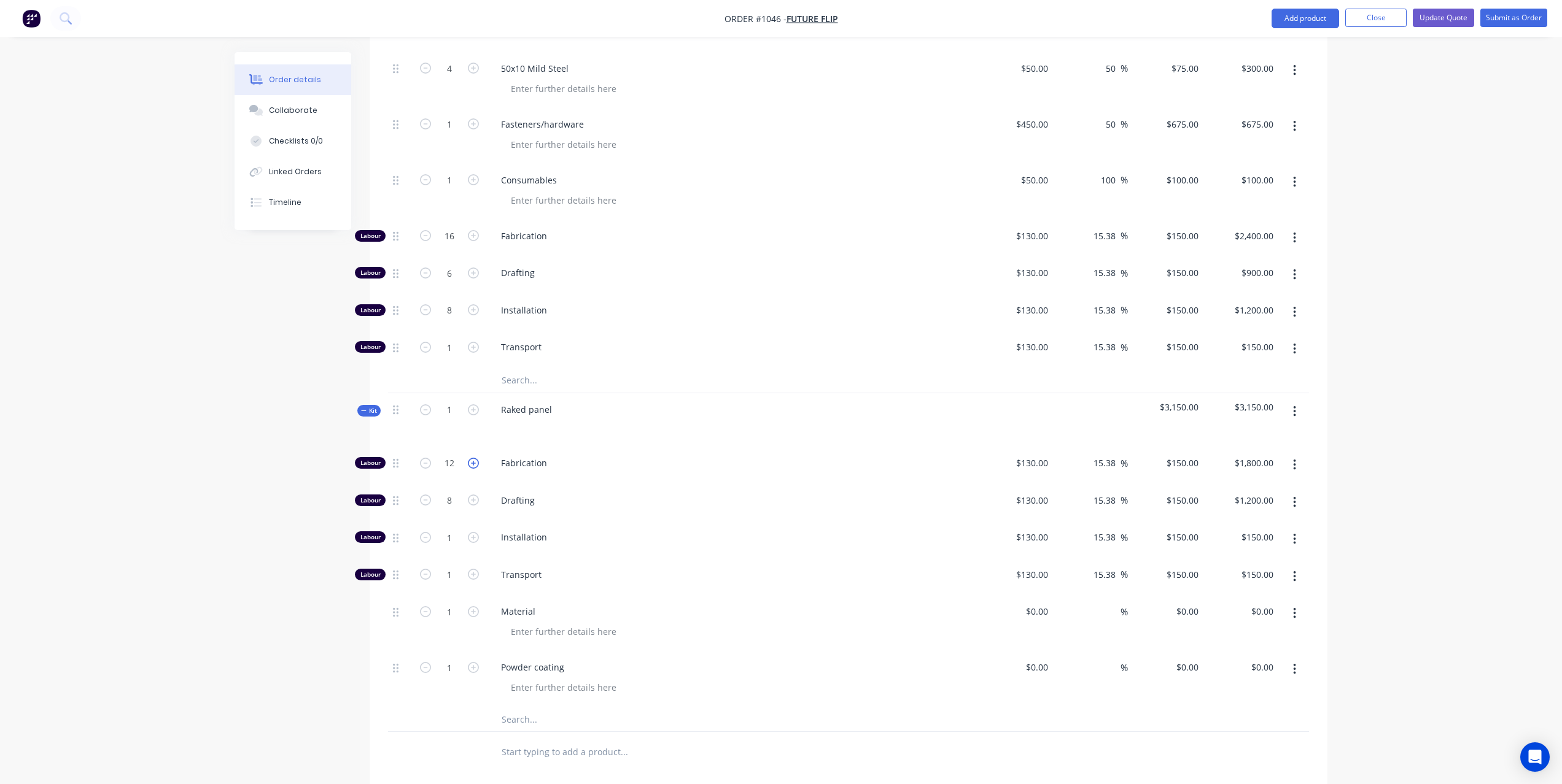
click at [475, 458] on icon "button" at bounding box center [473, 463] width 11 height 11
type input "13"
type input "$1,950.00"
click at [475, 458] on icon "button" at bounding box center [473, 463] width 11 height 11
type input "14"
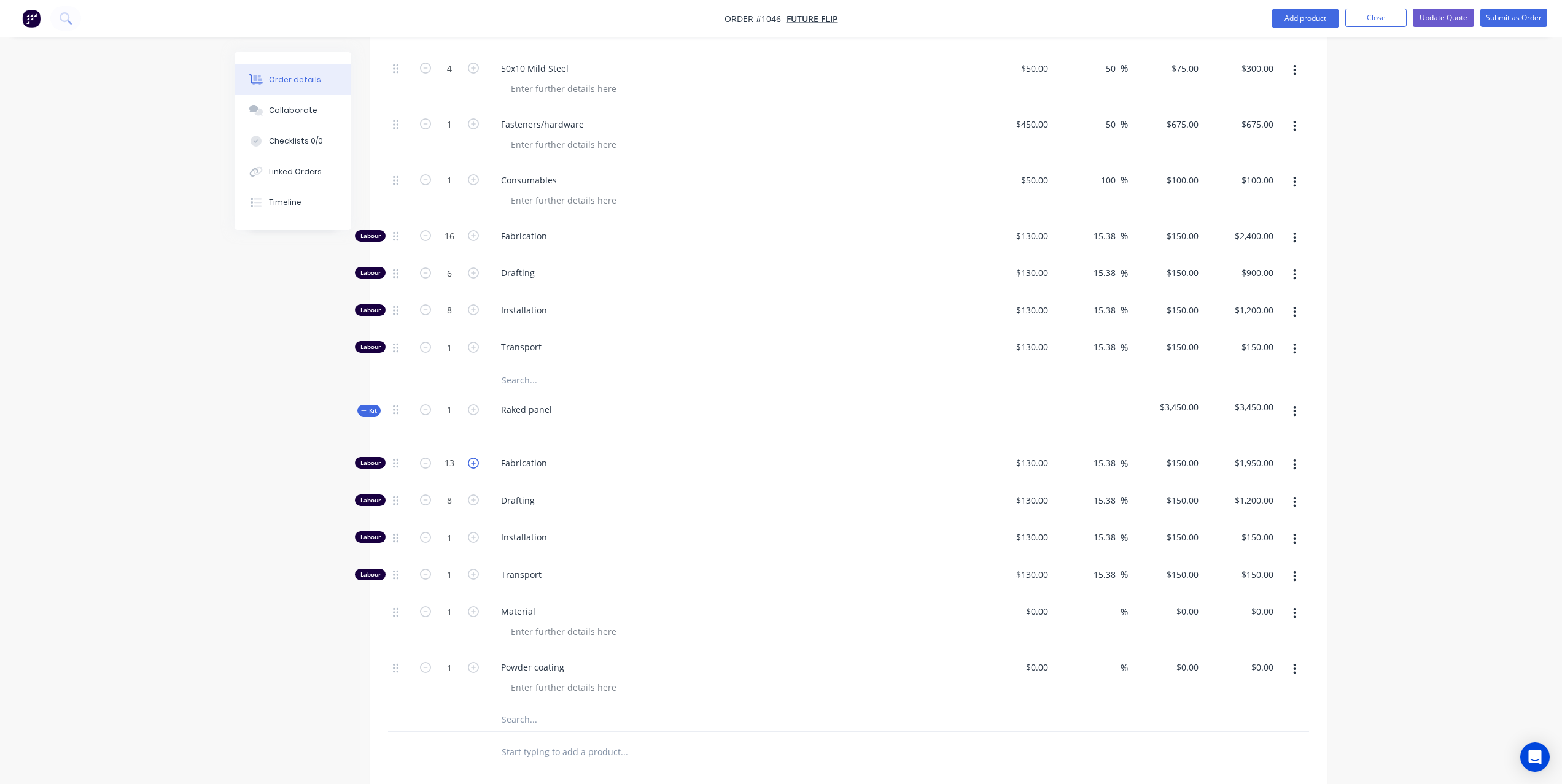
type input "$2,100.00"
click at [475, 458] on icon "button" at bounding box center [473, 463] width 11 height 11
type input "15"
type input "$2,250.00"
click at [475, 458] on icon "button" at bounding box center [473, 463] width 11 height 11
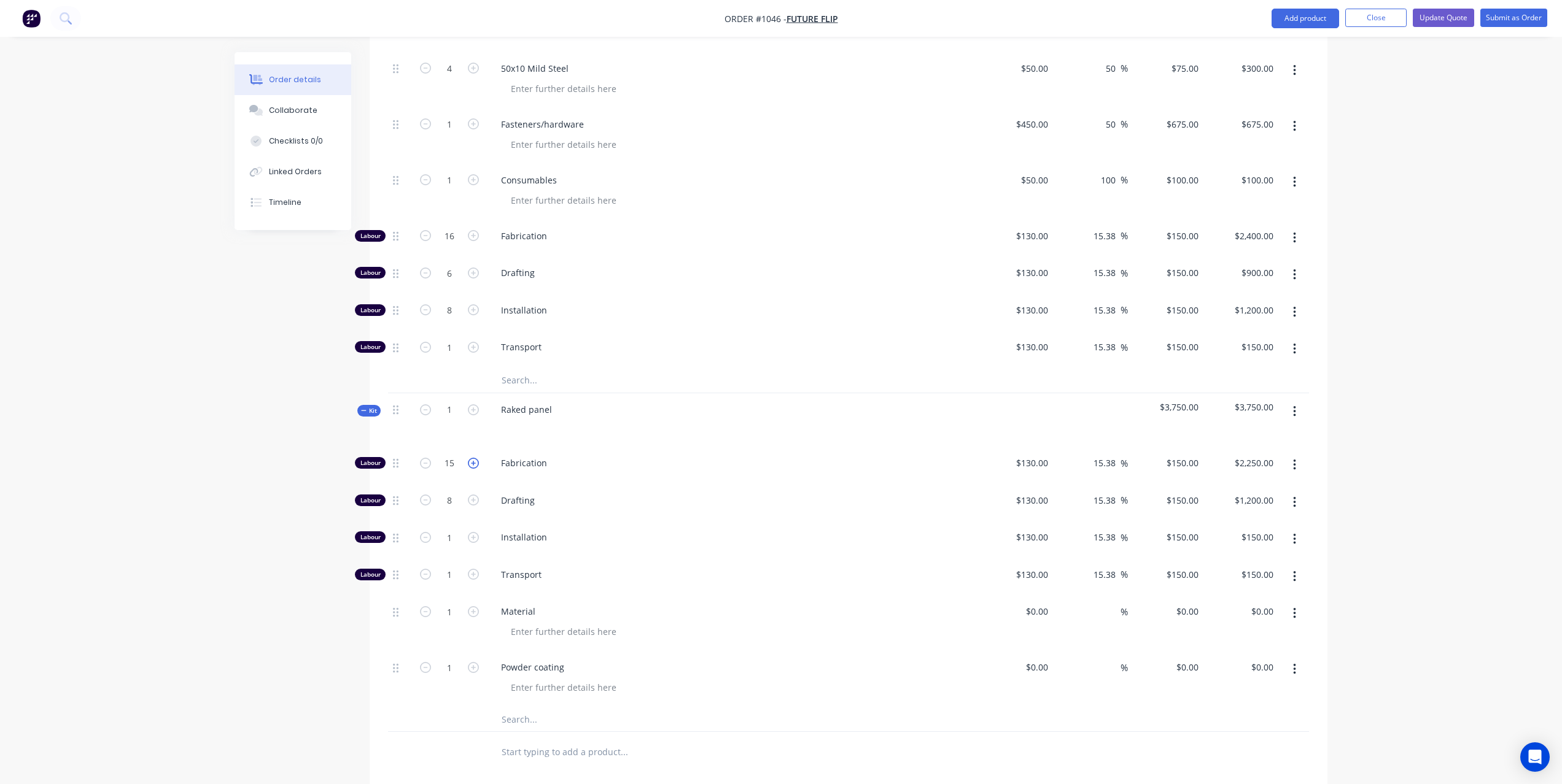
type input "16"
type input "$2,400.00"
click at [474, 532] on icon "button" at bounding box center [473, 537] width 11 height 11
type input "2"
type input "$300.00"
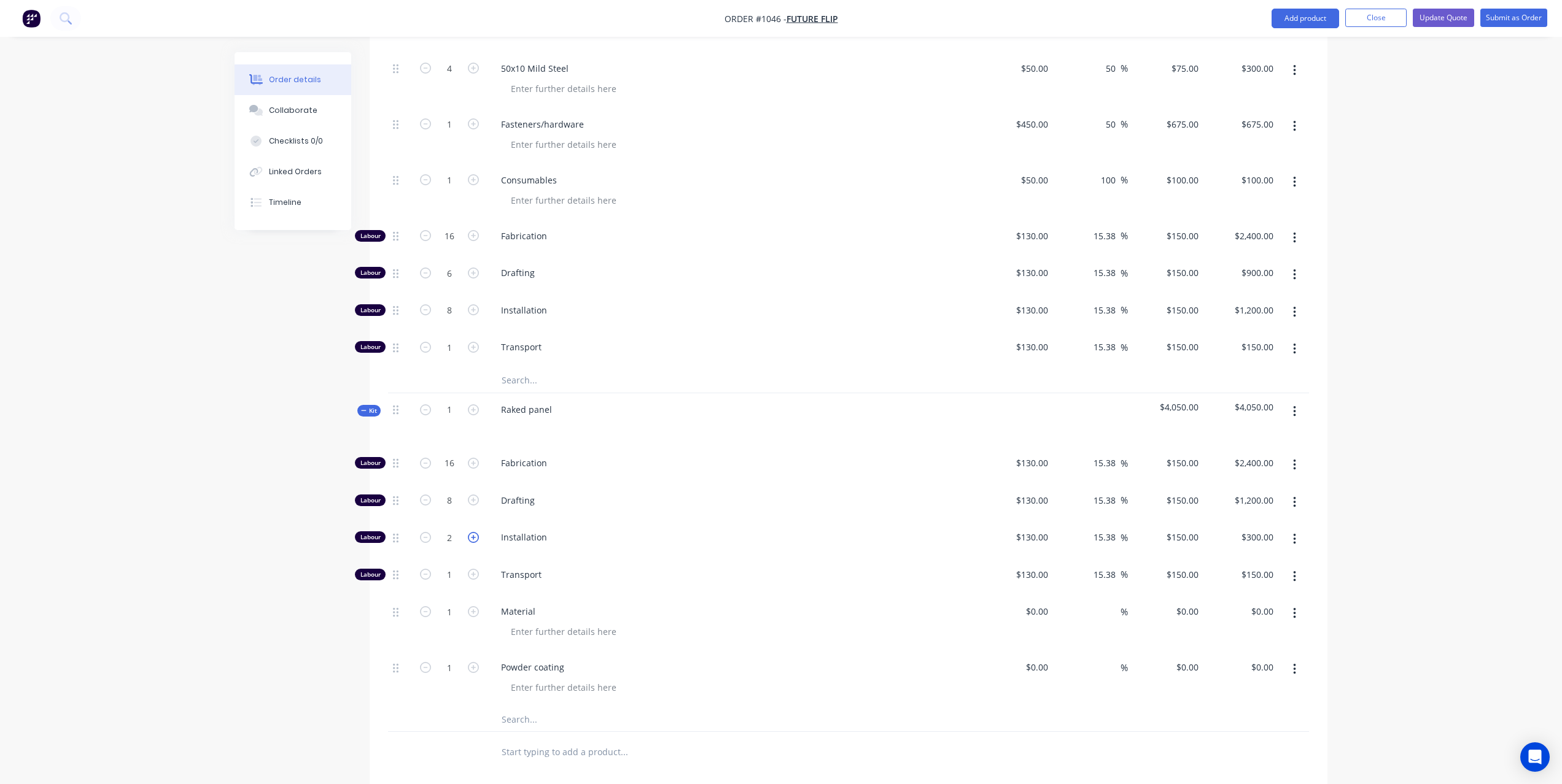
click at [474, 532] on icon "button" at bounding box center [473, 537] width 11 height 11
type input "3"
type input "$450.00"
click at [474, 532] on icon "button" at bounding box center [473, 537] width 11 height 11
type input "4"
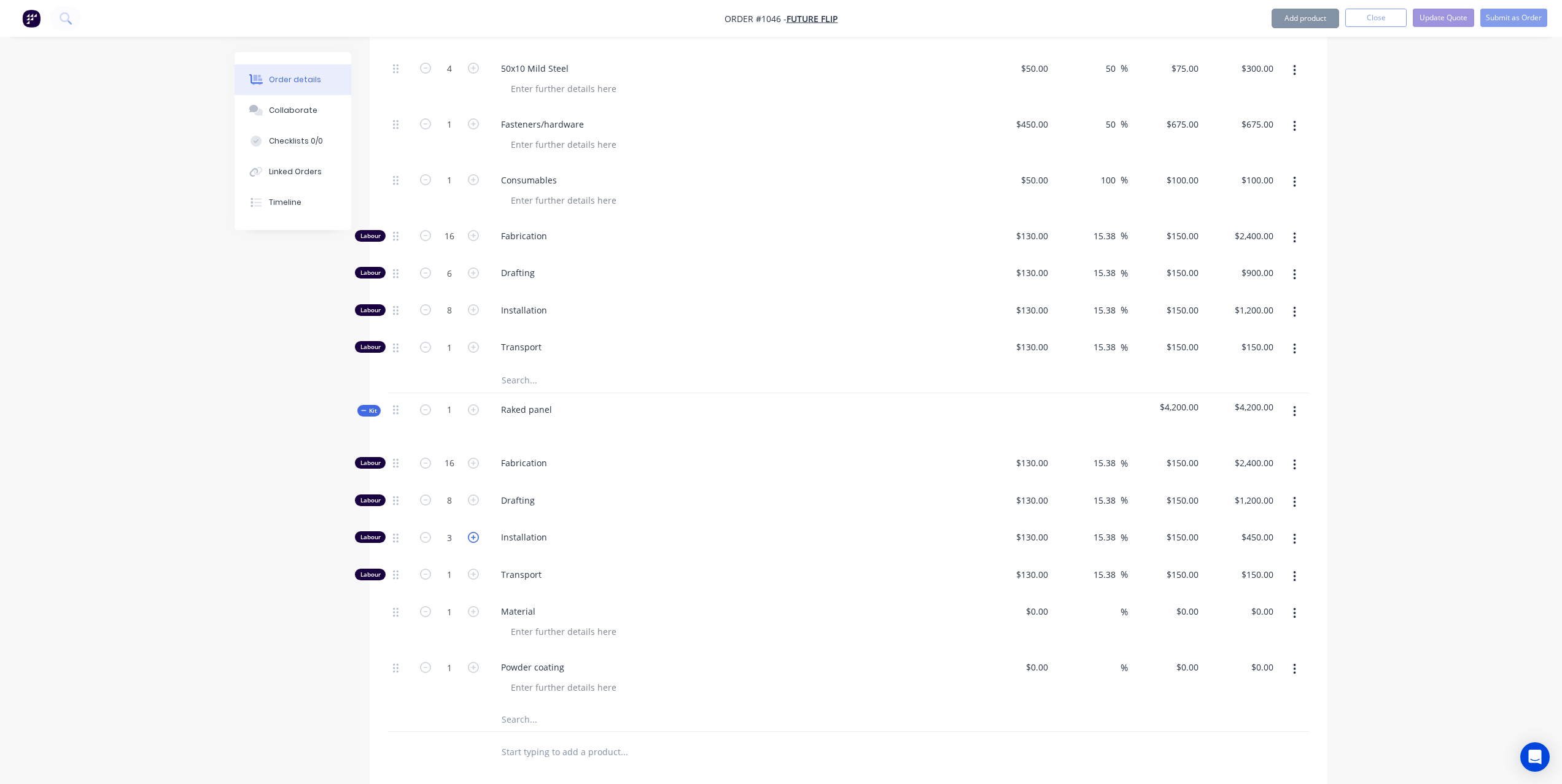
type input "$600.00"
click at [474, 532] on icon "button" at bounding box center [473, 537] width 11 height 11
type input "5"
type input "$750.00"
click at [474, 532] on icon "button" at bounding box center [473, 537] width 11 height 11
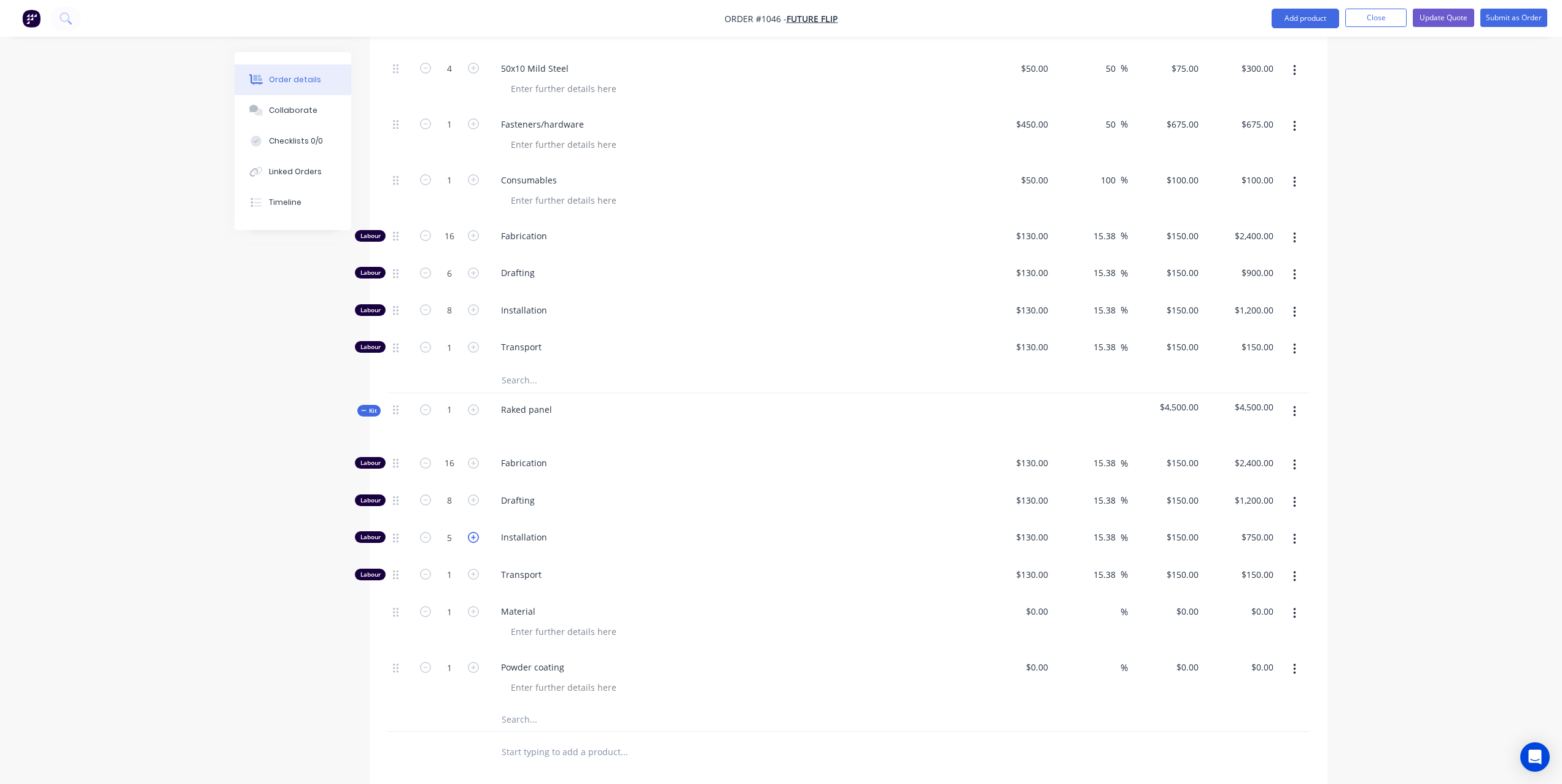
type input "6"
type input "$900.00"
click at [474, 532] on icon "button" at bounding box center [473, 537] width 11 height 11
type input "7"
type input "$1,050.00"
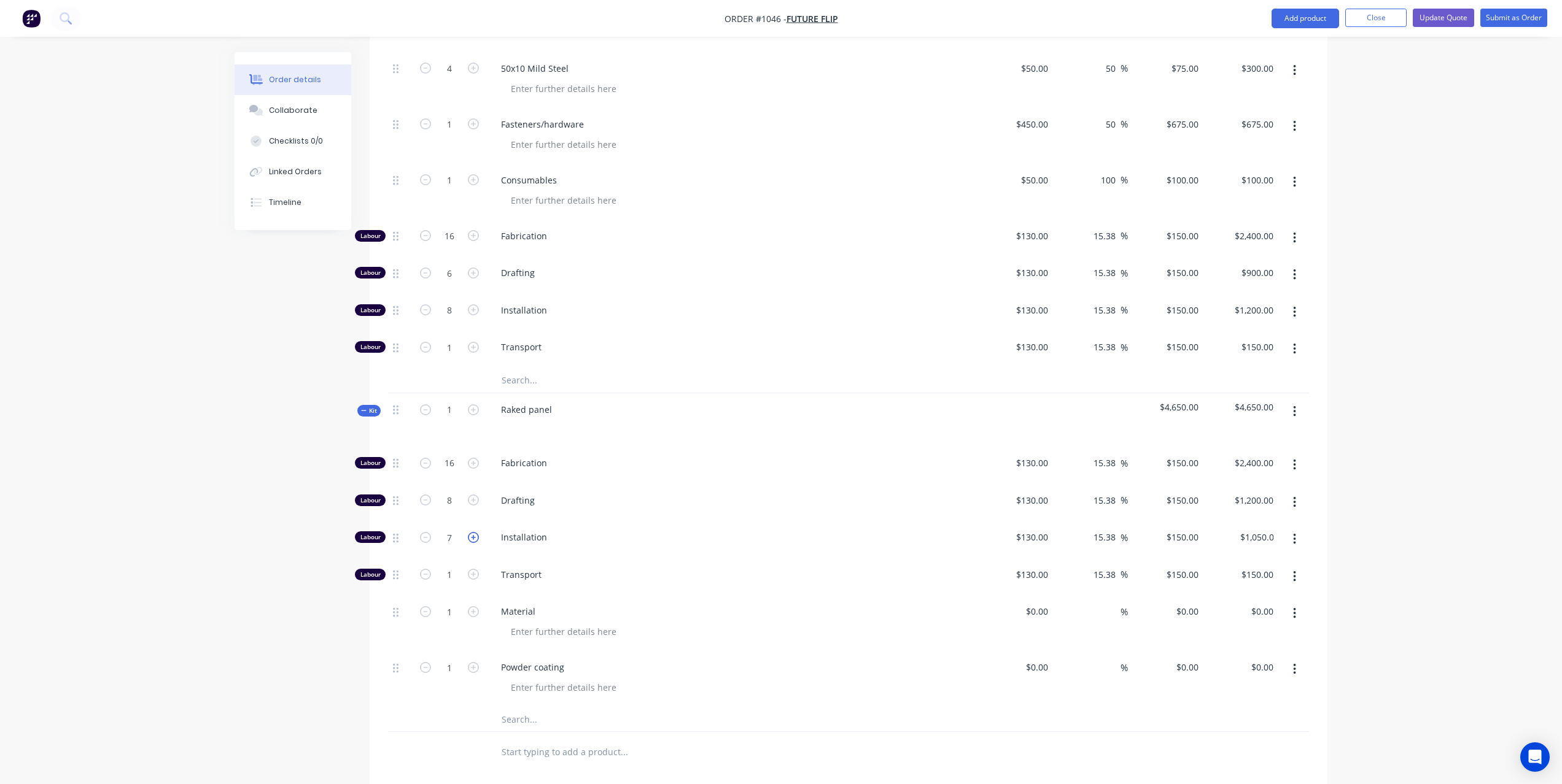
click at [474, 532] on icon "button" at bounding box center [473, 537] width 11 height 11
type input "8"
type input "$1,200.00"
click at [472, 569] on icon "button" at bounding box center [473, 574] width 11 height 11
type input "2"
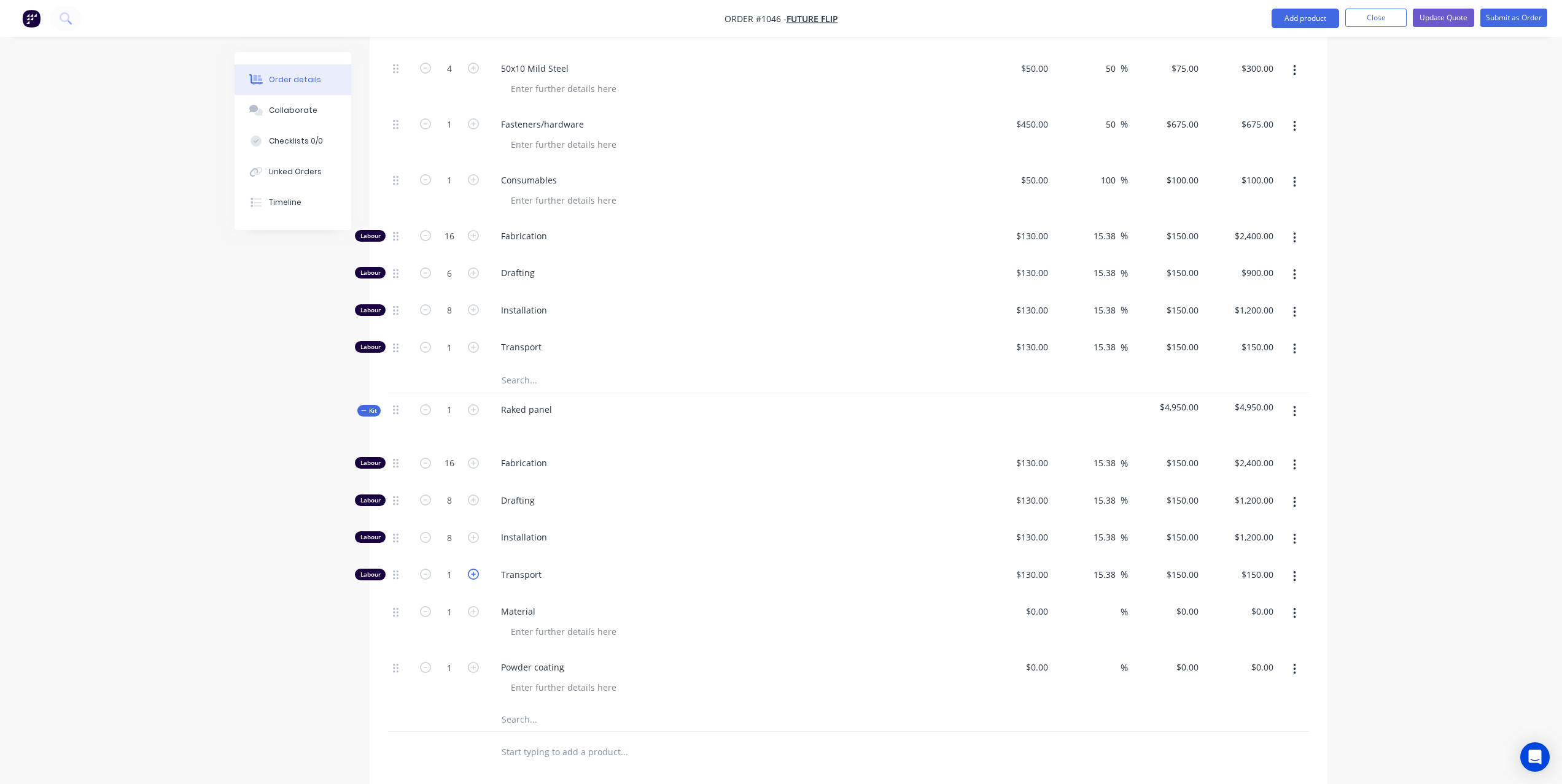
type input "$300.00"
click at [472, 569] on icon "button" at bounding box center [473, 574] width 11 height 11
type input "3"
type input "$450.00"
click at [472, 569] on icon "button" at bounding box center [473, 574] width 11 height 11
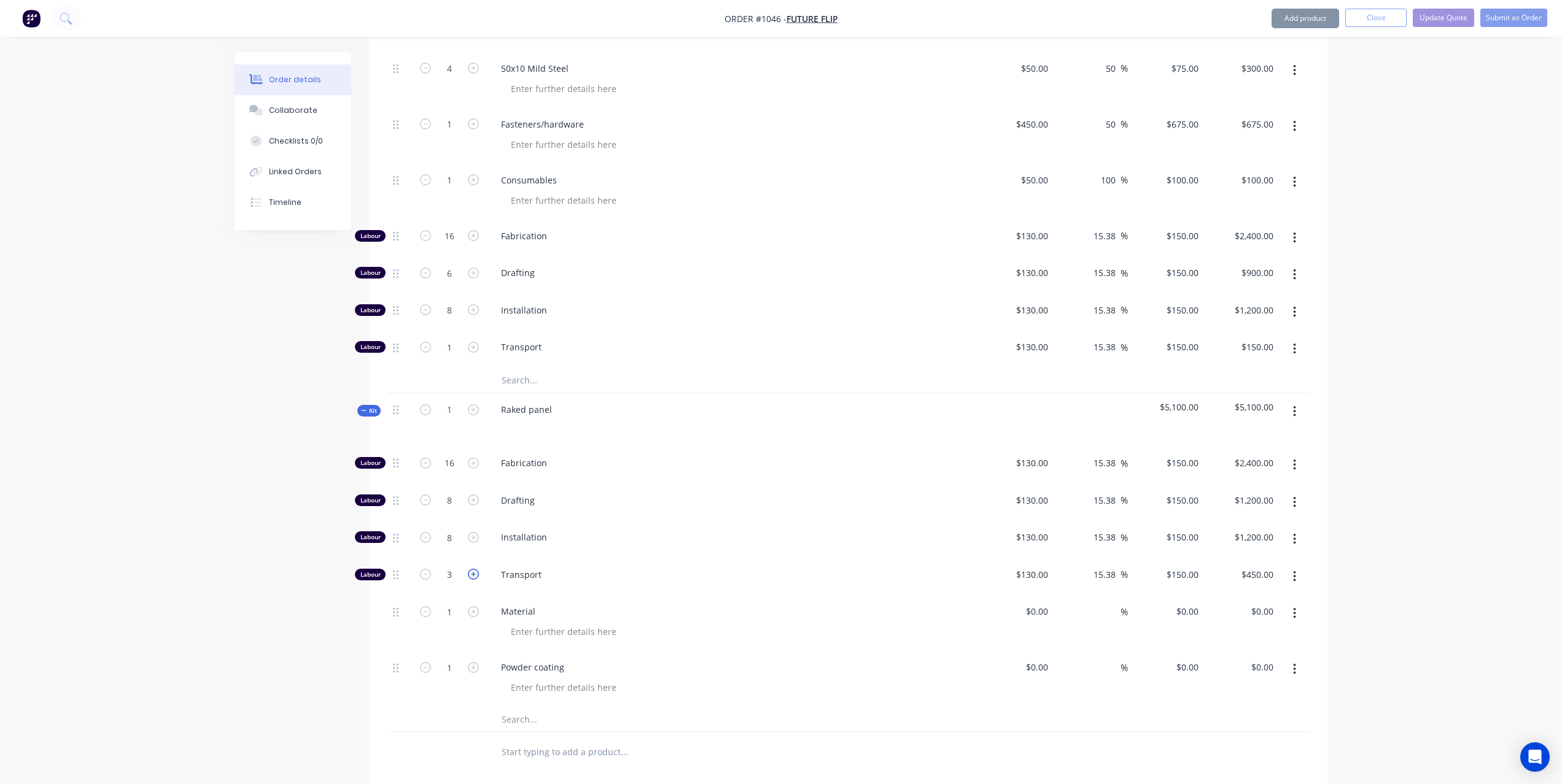
type input "4"
type input "$600.00"
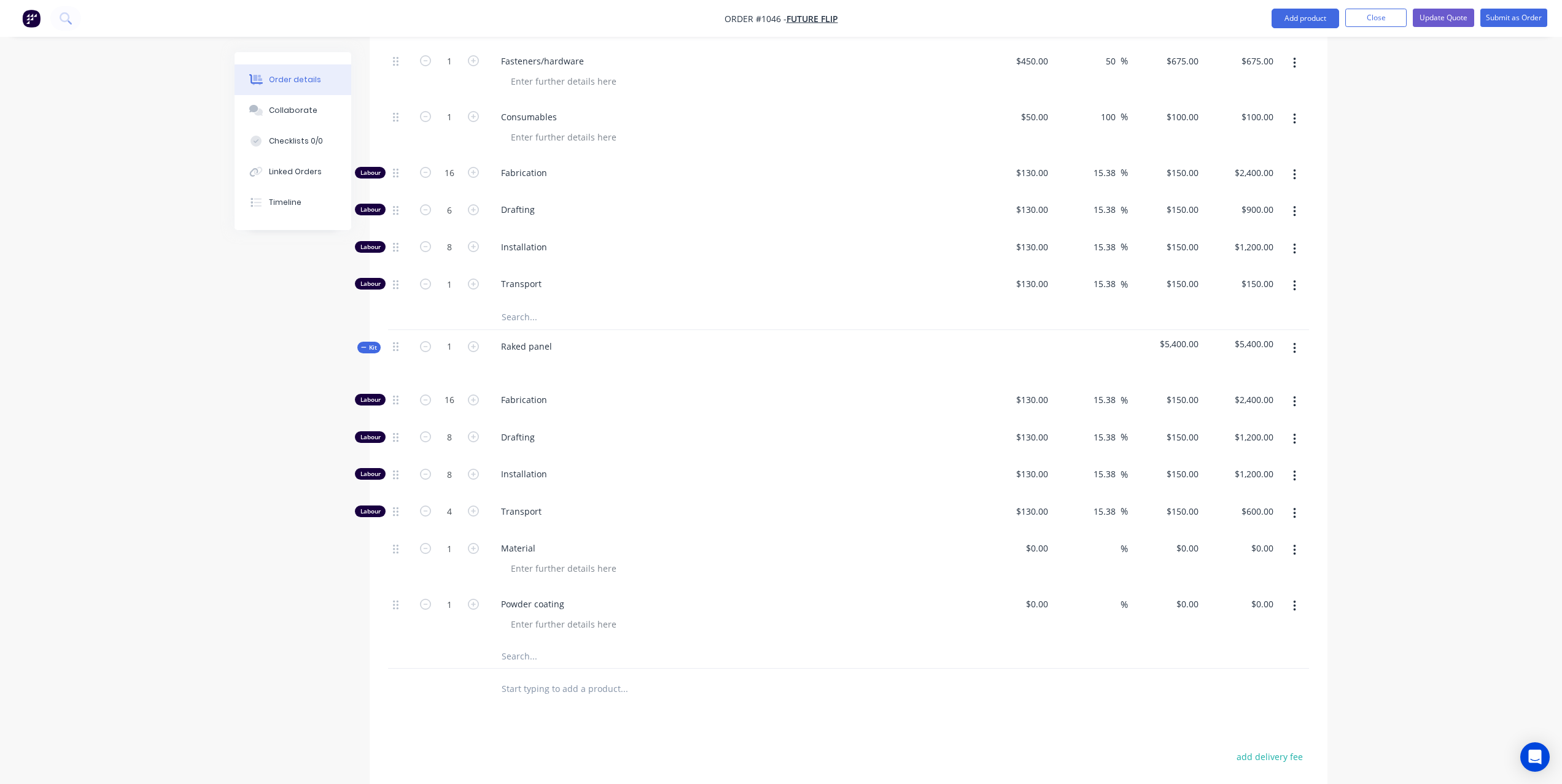
scroll to position [667, 0]
click at [1044, 595] on input at bounding box center [1046, 603] width 14 height 18
type input "$250.00"
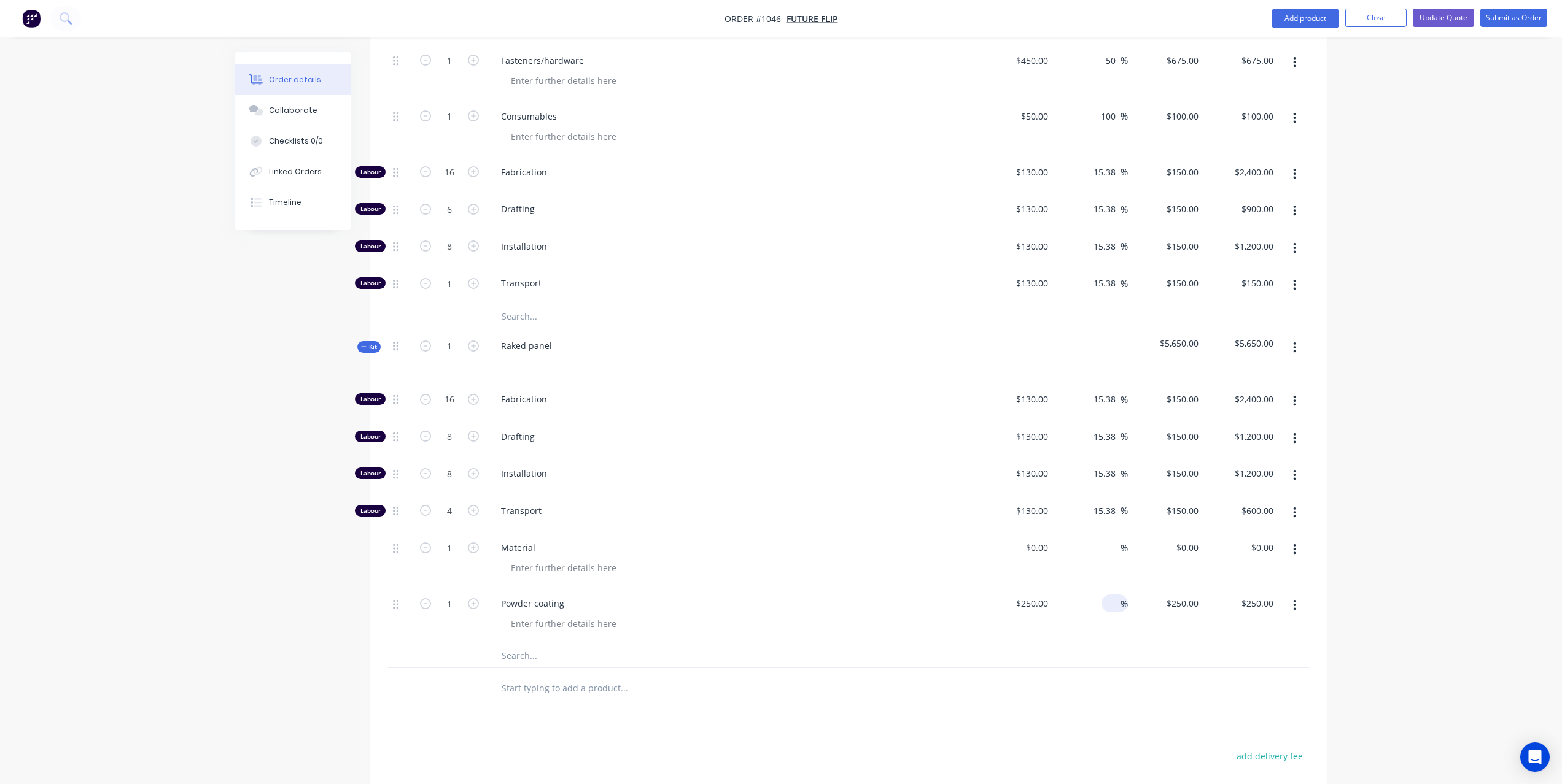
click at [1116, 595] on input at bounding box center [1113, 603] width 14 height 18
type input "50"
type input "$375.00"
click at [1059, 669] on div at bounding box center [849, 689] width 921 height 40
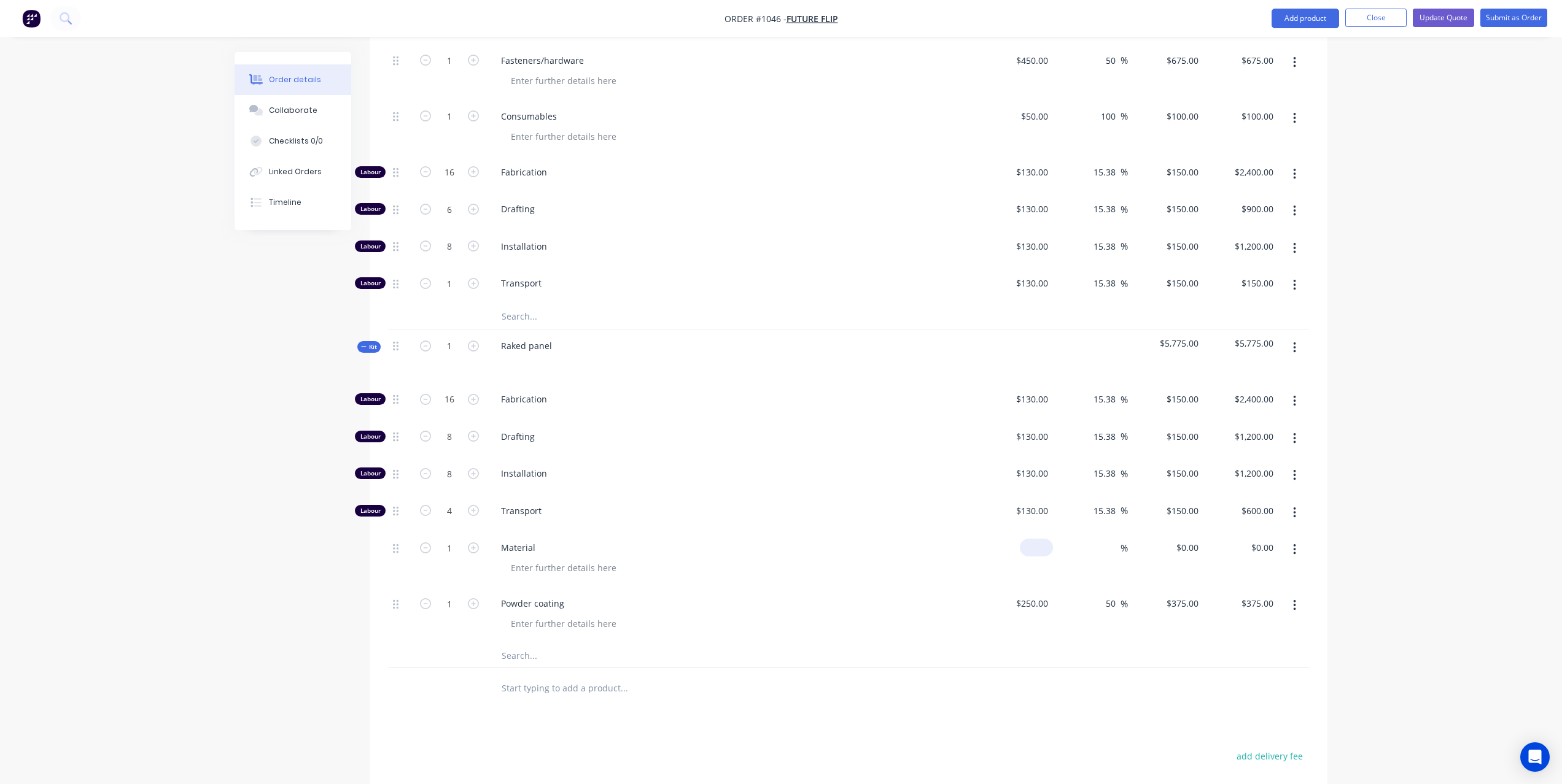
click at [1045, 539] on input at bounding box center [1038, 548] width 28 height 18
type input "$370.00"
click at [1097, 531] on div "%" at bounding box center [1090, 559] width 76 height 56
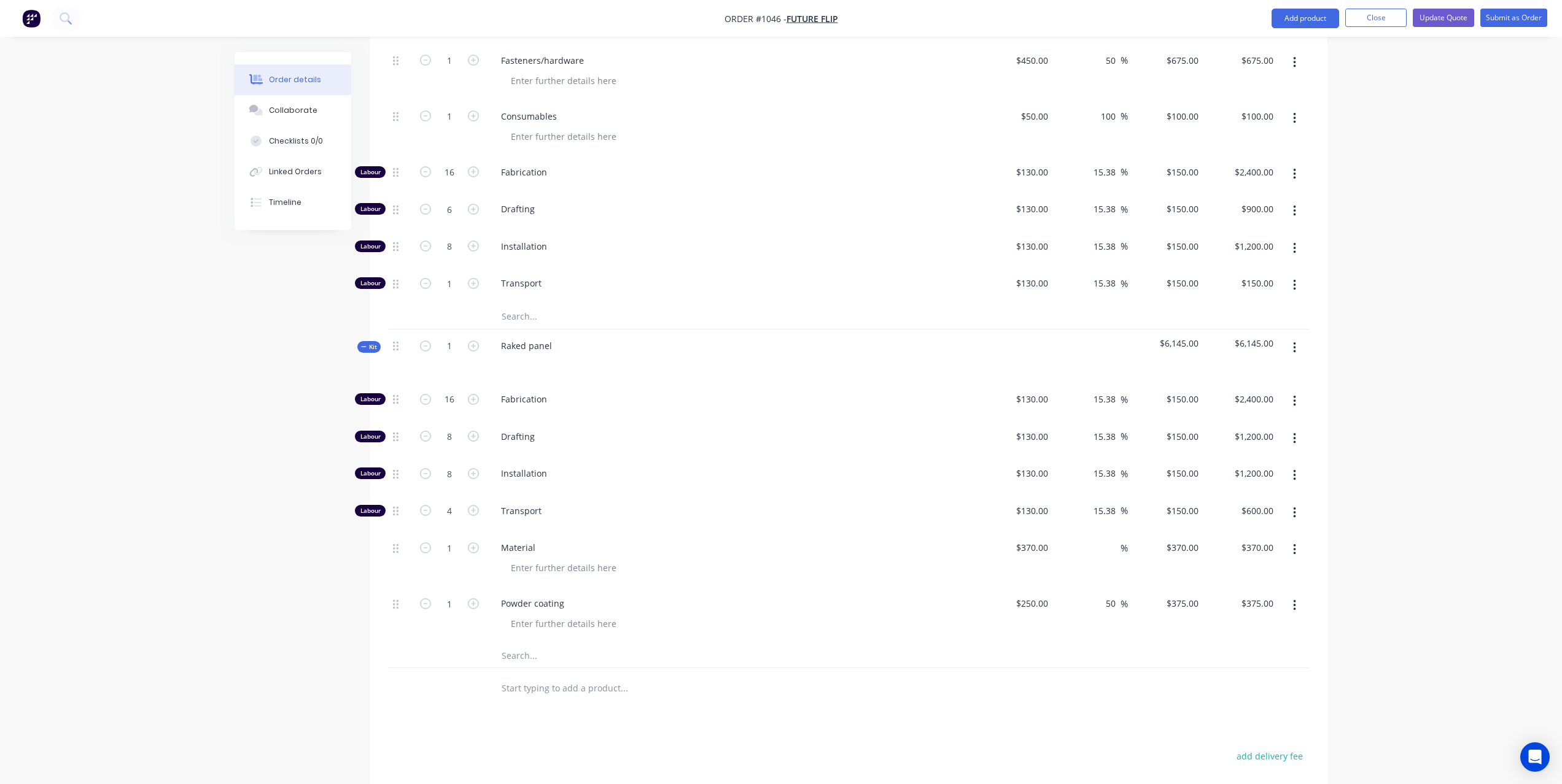
click at [1099, 531] on div "%" at bounding box center [1090, 559] width 76 height 56
click at [1107, 539] on input at bounding box center [1113, 548] width 14 height 18
type input "25"
type input "$462.50"
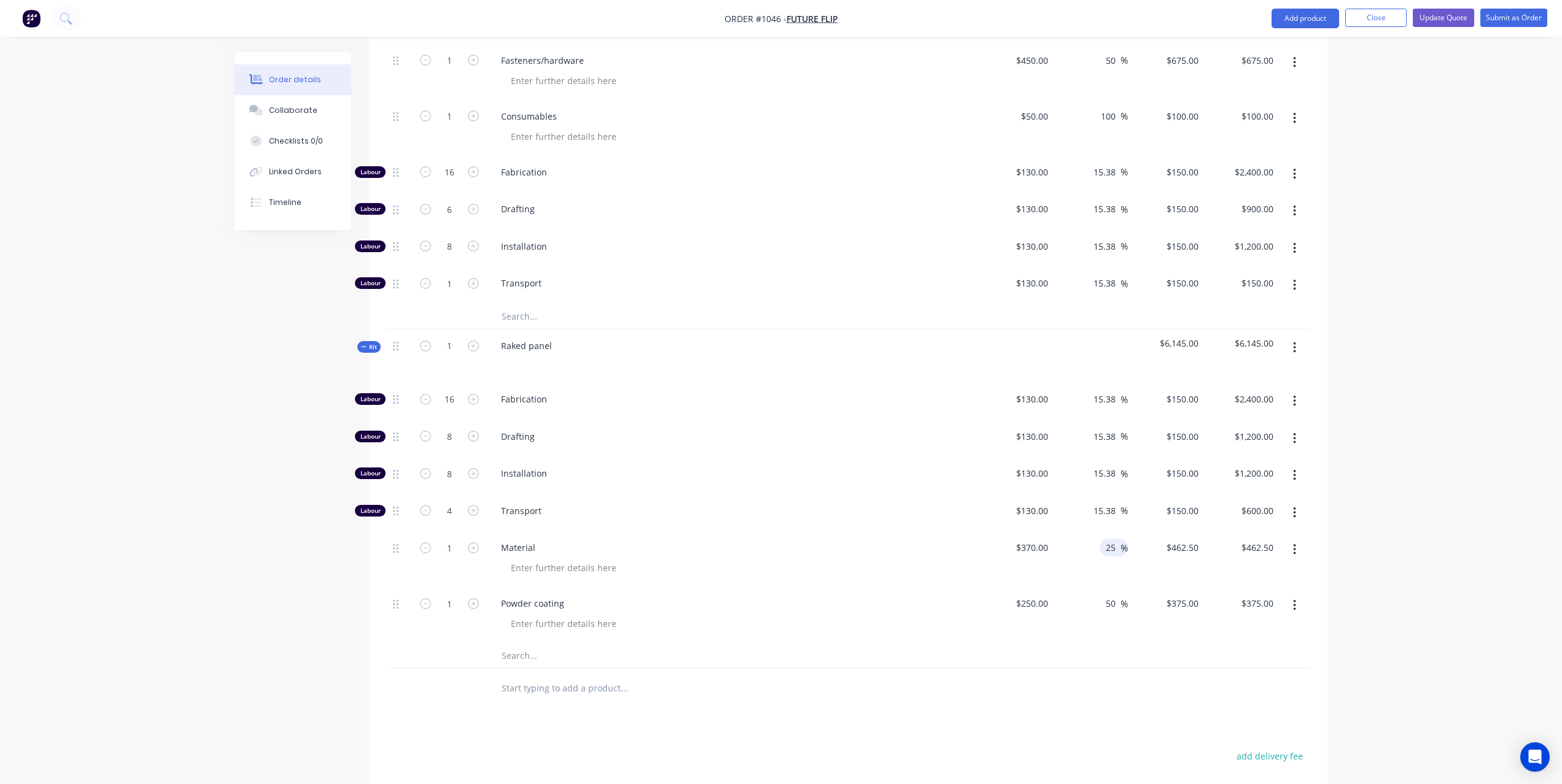
click at [1069, 669] on div at bounding box center [849, 689] width 921 height 40
click at [425, 468] on icon "button" at bounding box center [425, 473] width 11 height 11
type input "7"
type input "$1,050.00"
click at [425, 468] on icon "button" at bounding box center [425, 473] width 11 height 11
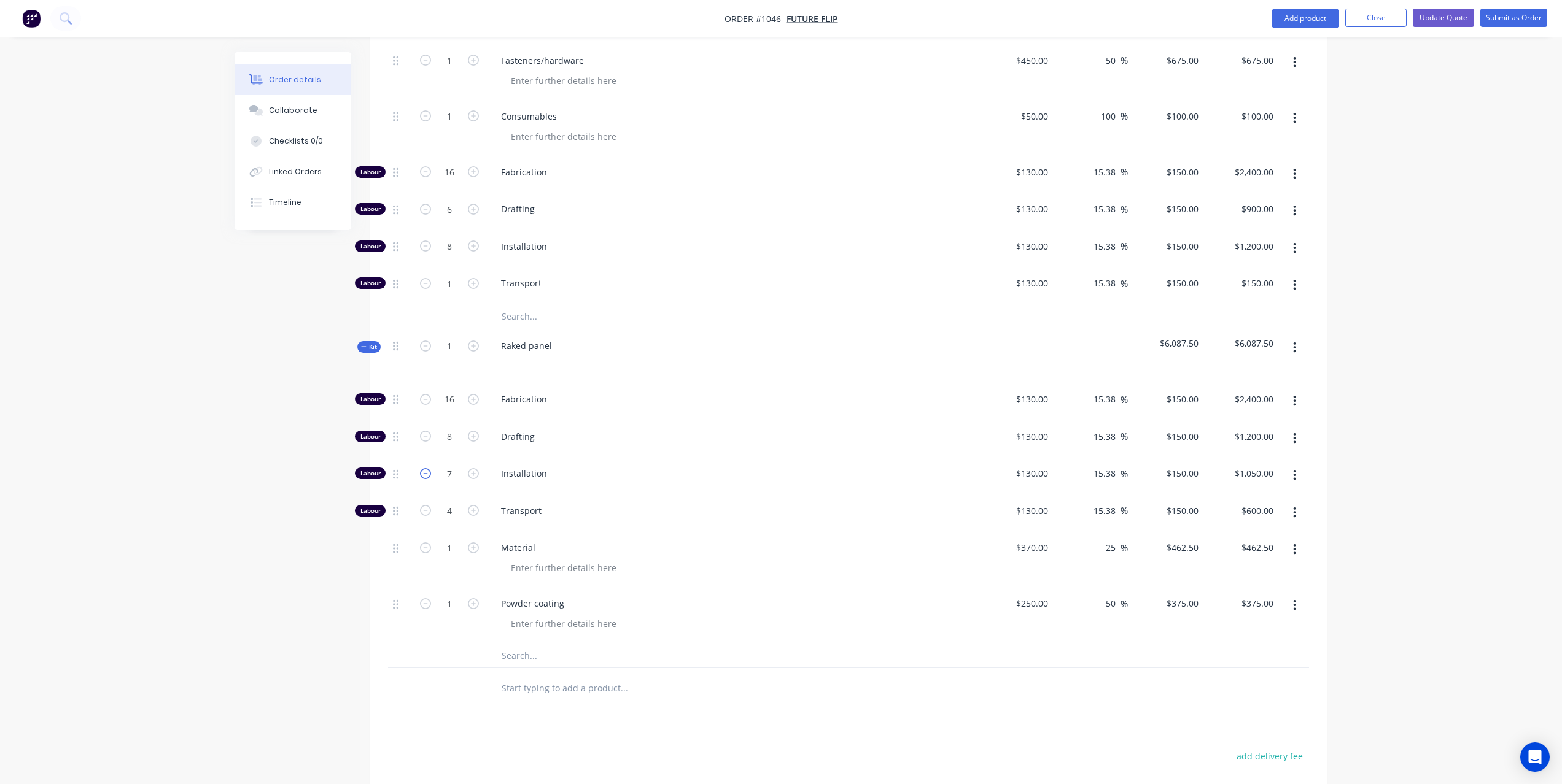
type input "6"
type input "$900.00"
click at [425, 468] on icon "button" at bounding box center [425, 473] width 11 height 11
type input "5"
type input "$750.00"
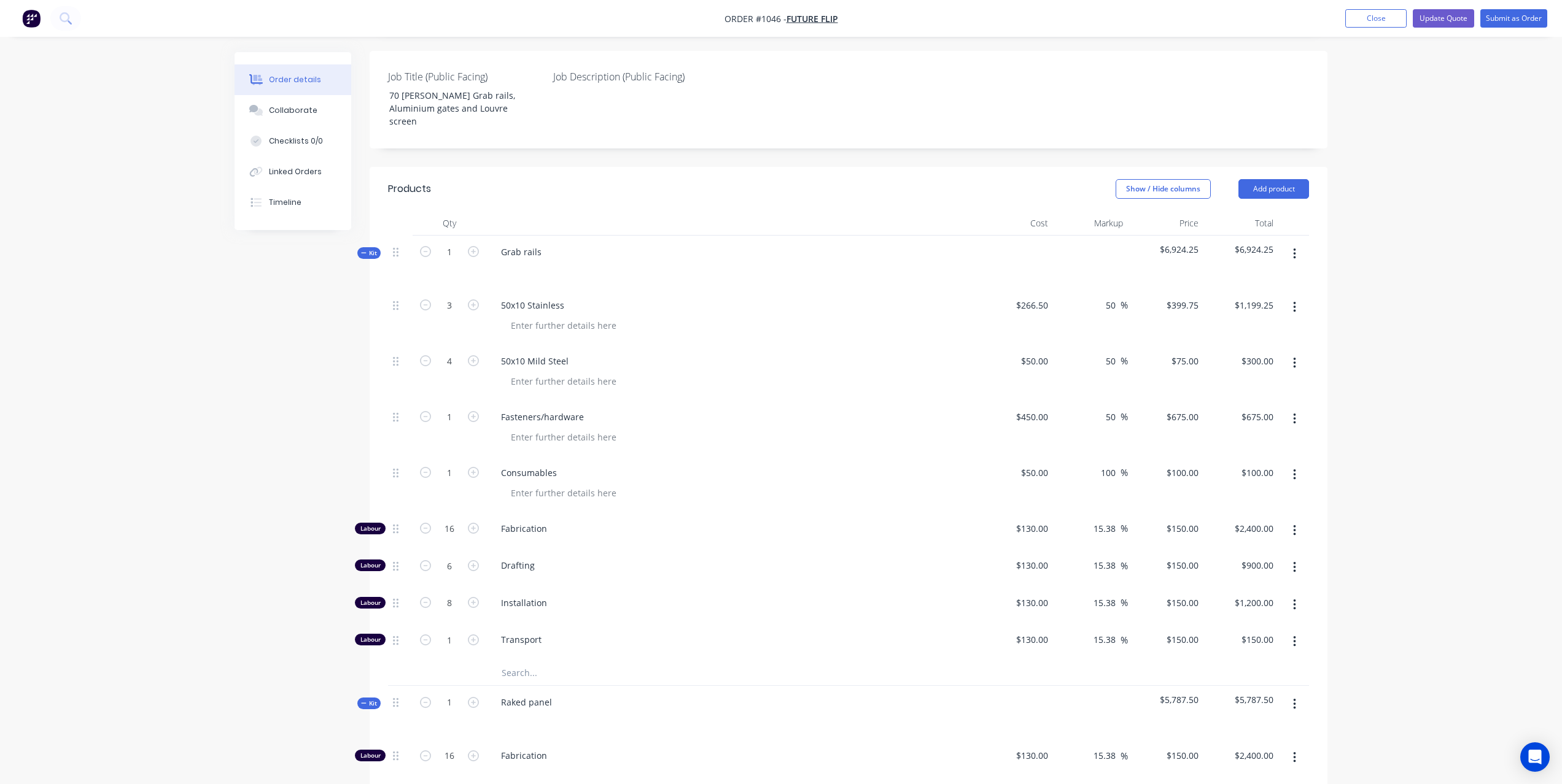
scroll to position [308, 0]
click at [539, 244] on div "Grab rails" at bounding box center [521, 253] width 61 height 18
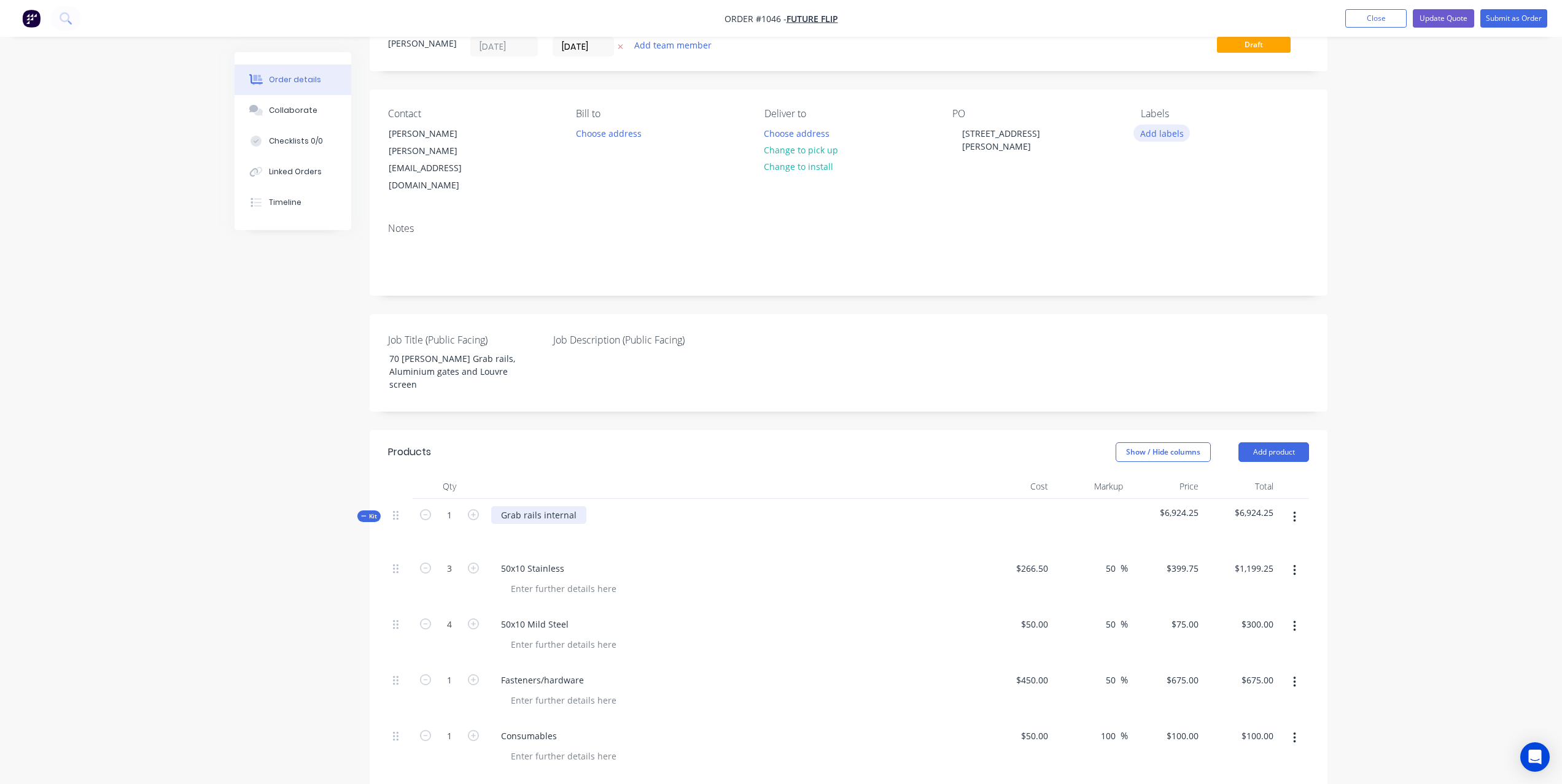
scroll to position [0, 0]
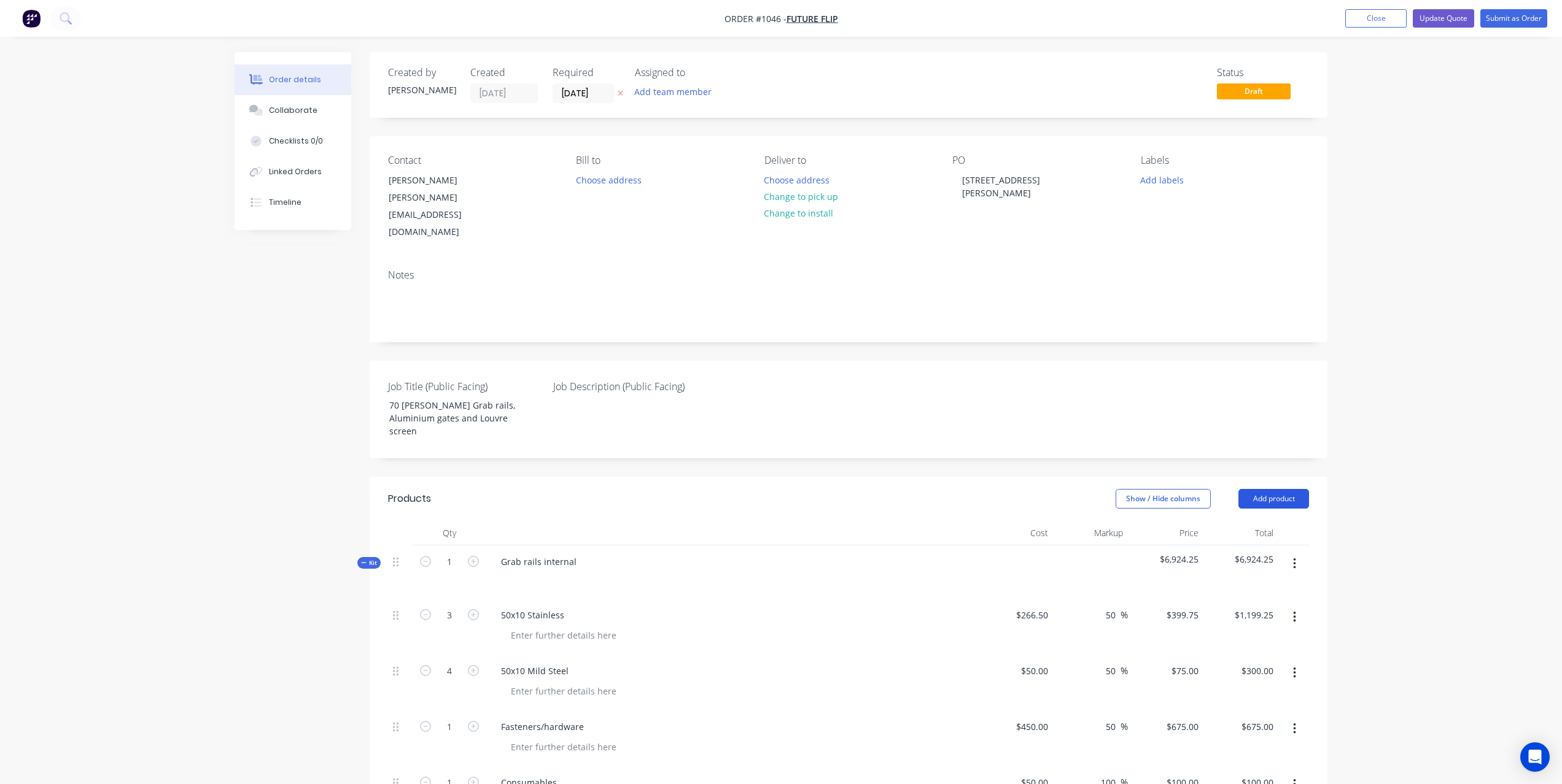
click at [1283, 489] on button "Add product" at bounding box center [1273, 499] width 70 height 19
click at [1269, 521] on div "Product catalogue" at bounding box center [1251, 529] width 94 height 18
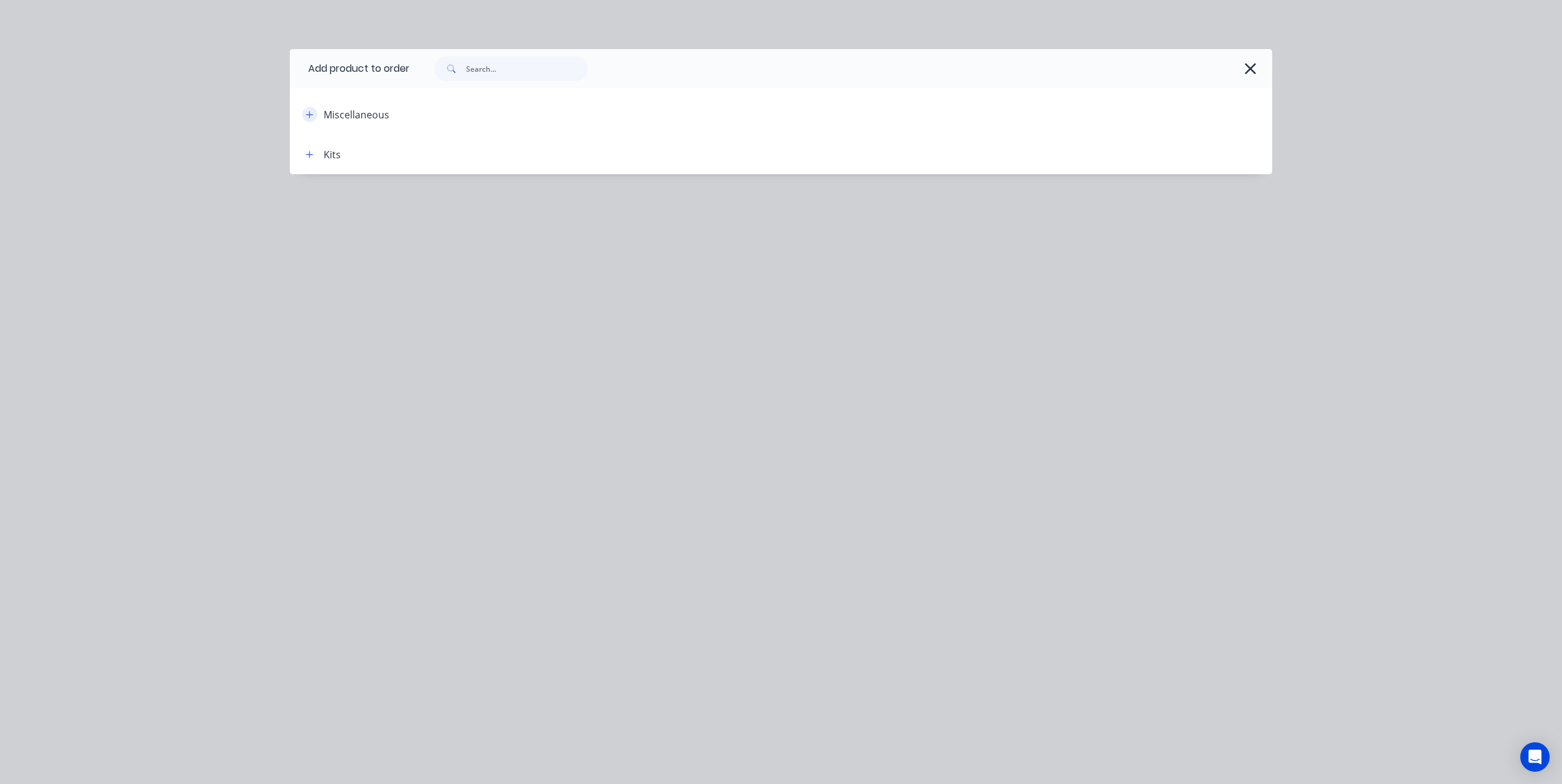
click at [305, 116] on button "button" at bounding box center [310, 114] width 15 height 15
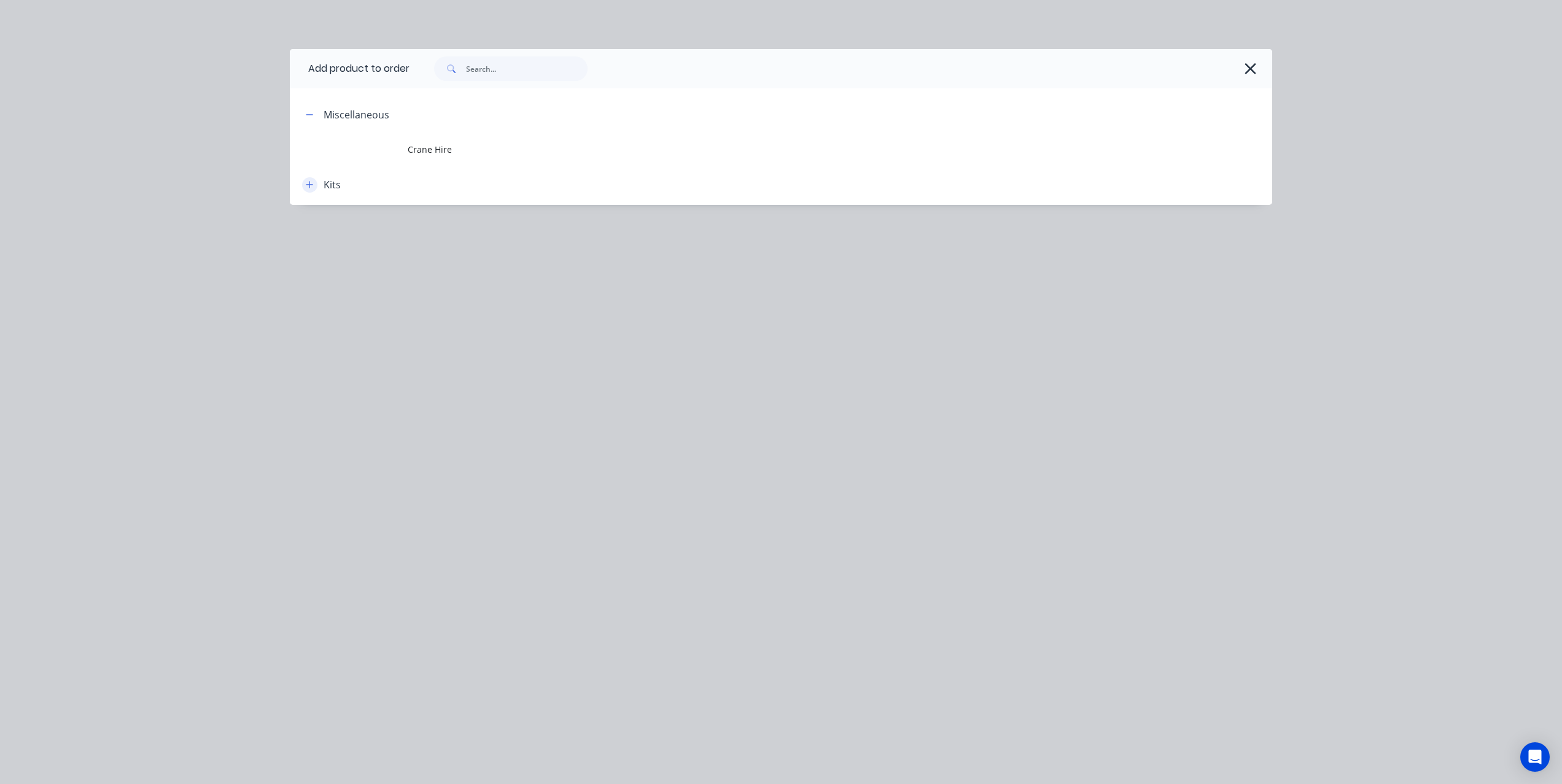
click at [309, 184] on icon "button" at bounding box center [310, 184] width 7 height 7
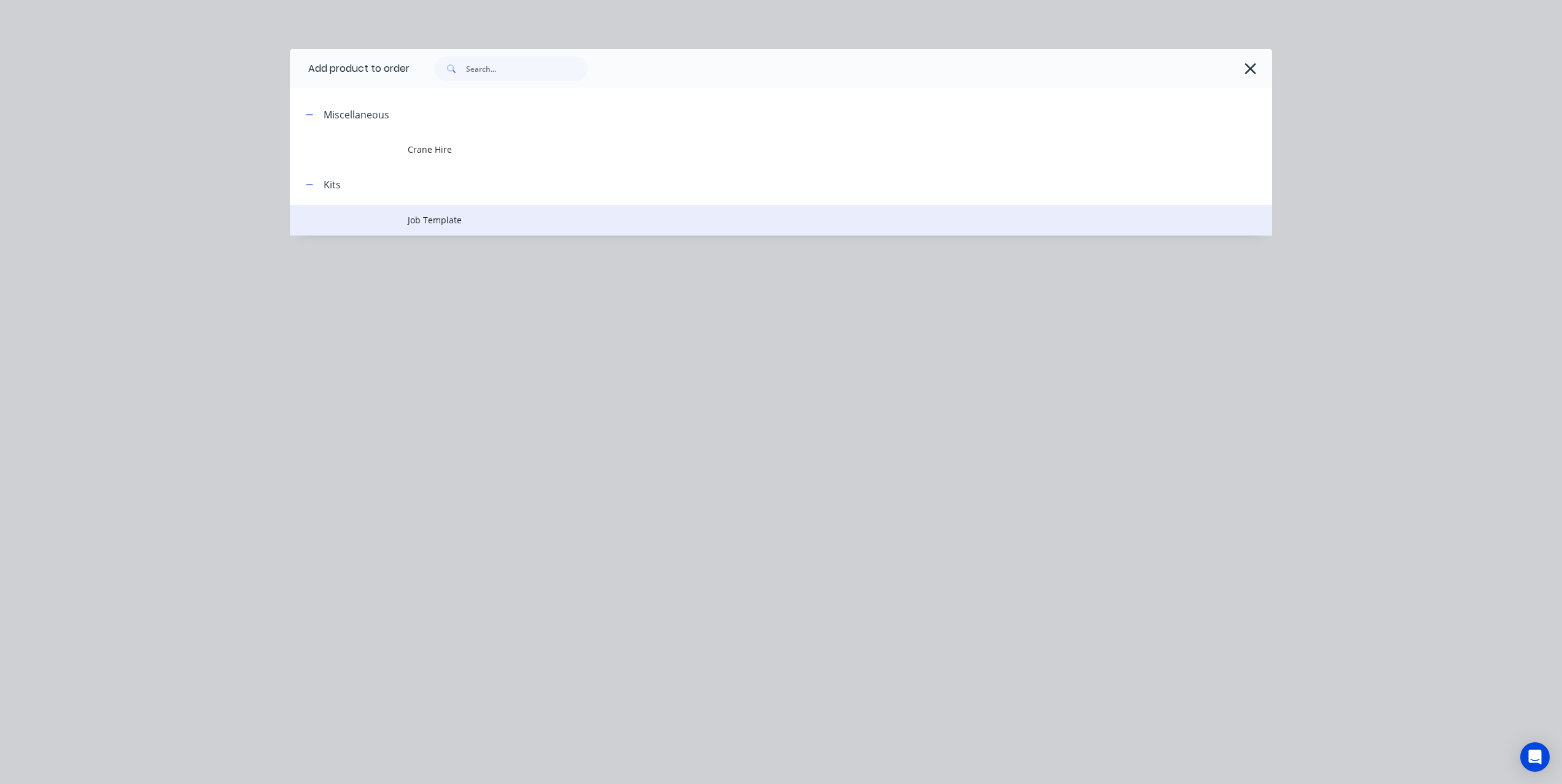
click at [409, 220] on span "Job Template" at bounding box center [753, 219] width 691 height 12
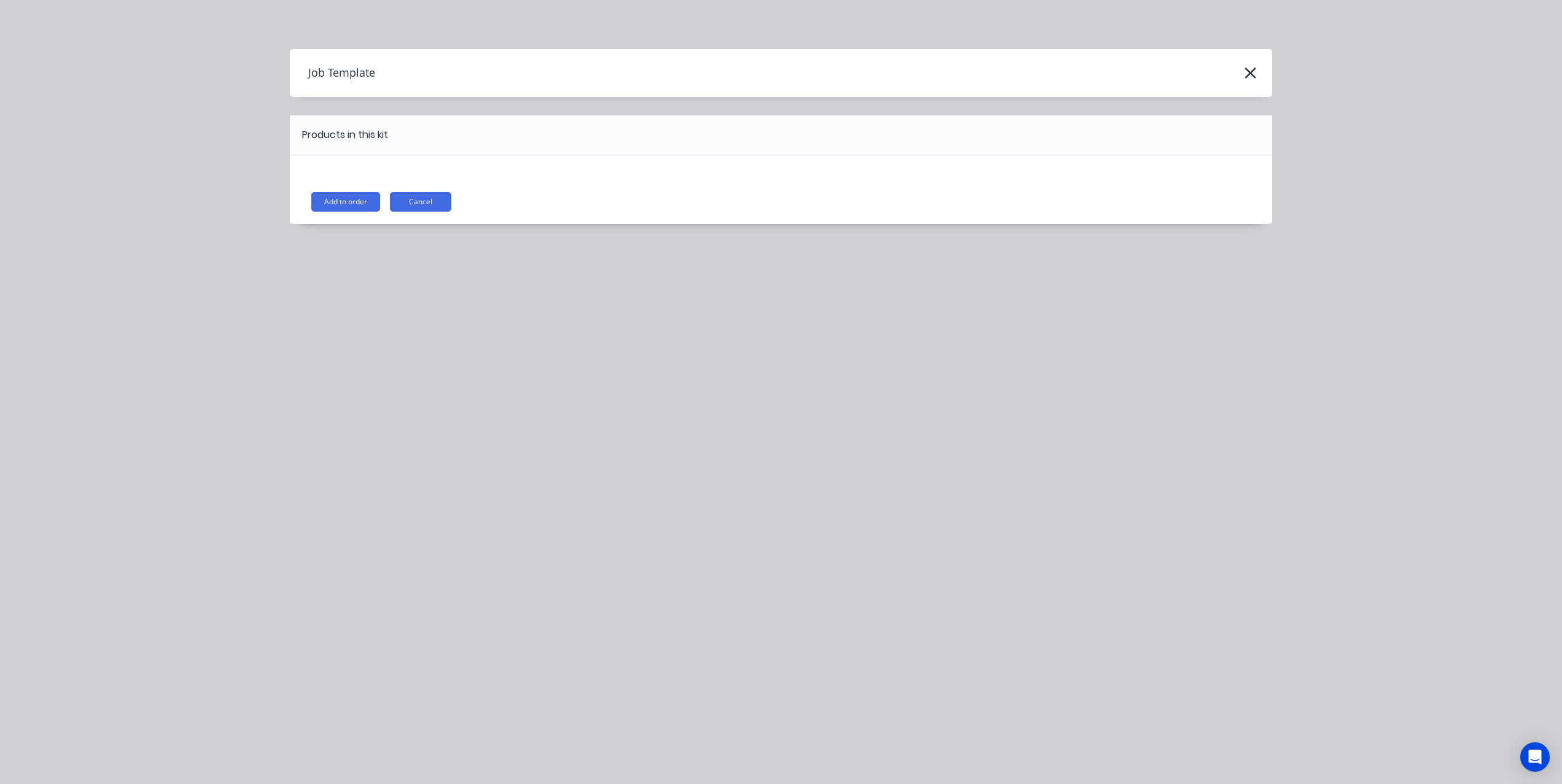
click at [355, 205] on button "Add to order" at bounding box center [346, 202] width 69 height 19
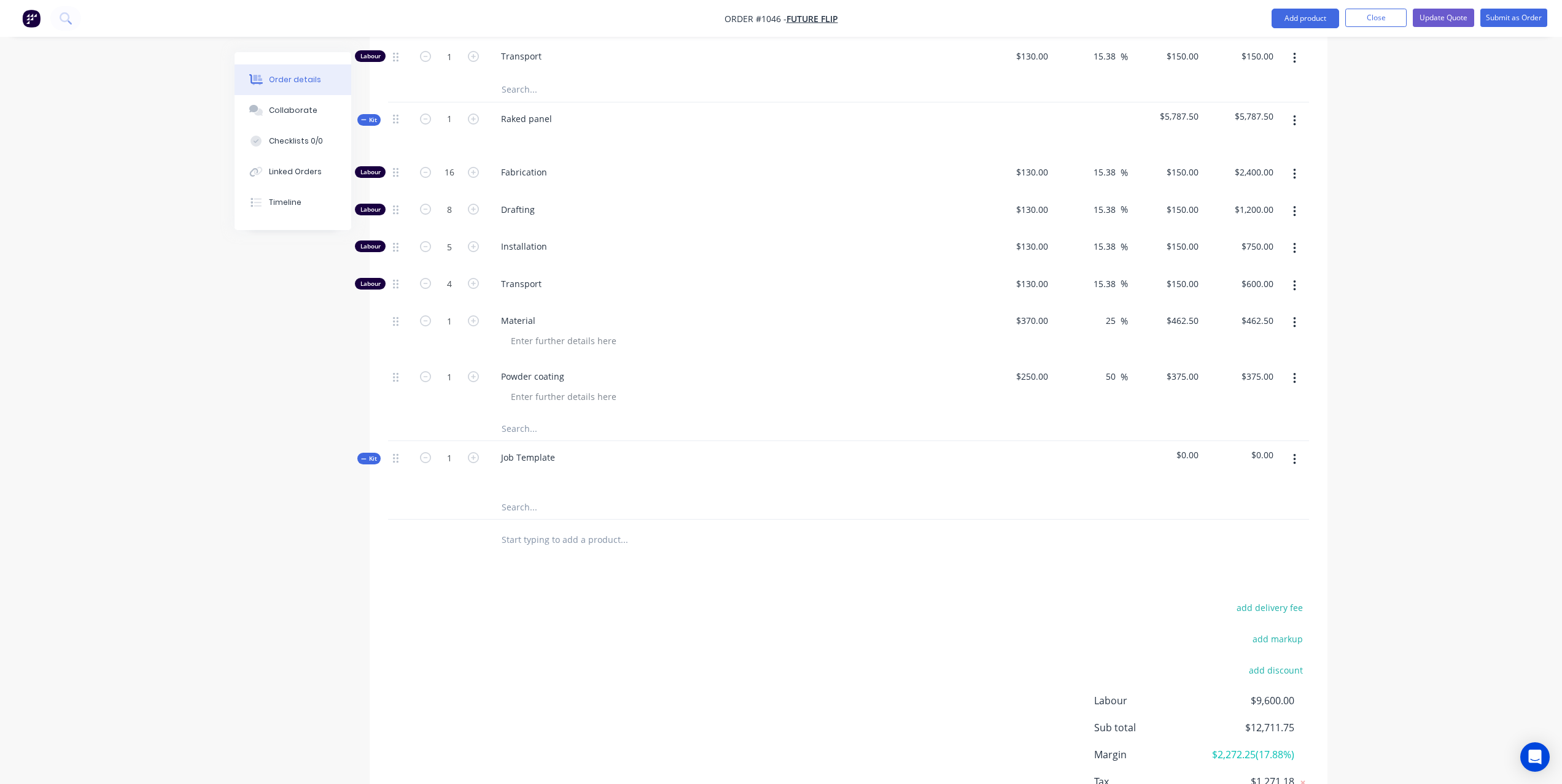
scroll to position [939, 0]
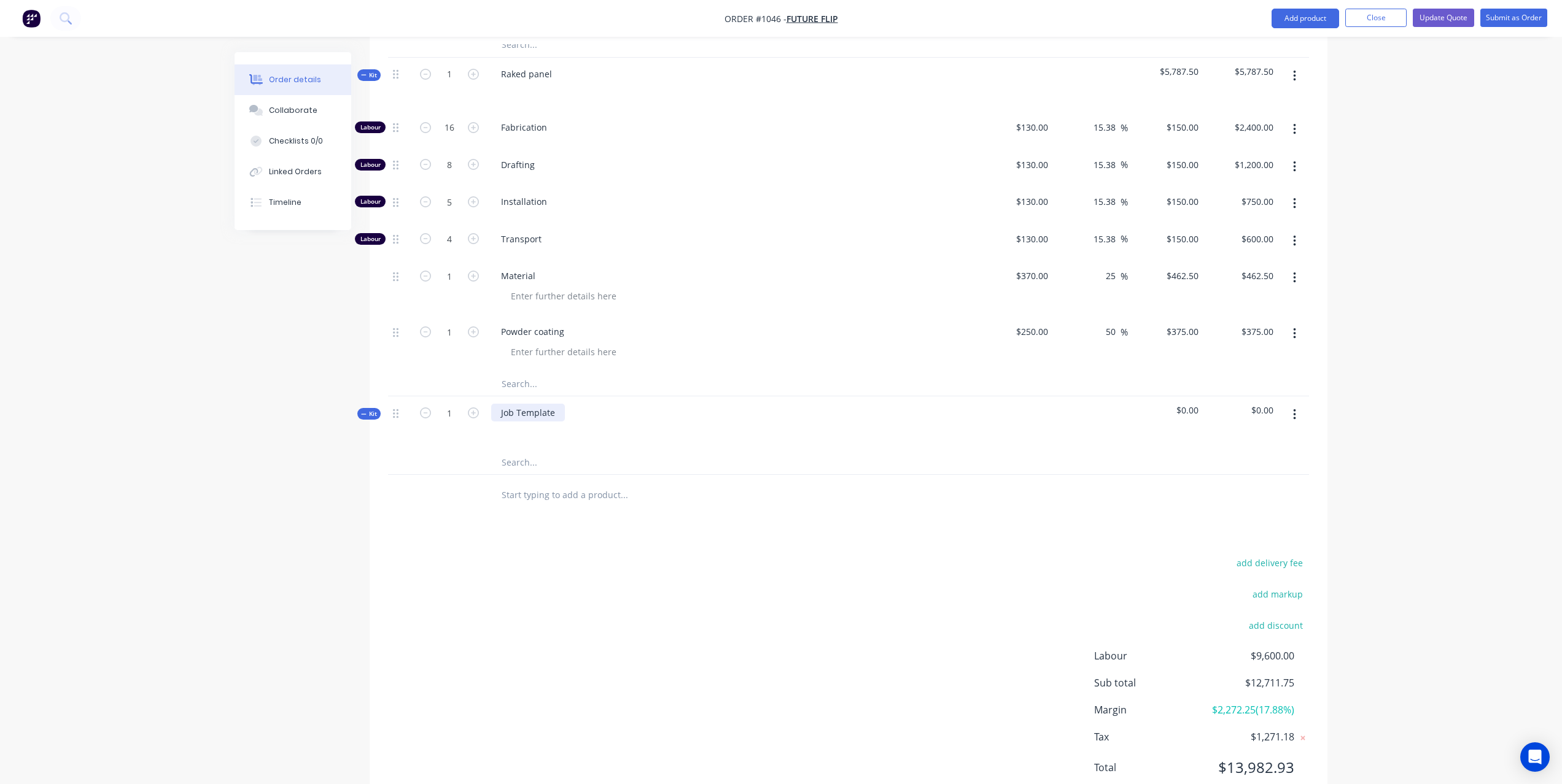
click at [541, 404] on div "Job Template" at bounding box center [528, 412] width 74 height 18
drag, startPoint x: 549, startPoint y: 370, endPoint x: 492, endPoint y: 368, distance: 57.0
click at [493, 404] on div "Job Template" at bounding box center [528, 412] width 74 height 18
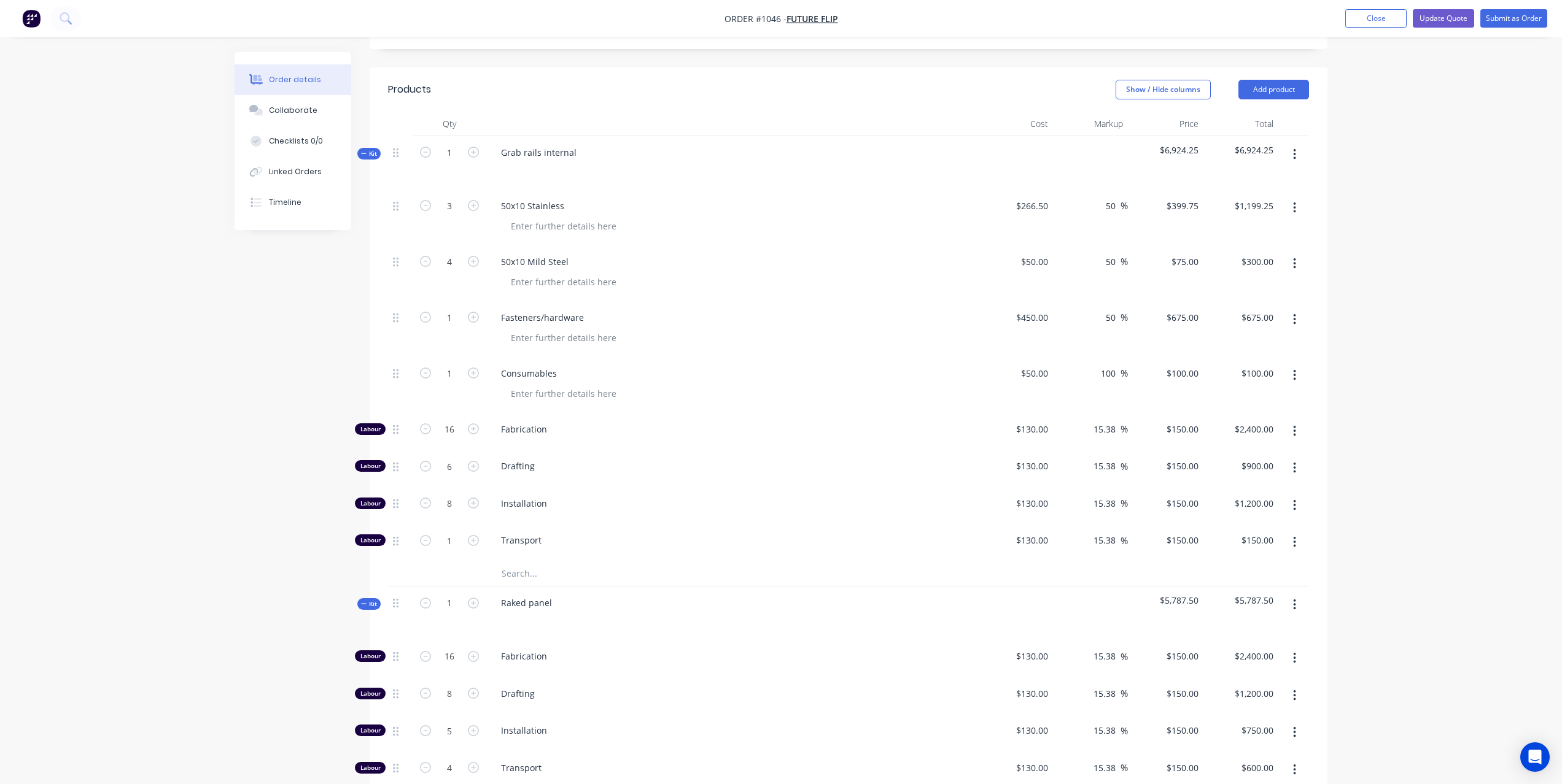
scroll to position [406, 0]
click at [1296, 205] on icon "button" at bounding box center [1294, 209] width 3 height 11
click at [1222, 307] on div "Delete" at bounding box center [1251, 316] width 94 height 18
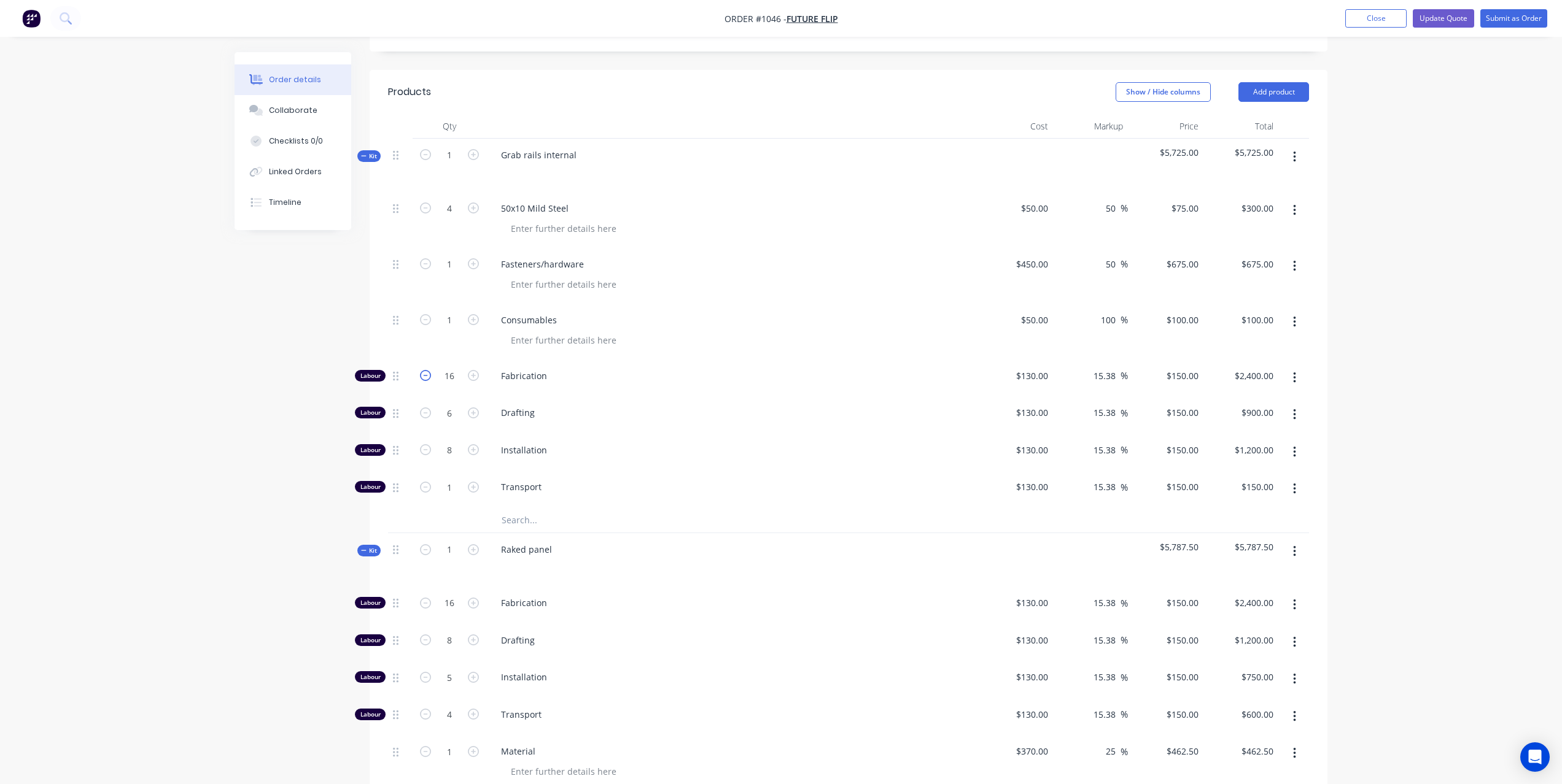
click at [427, 370] on icon "button" at bounding box center [425, 375] width 11 height 11
type input "15"
type input "$2,250.00"
click at [427, 370] on icon "button" at bounding box center [425, 375] width 11 height 11
type input "14"
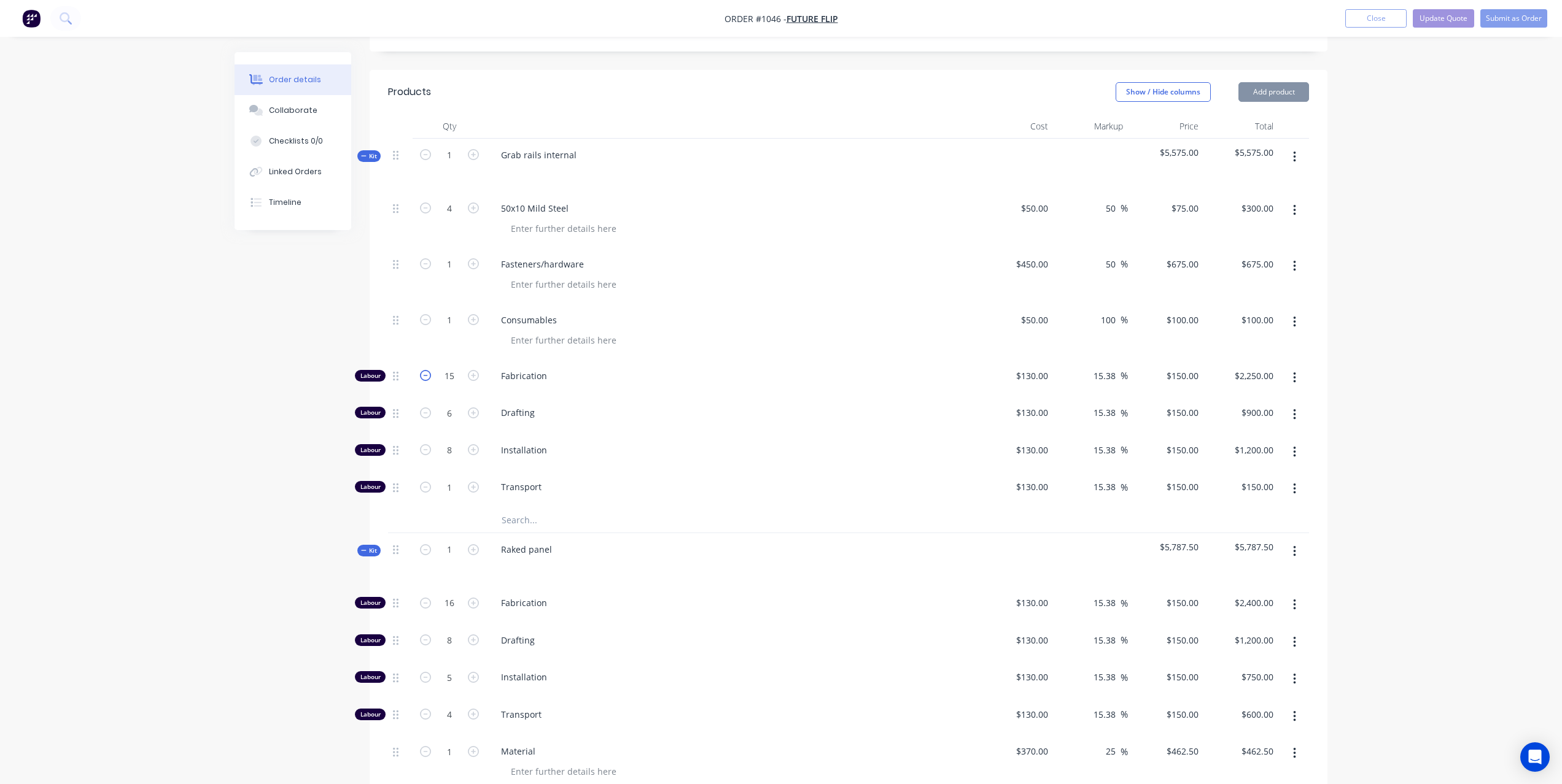
type input "$2,100.00"
click at [427, 370] on icon "button" at bounding box center [425, 375] width 11 height 11
type input "13"
type input "$1,950.00"
click at [427, 370] on icon "button" at bounding box center [425, 375] width 11 height 11
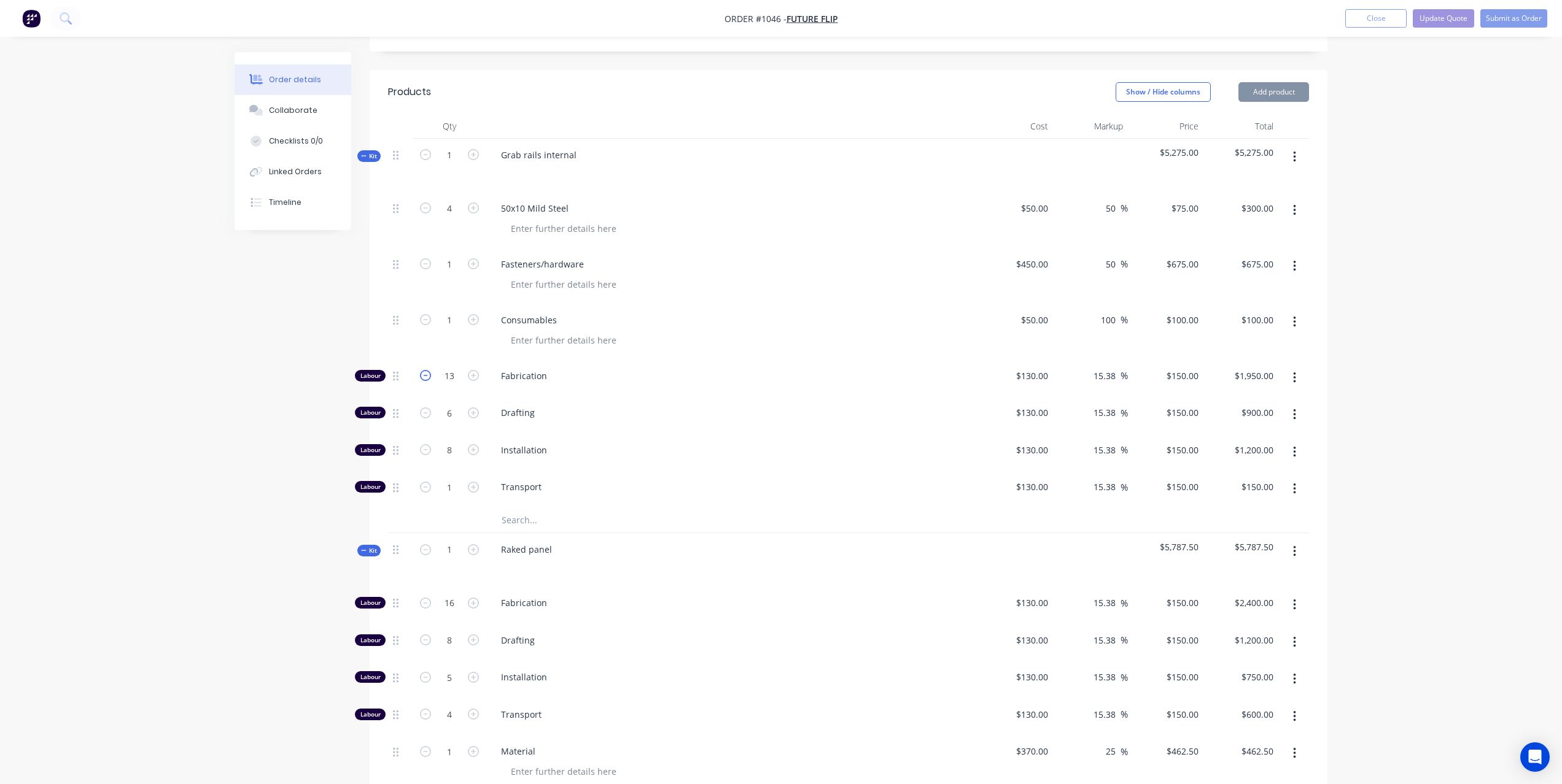
type input "12"
type input "$1,800.00"
click at [427, 370] on icon "button" at bounding box center [425, 375] width 11 height 11
type input "11"
type input "$1,650.00"
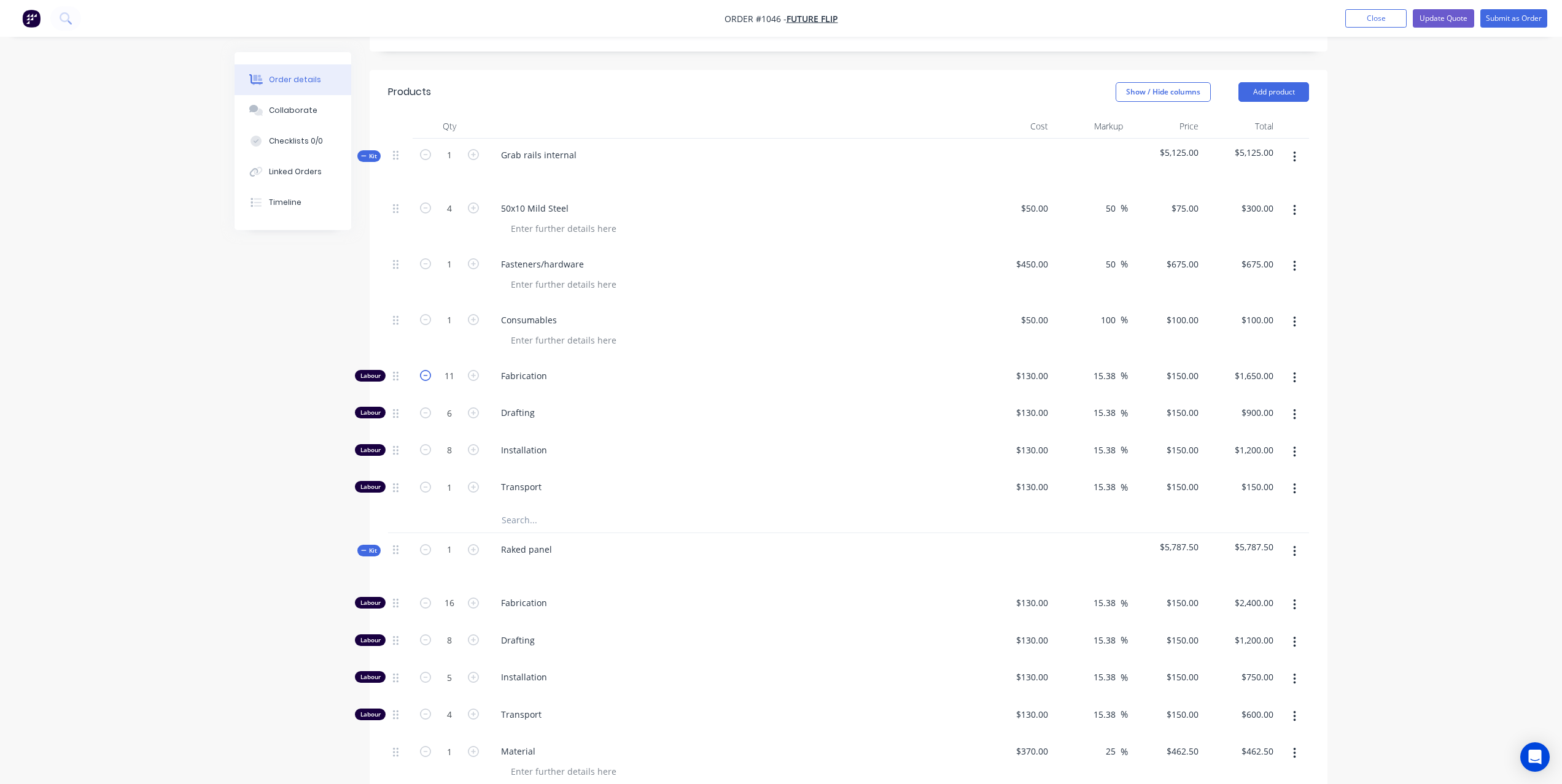
click at [427, 370] on icon "button" at bounding box center [425, 375] width 11 height 11
type input "10"
type input "$1,500.00"
click at [427, 370] on icon "button" at bounding box center [425, 375] width 11 height 11
type input "9"
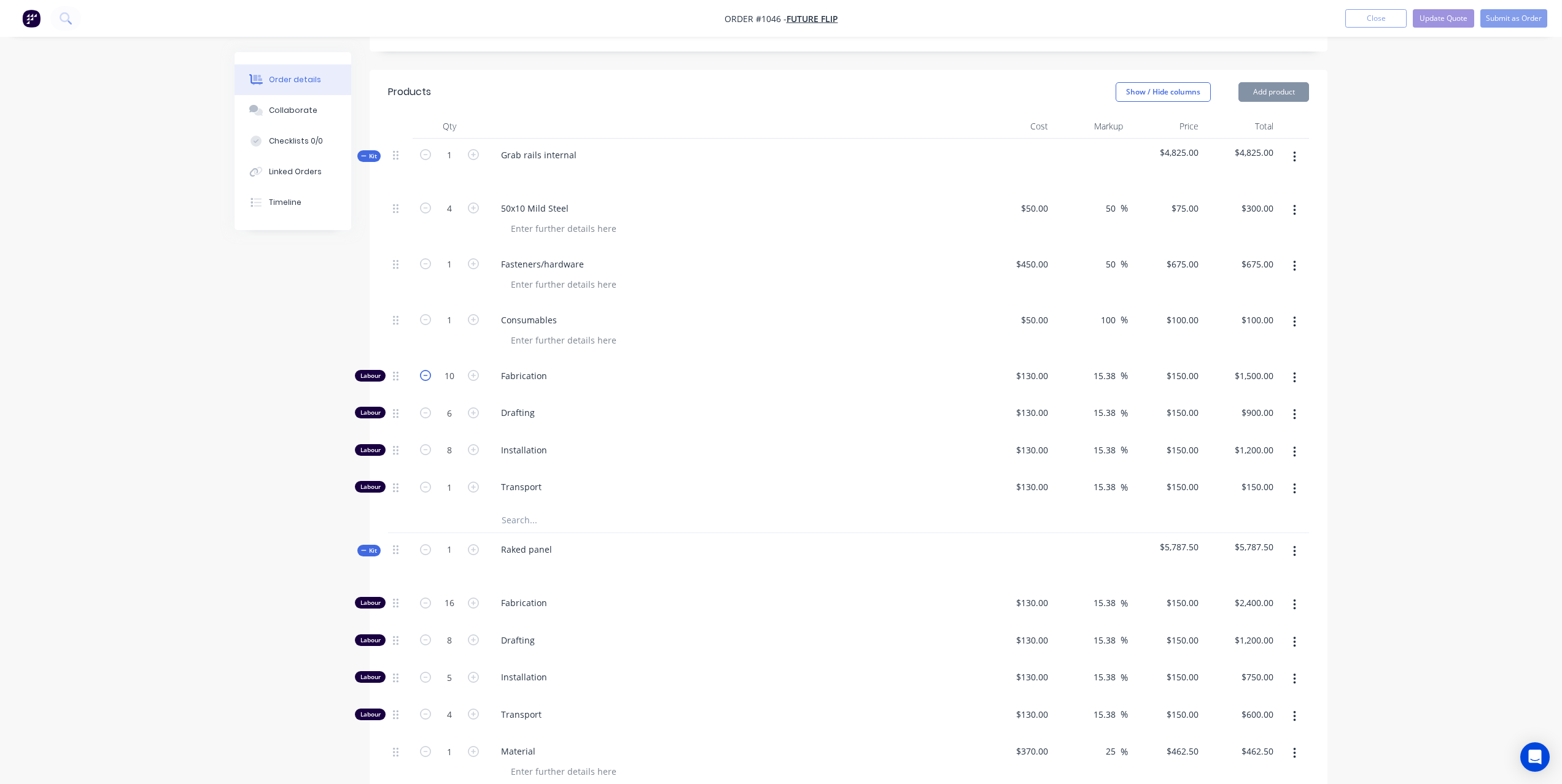
type input "$1,350.00"
click at [427, 370] on icon "button" at bounding box center [425, 375] width 11 height 11
type input "8"
type input "$1,200.00"
click at [428, 444] on icon "button" at bounding box center [425, 449] width 11 height 11
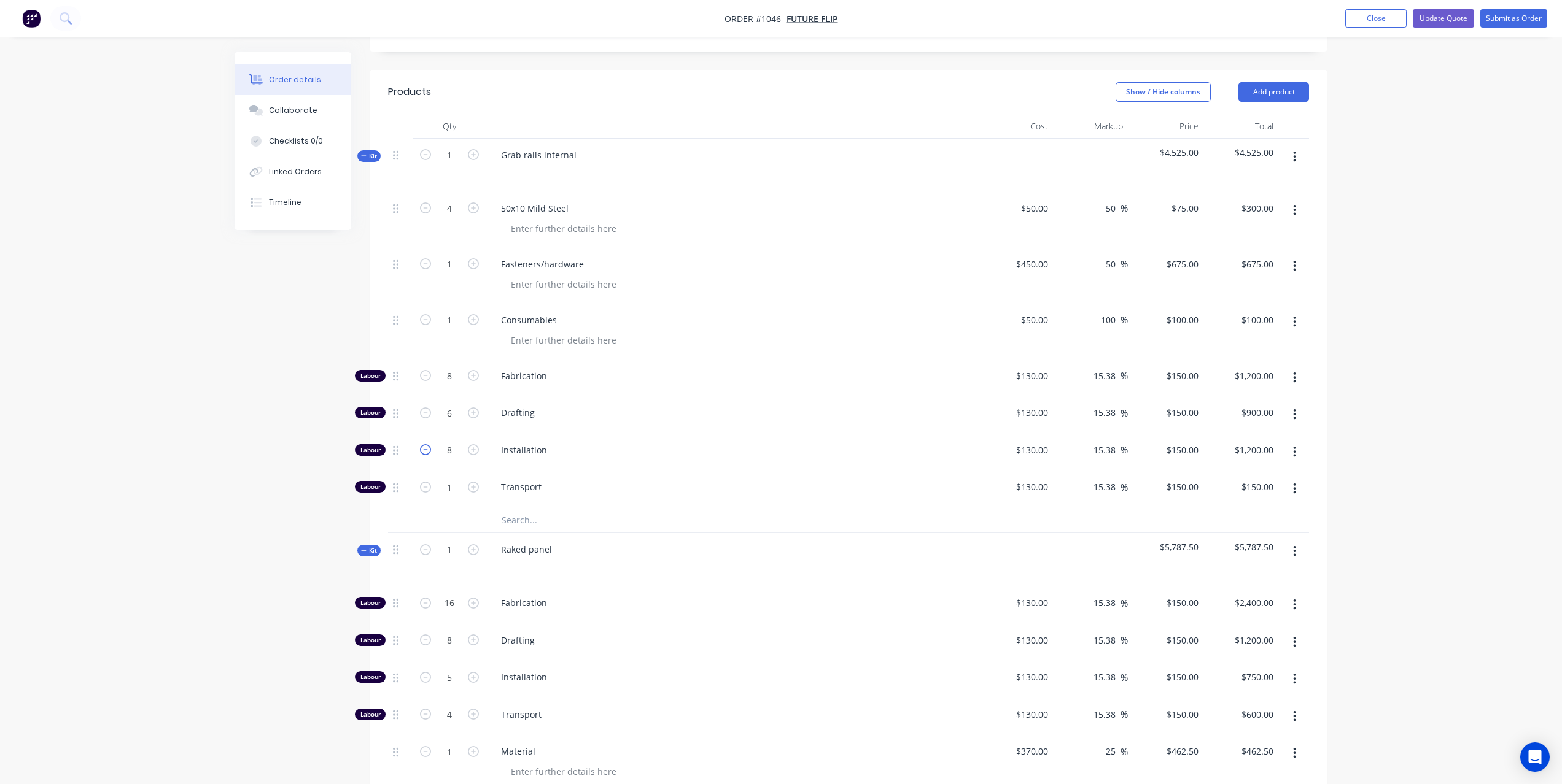
type input "7"
type input "$1,050.00"
click at [428, 444] on icon "button" at bounding box center [425, 449] width 11 height 11
type input "6"
type input "$900.00"
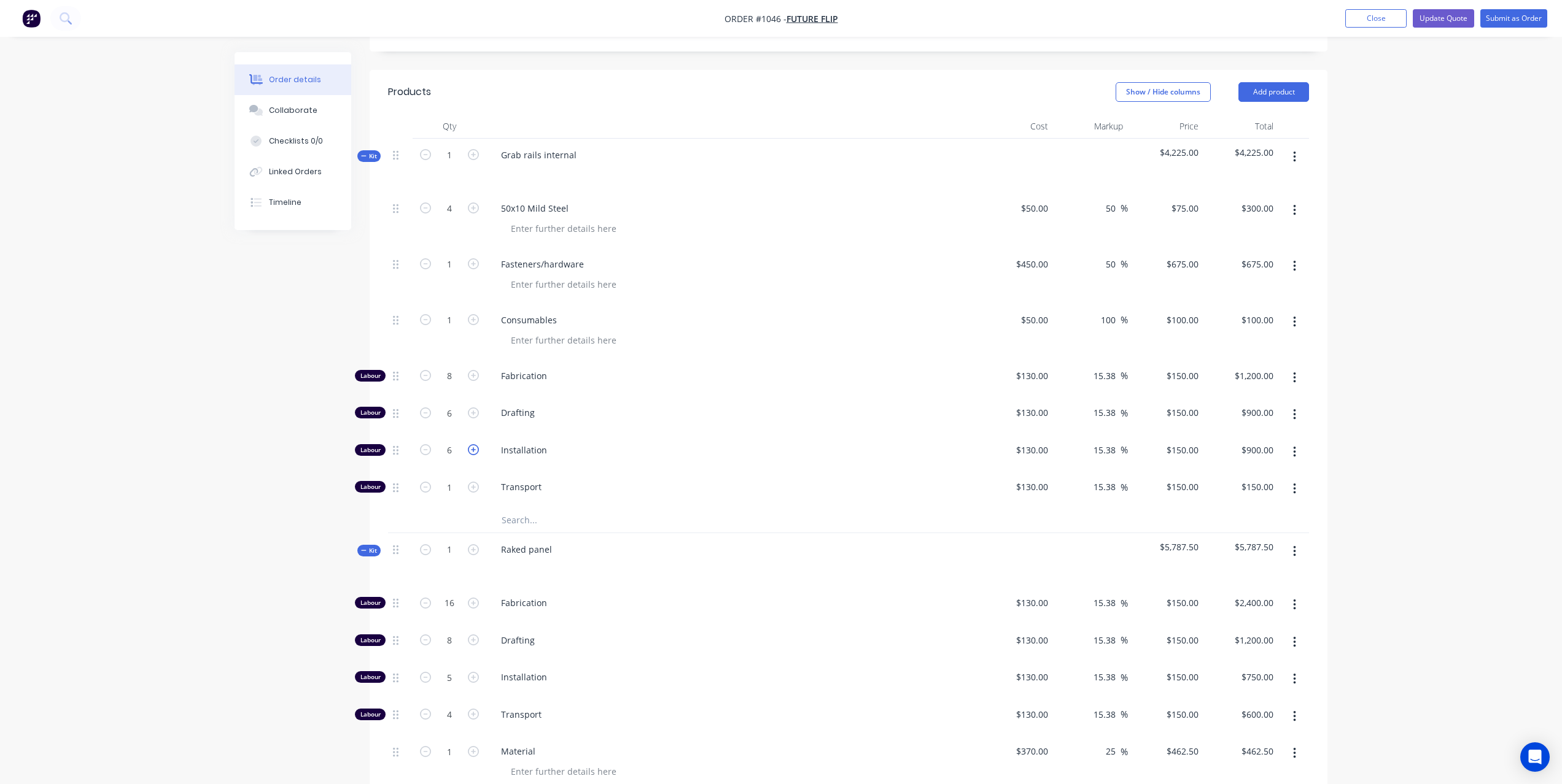
click at [478, 444] on icon "button" at bounding box center [473, 449] width 11 height 11
type input "7"
type input "$1,050.00"
click at [477, 444] on icon "button" at bounding box center [473, 449] width 11 height 11
type input "8"
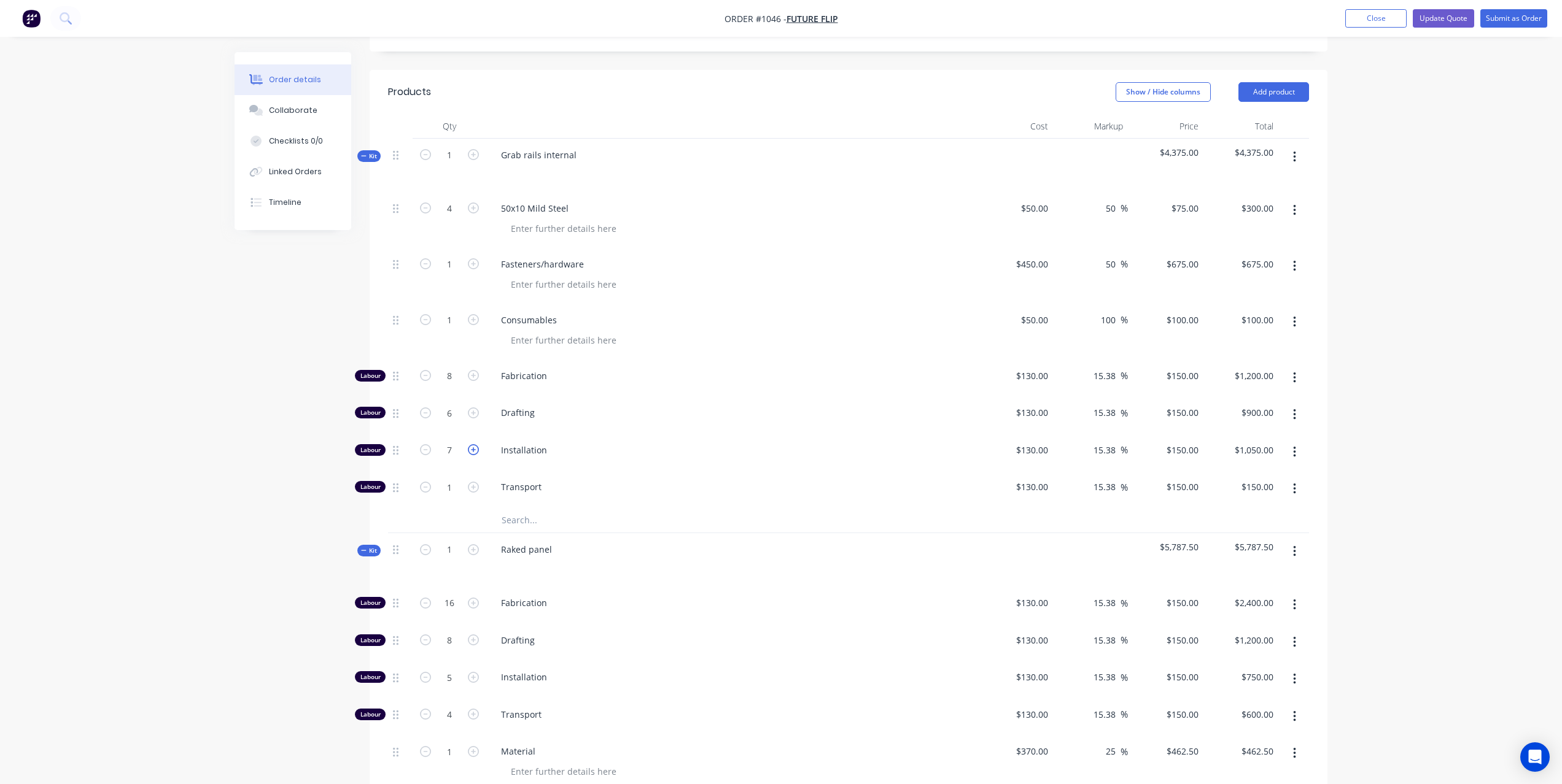
type input "$1,200.00"
click at [478, 481] on icon "button" at bounding box center [473, 486] width 11 height 11
type input "2"
type input "$300.00"
click at [1031, 256] on div "450 $450.00" at bounding box center [1034, 264] width 38 height 18
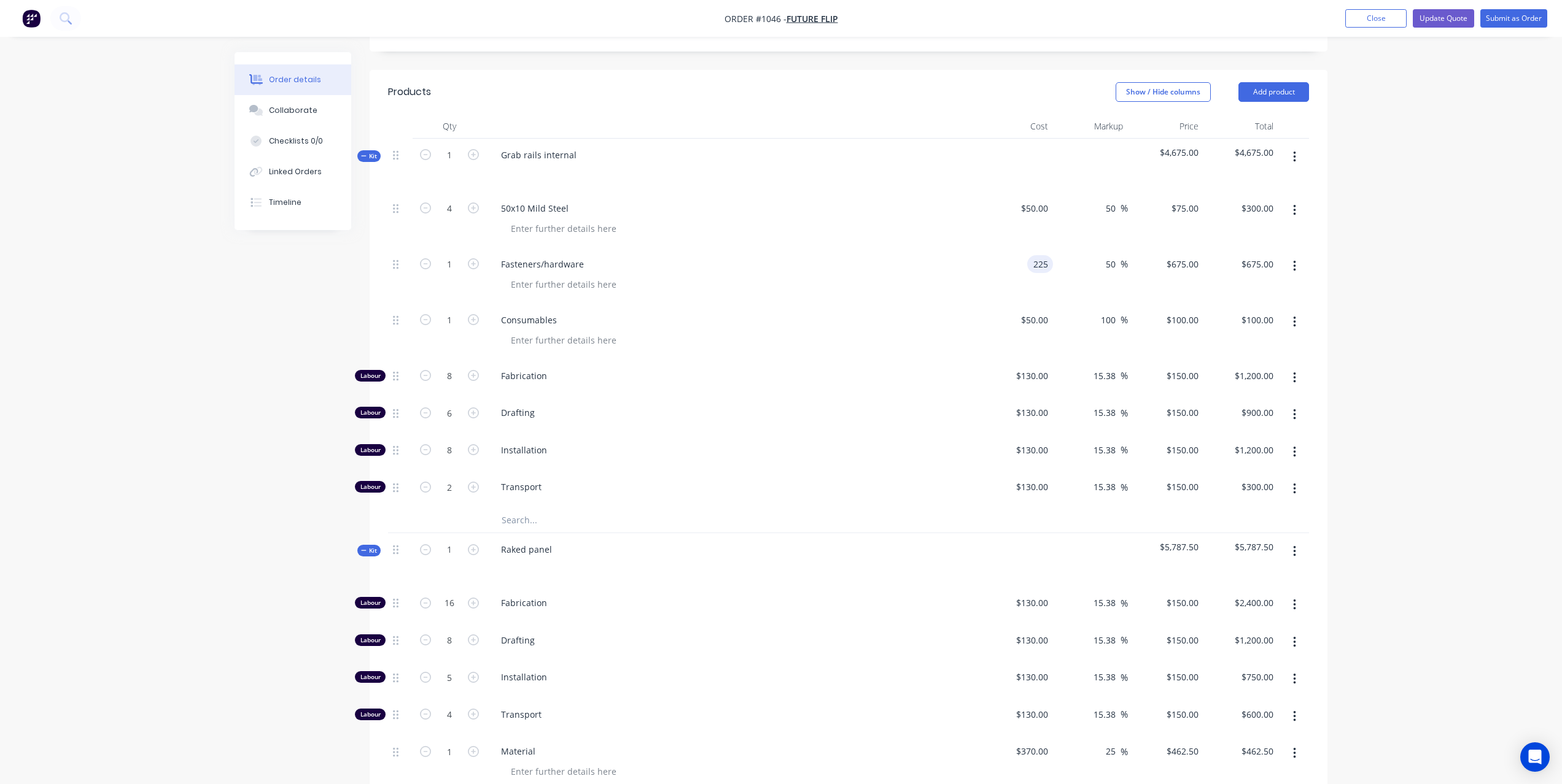
type input "$225.00"
type input "$337.50"
click at [1349, 206] on div "Order details Collaborate Checklists 0/0 Linked Orders Timeline Order details C…" at bounding box center [781, 449] width 1562 height 1710
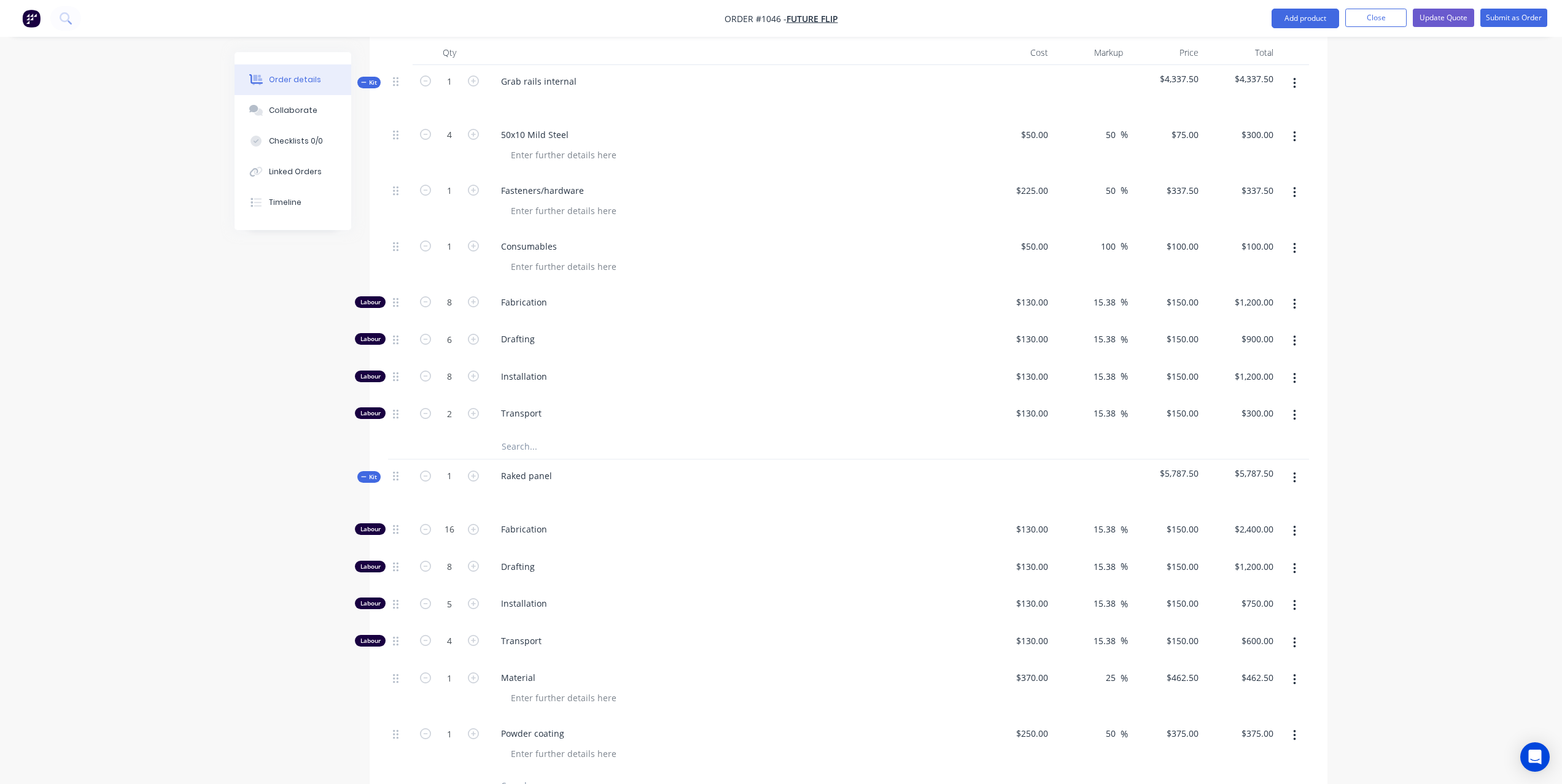
scroll to position [479, 0]
click at [514, 436] on input "text" at bounding box center [623, 449] width 245 height 25
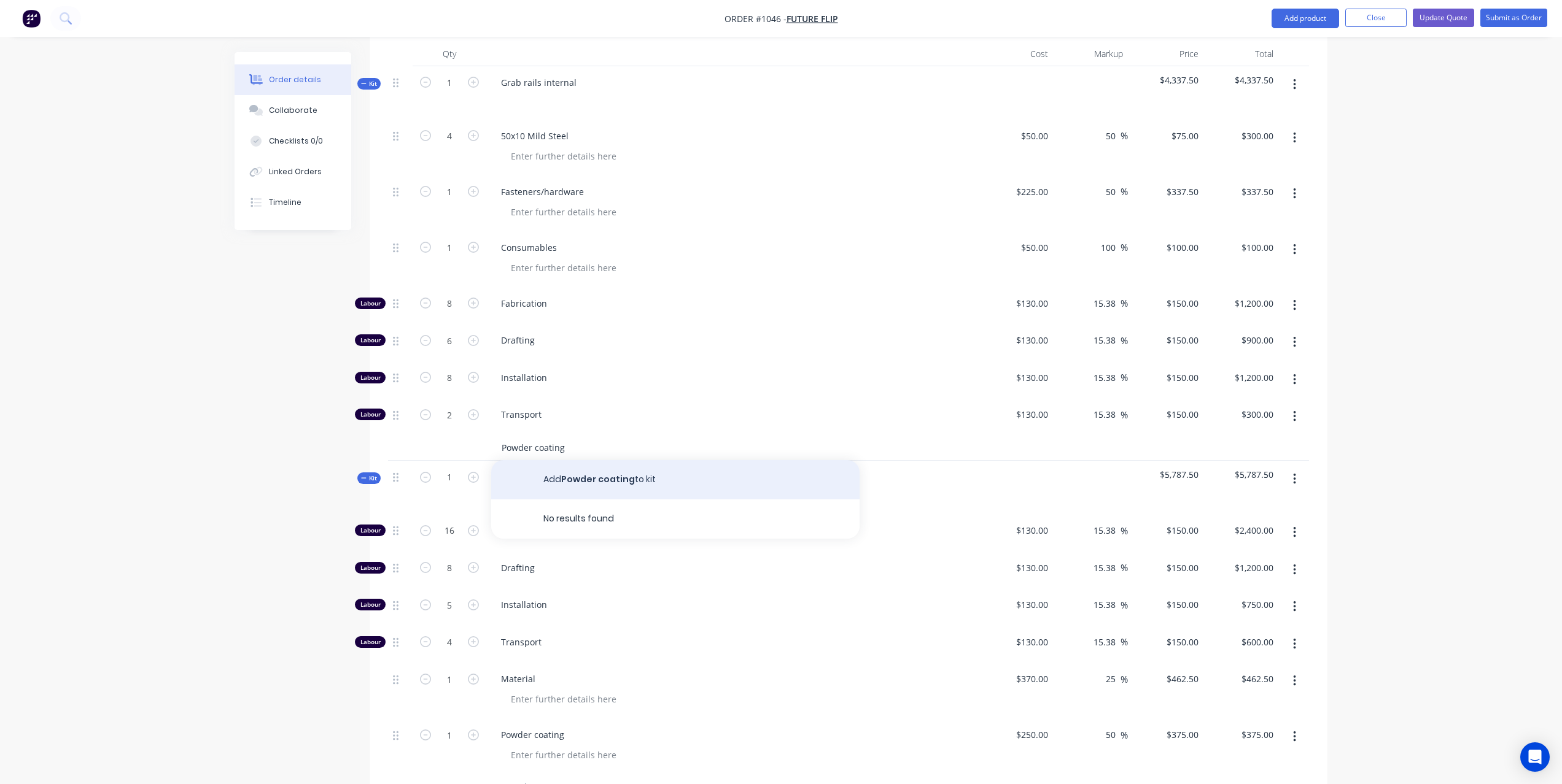
type input "Powder coating"
click at [600, 460] on button "Add Powder coating to kit" at bounding box center [675, 479] width 368 height 39
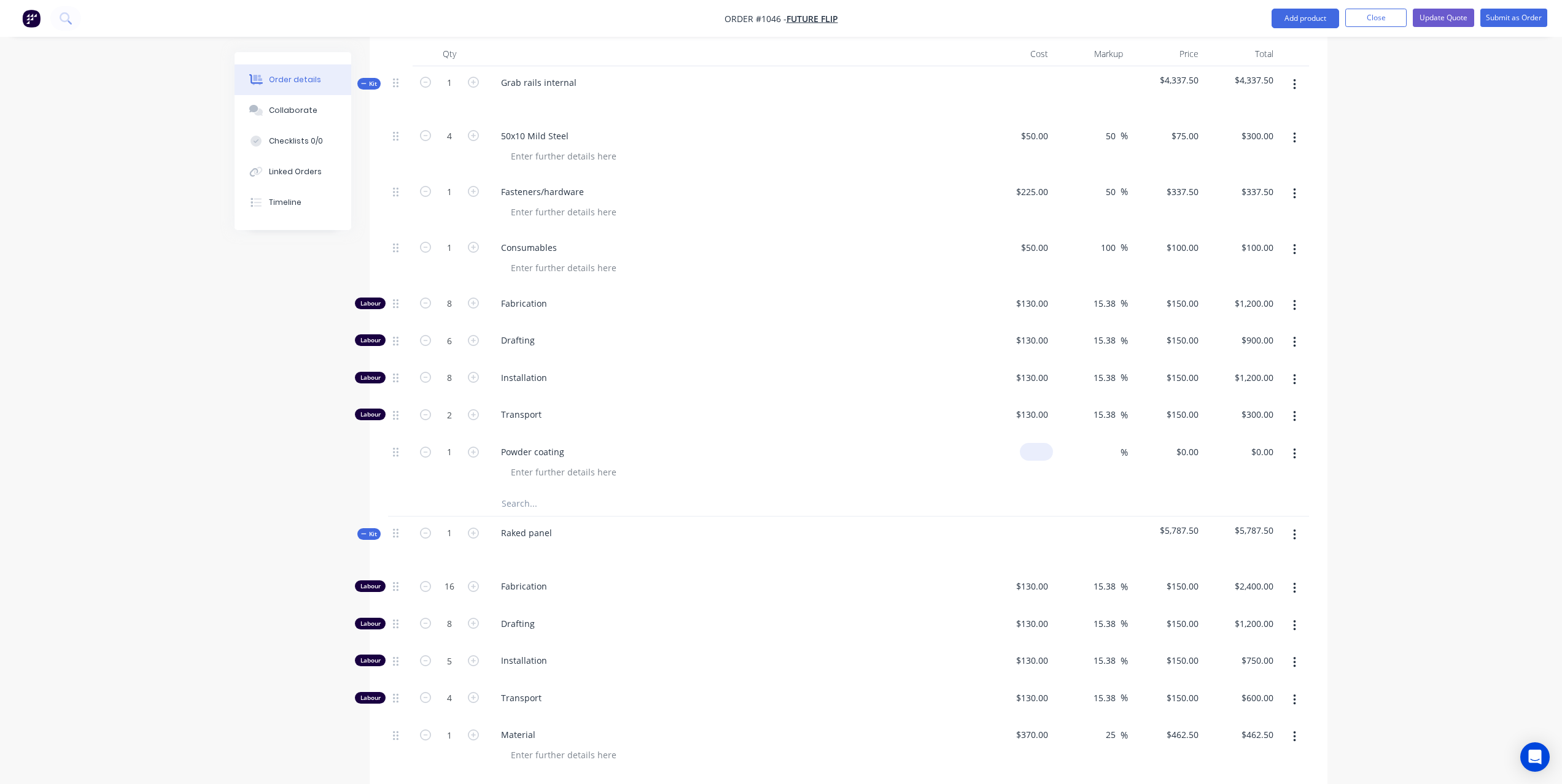
click at [1029, 436] on div "$0.00" at bounding box center [1015, 464] width 76 height 56
type input "$450.00"
click at [1442, 383] on div "Order details Collaborate Checklists 0/0 Linked Orders Timeline Order details C…" at bounding box center [781, 404] width 1562 height 1766
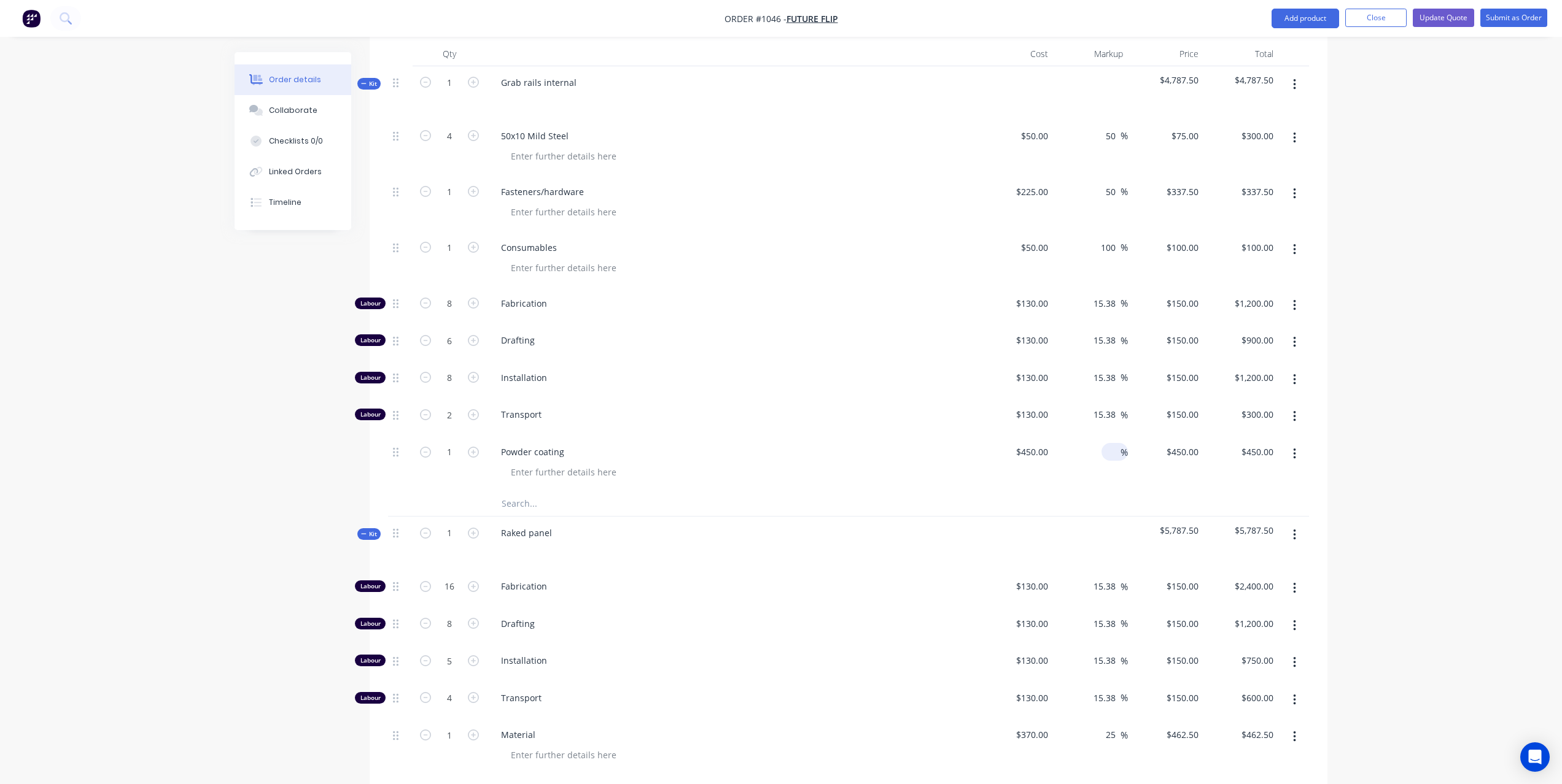
click at [1110, 443] on input at bounding box center [1113, 452] width 14 height 18
type input "25"
type input "$562.50"
click at [1419, 337] on div "Order details Collaborate Checklists 0/0 Linked Orders Timeline Order details C…" at bounding box center [781, 404] width 1562 height 1766
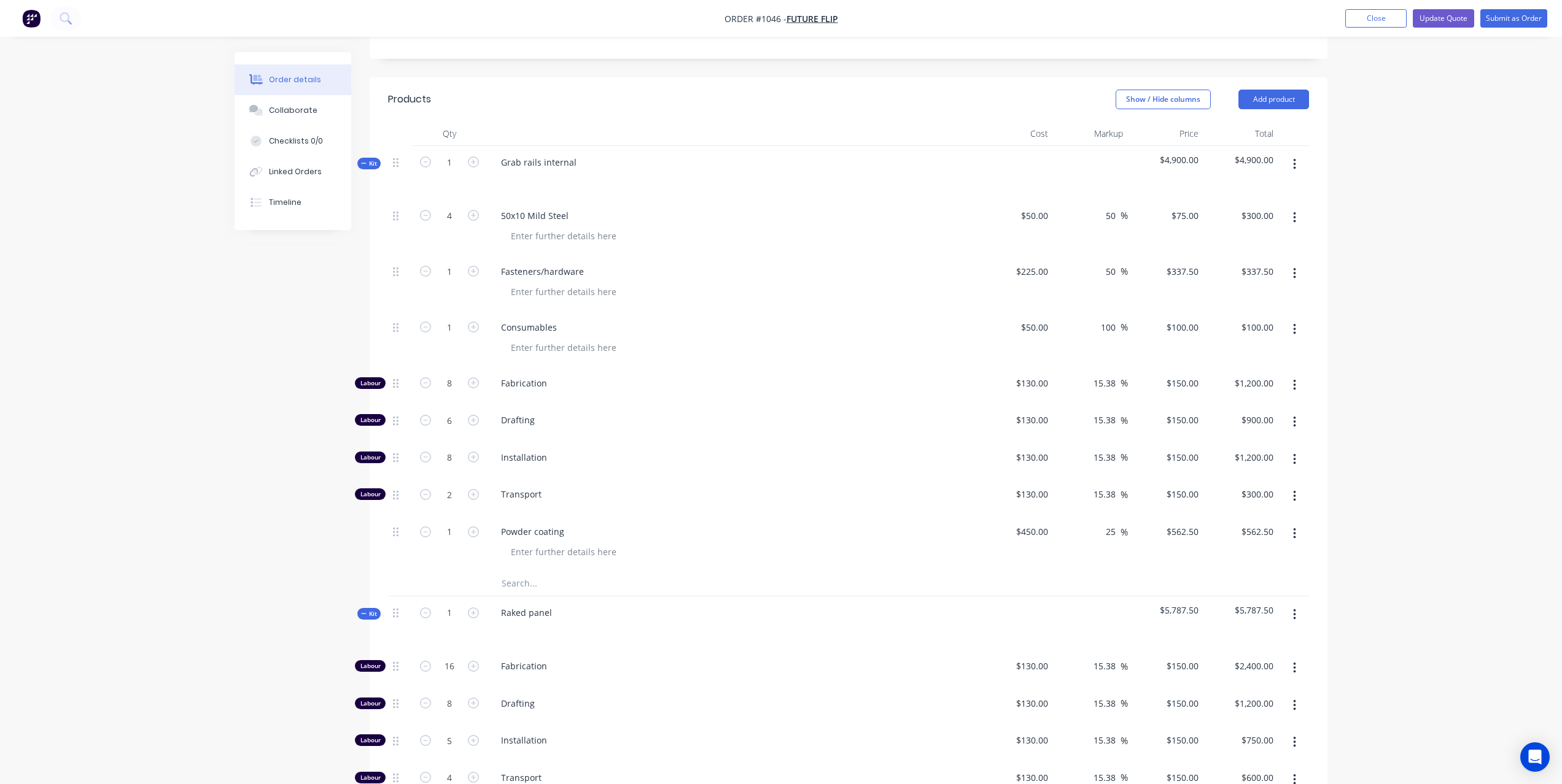
scroll to position [398, 0]
click at [424, 417] on icon "button" at bounding box center [425, 422] width 11 height 11
type input "5"
type input "$750.00"
click at [425, 417] on icon "button" at bounding box center [425, 422] width 11 height 11
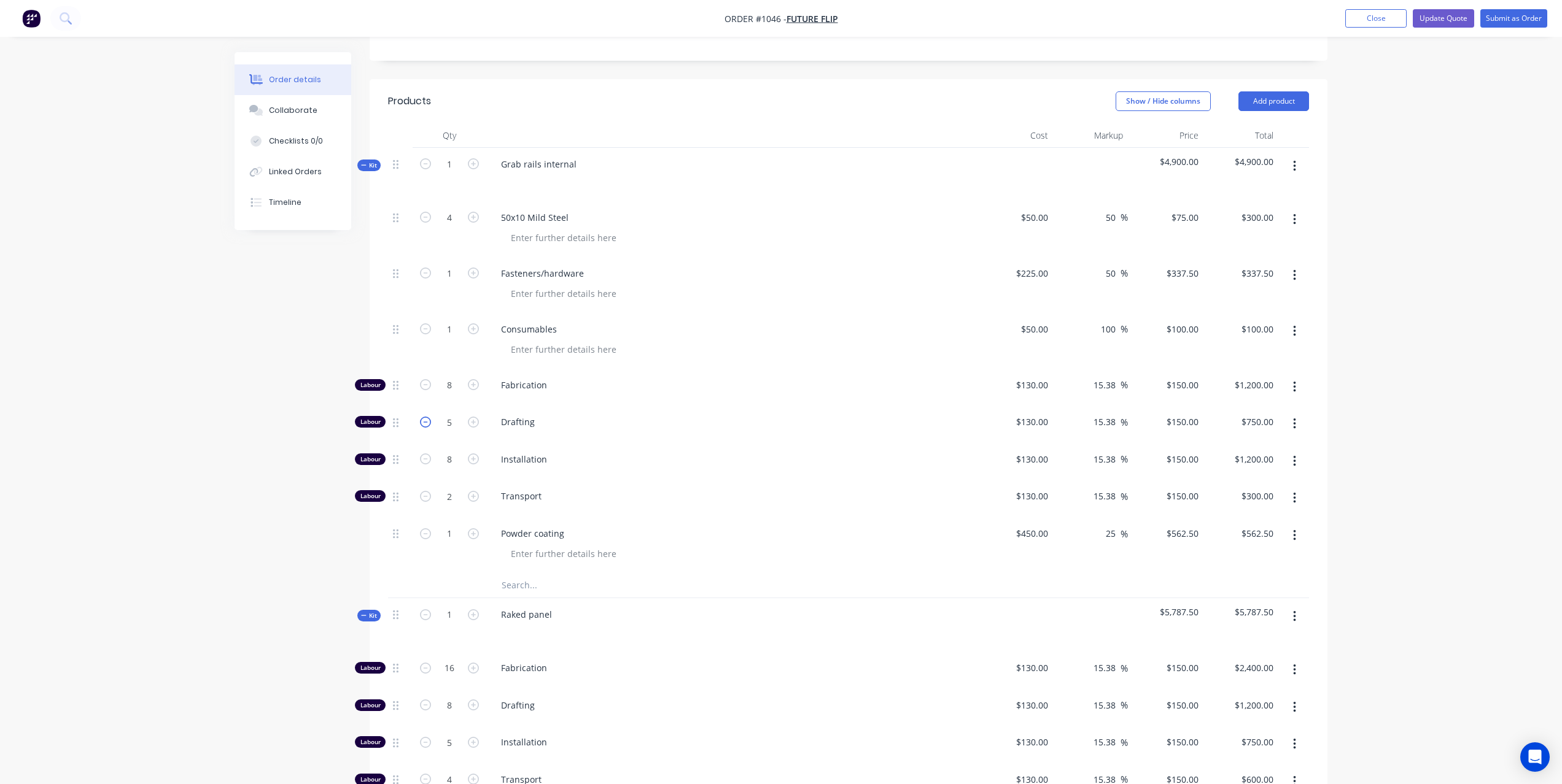
type input "4"
type input "$600.00"
click at [1479, 286] on div "Order details Collaborate Checklists 0/0 Linked Orders Timeline Order details C…" at bounding box center [781, 485] width 1562 height 1766
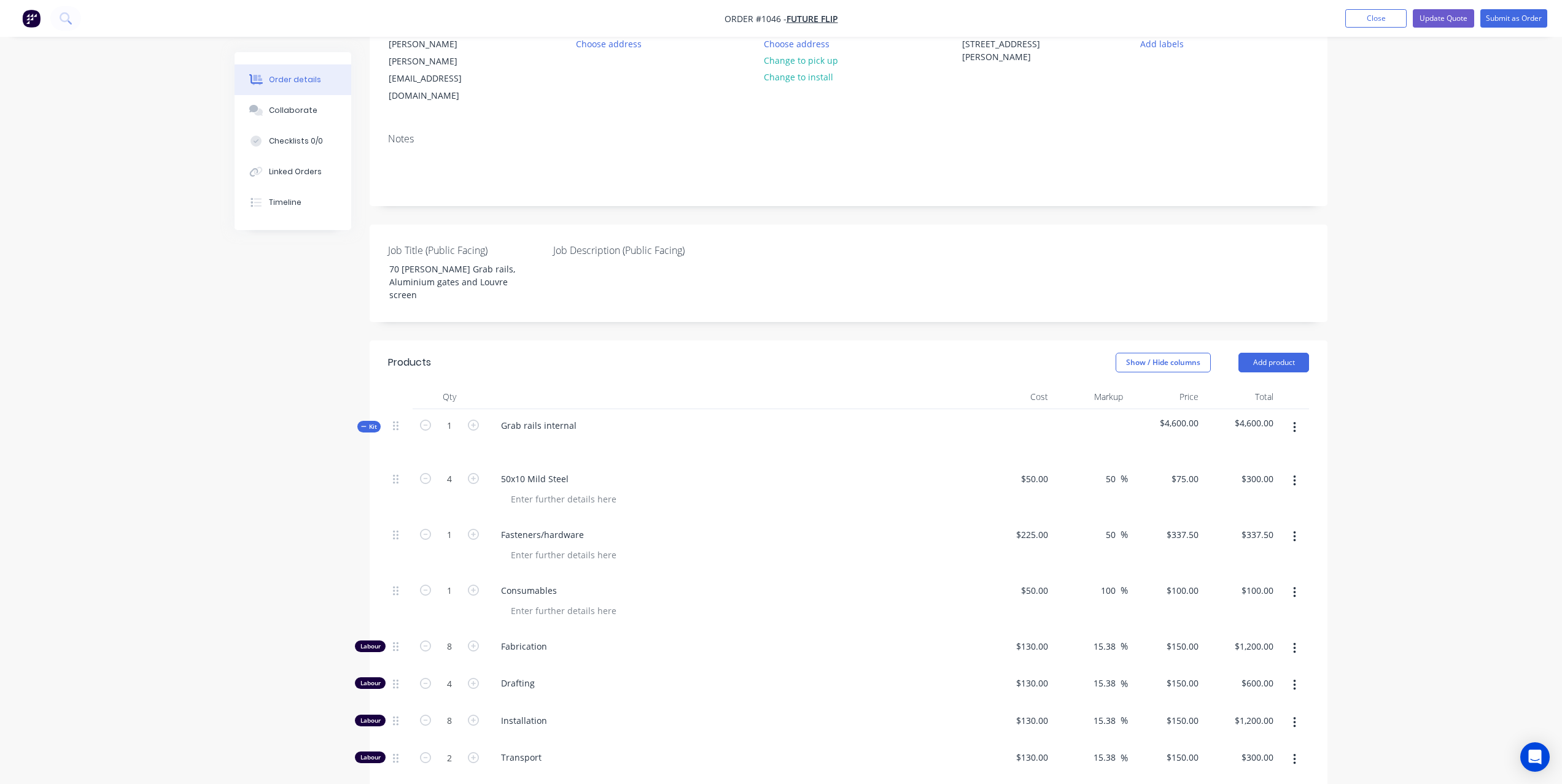
scroll to position [136, 0]
click at [1298, 416] on button "button" at bounding box center [1295, 427] width 29 height 22
click at [1252, 500] on div "Duplicate" at bounding box center [1251, 508] width 94 height 18
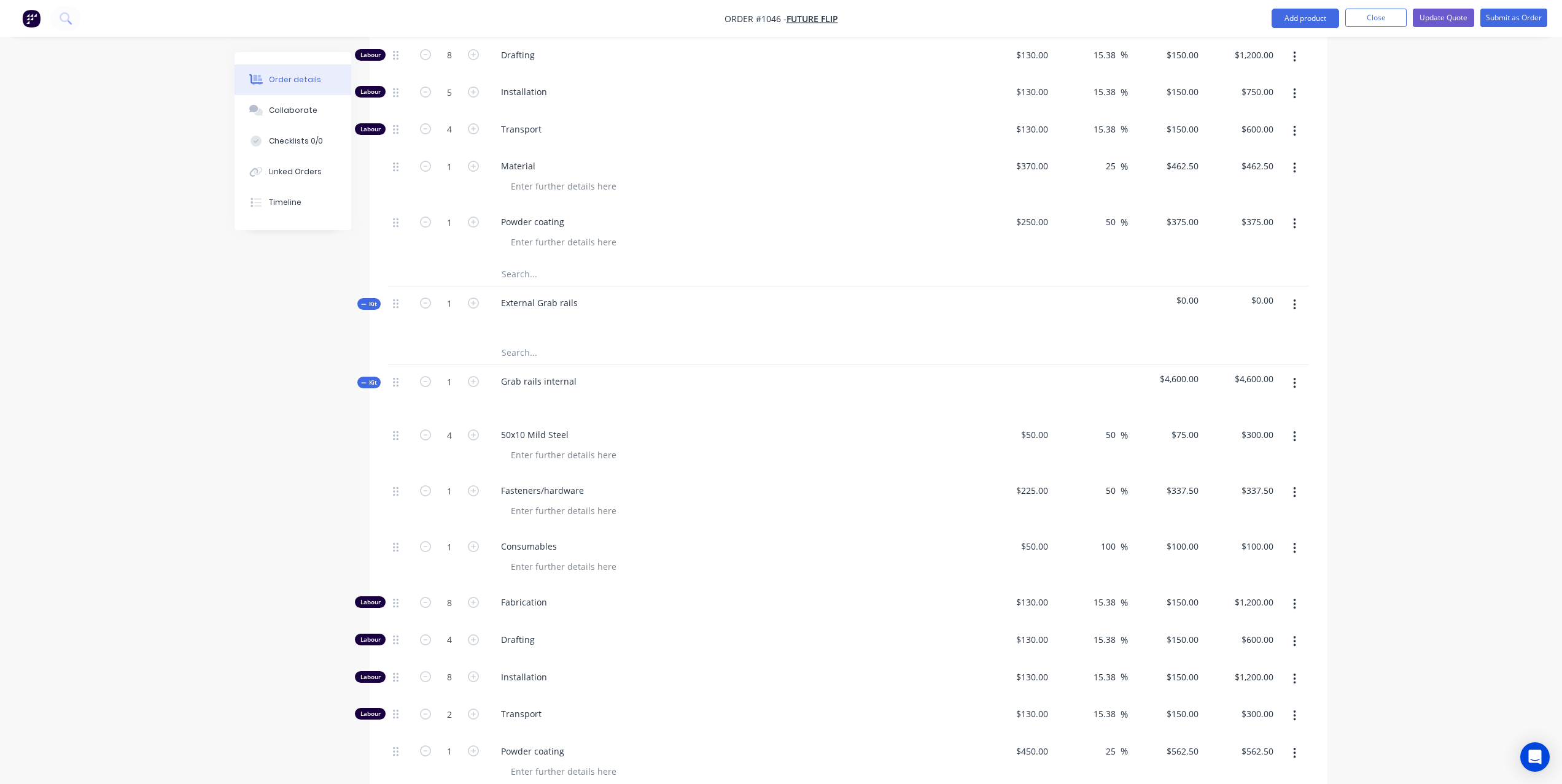
scroll to position [1043, 0]
click at [1294, 303] on icon "button" at bounding box center [1294, 309] width 3 height 13
click at [1247, 406] on div "Delete" at bounding box center [1251, 415] width 94 height 18
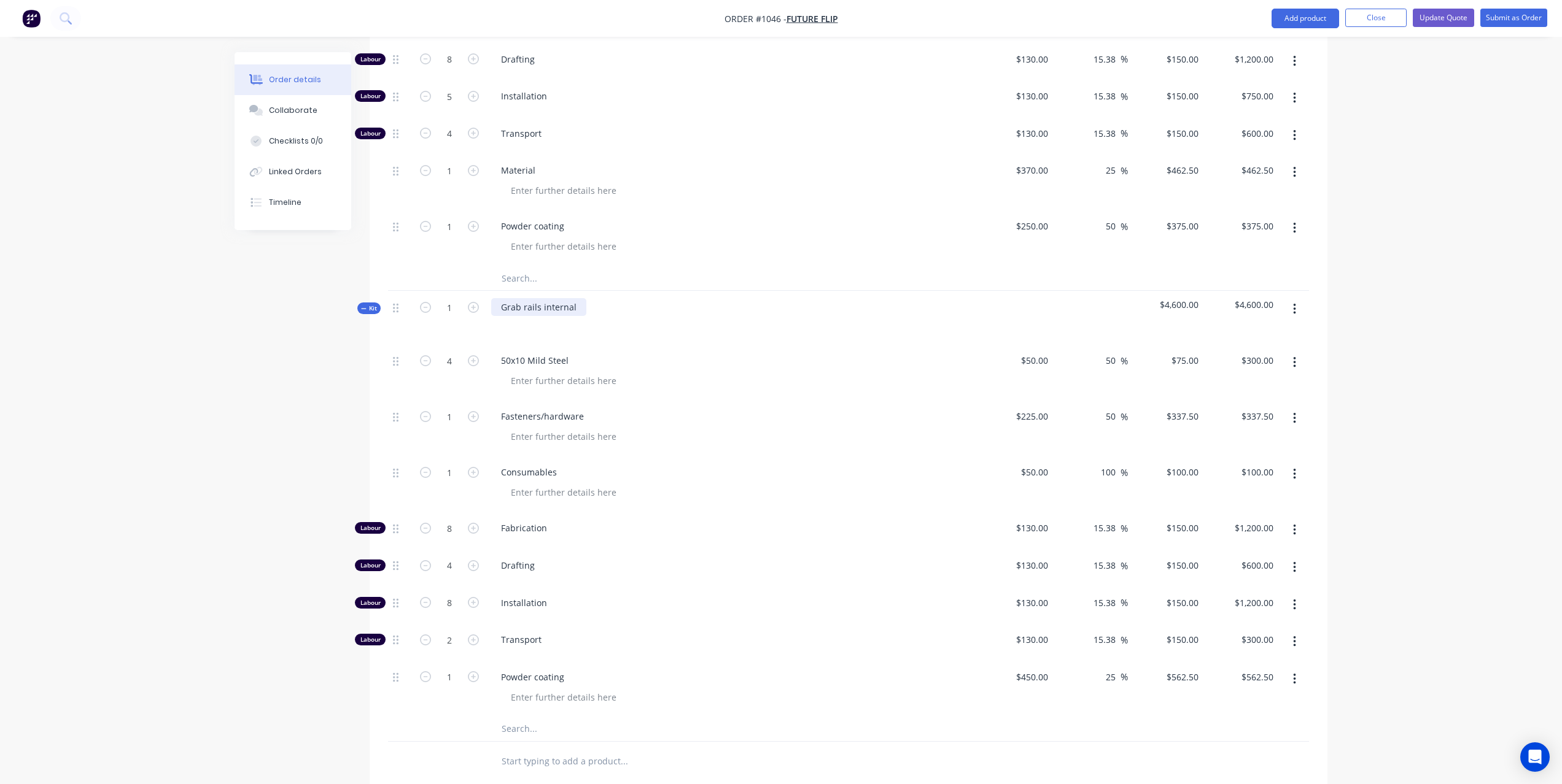
click at [574, 298] on div "Grab rails internal" at bounding box center [538, 306] width 95 height 18
drag, startPoint x: 558, startPoint y: 320, endPoint x: 499, endPoint y: 320, distance: 59.0
click at [499, 352] on div "50x10 Mild Steel" at bounding box center [534, 360] width 87 height 18
click at [1351, 271] on div "Order details Collaborate Checklists 0/0 Linked Orders Timeline Order details C…" at bounding box center [781, 26] width 1562 height 2139
click at [1033, 352] on div "50 $50.00" at bounding box center [1034, 360] width 38 height 18
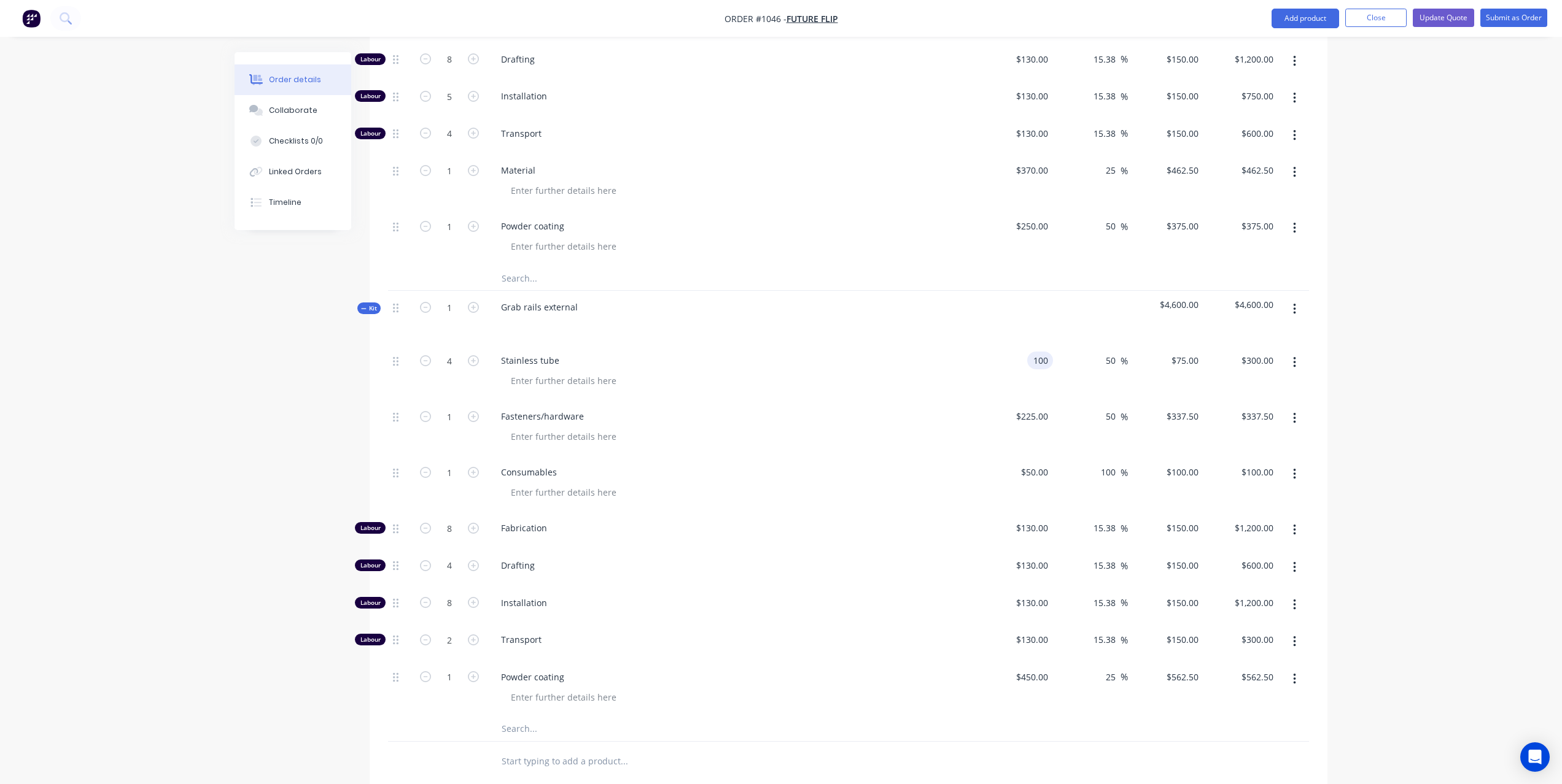
type input "$100.00"
type input "$150.00"
type input "$600.00"
click at [1403, 253] on div "Order details Collaborate Checklists 0/0 Linked Orders Timeline Order details C…" at bounding box center [781, 26] width 1562 height 2139
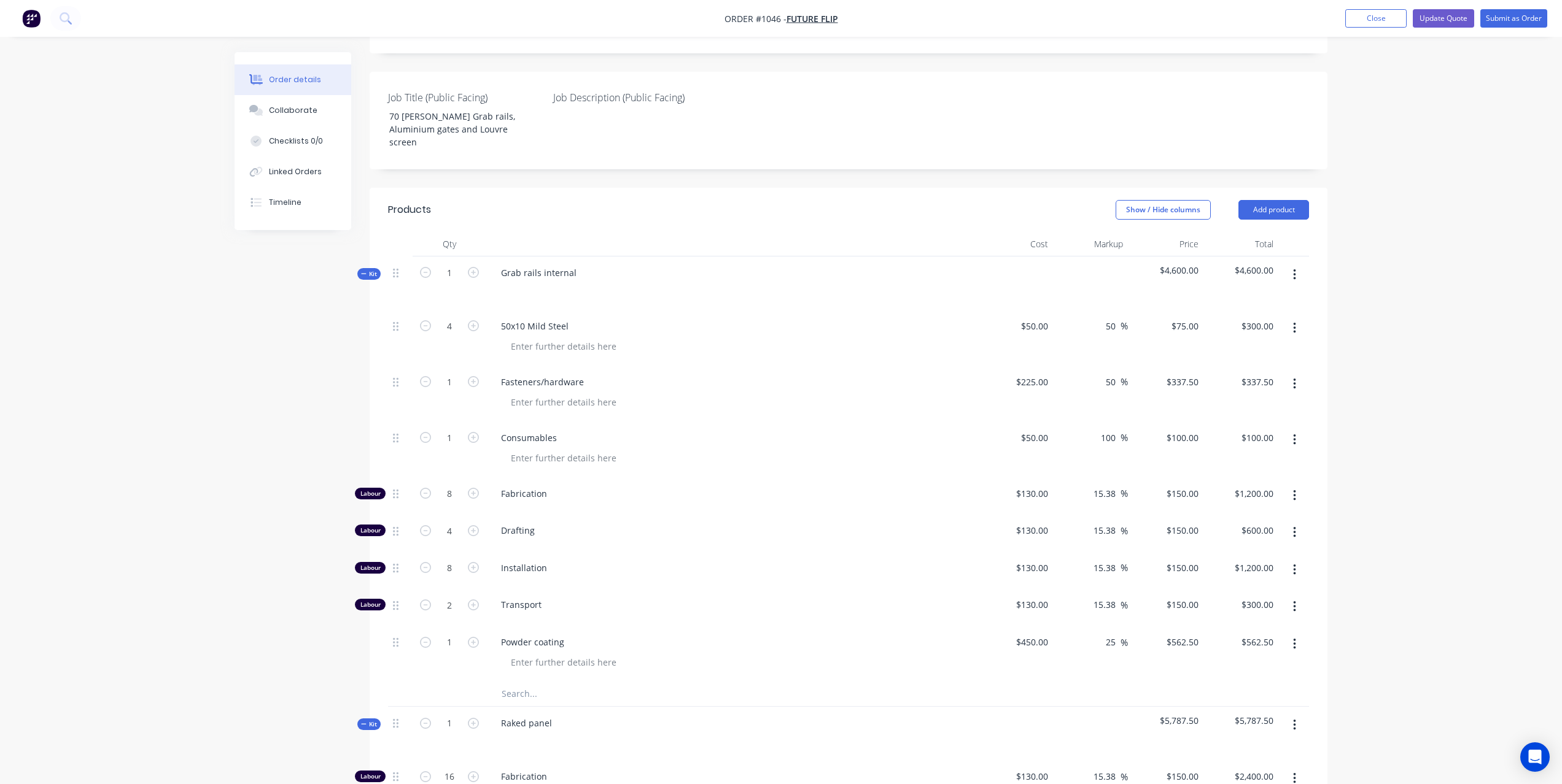
scroll to position [288, 0]
click at [424, 489] on icon "button" at bounding box center [425, 494] width 11 height 11
type input "7"
type input "$1,050.00"
click at [424, 489] on icon "button" at bounding box center [425, 494] width 11 height 11
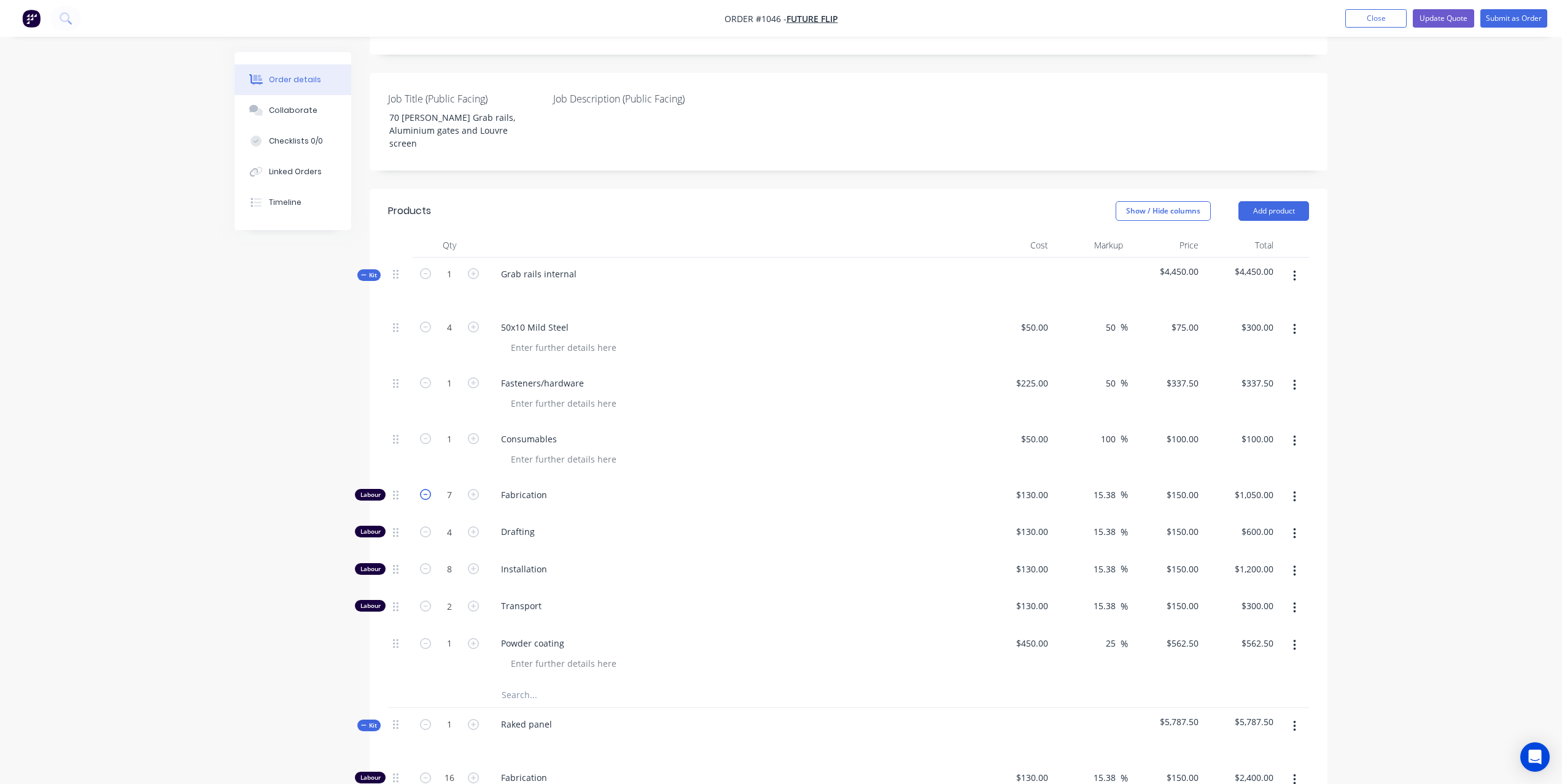
type input "6"
type input "$900.00"
click at [424, 527] on icon "button" at bounding box center [425, 531] width 11 height 11
type input "3"
type input "$450.00"
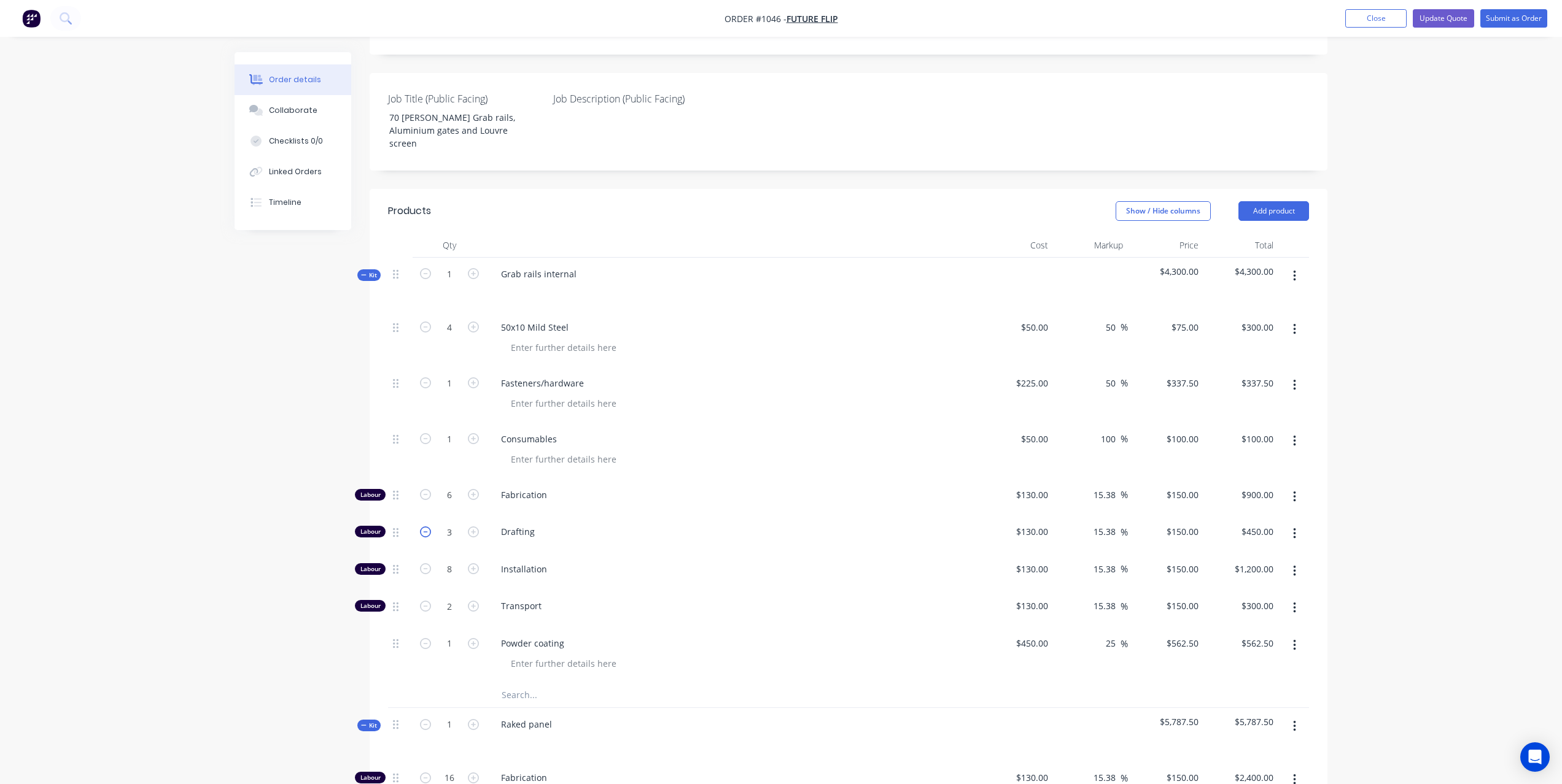
click at [424, 527] on icon "button" at bounding box center [425, 531] width 11 height 11
type input "2"
type input "$300.00"
click at [423, 638] on icon "button" at bounding box center [425, 643] width 11 height 11
type input "0"
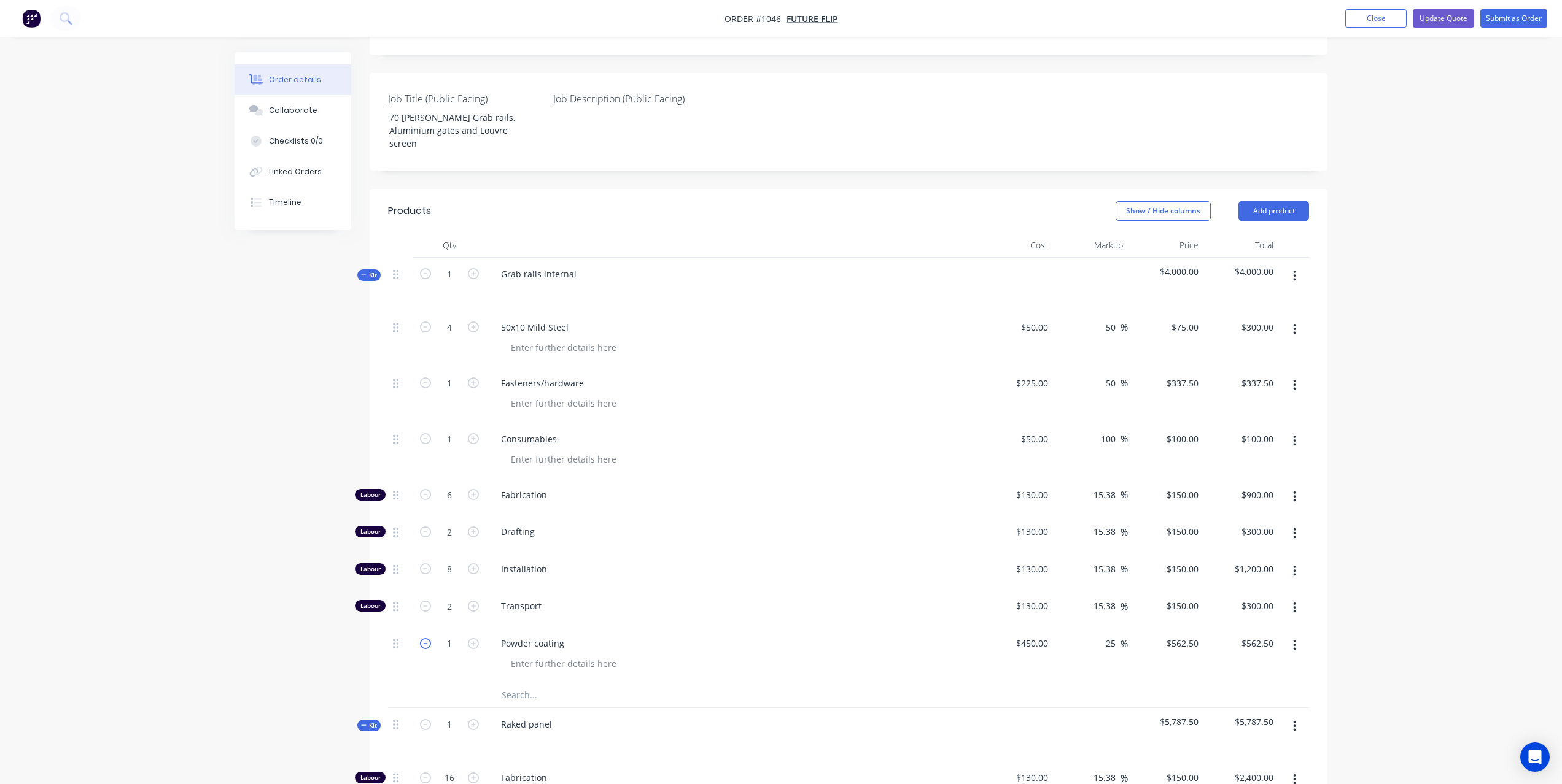
type input "$0.00"
click at [472, 638] on icon "button" at bounding box center [473, 643] width 11 height 11
type input "1"
type input "$562.50"
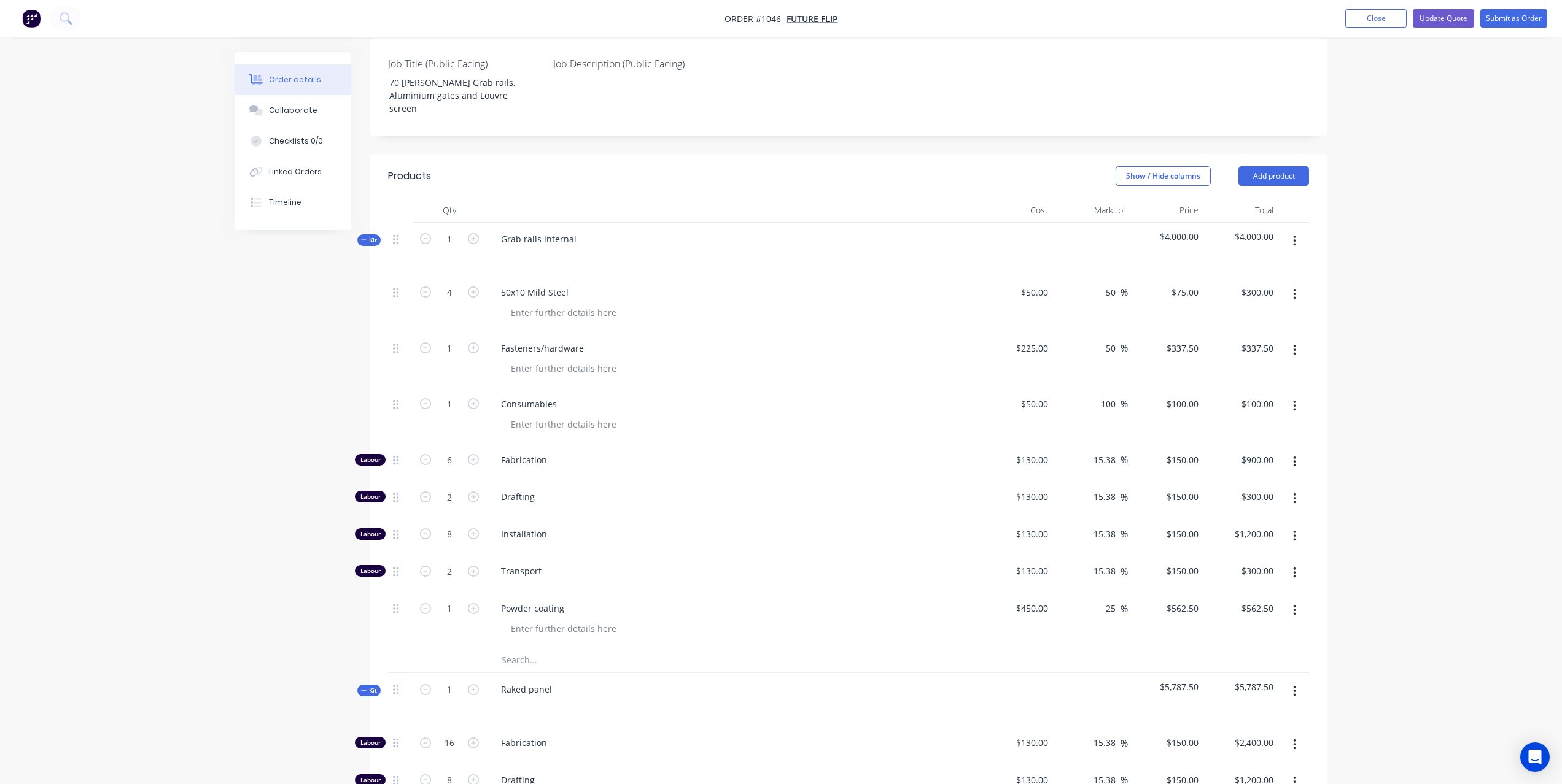
scroll to position [315, 0]
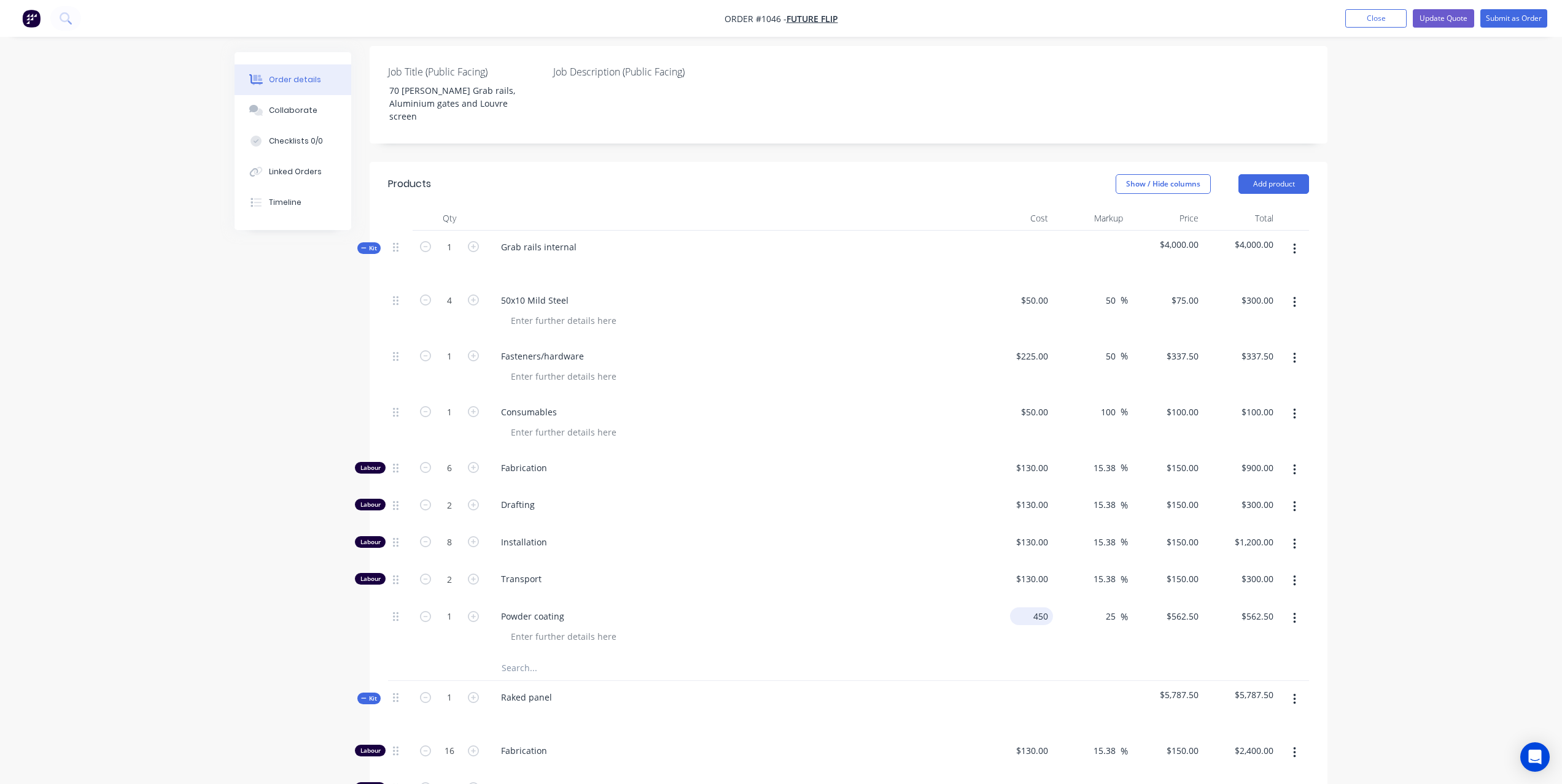
click at [1041, 607] on input "450" at bounding box center [1034, 616] width 38 height 18
type input "$250.00"
type input "$312.50"
click at [1369, 463] on div "Order details Collaborate Checklists 0/0 Linked Orders Timeline Order details C…" at bounding box center [781, 754] width 1562 height 2139
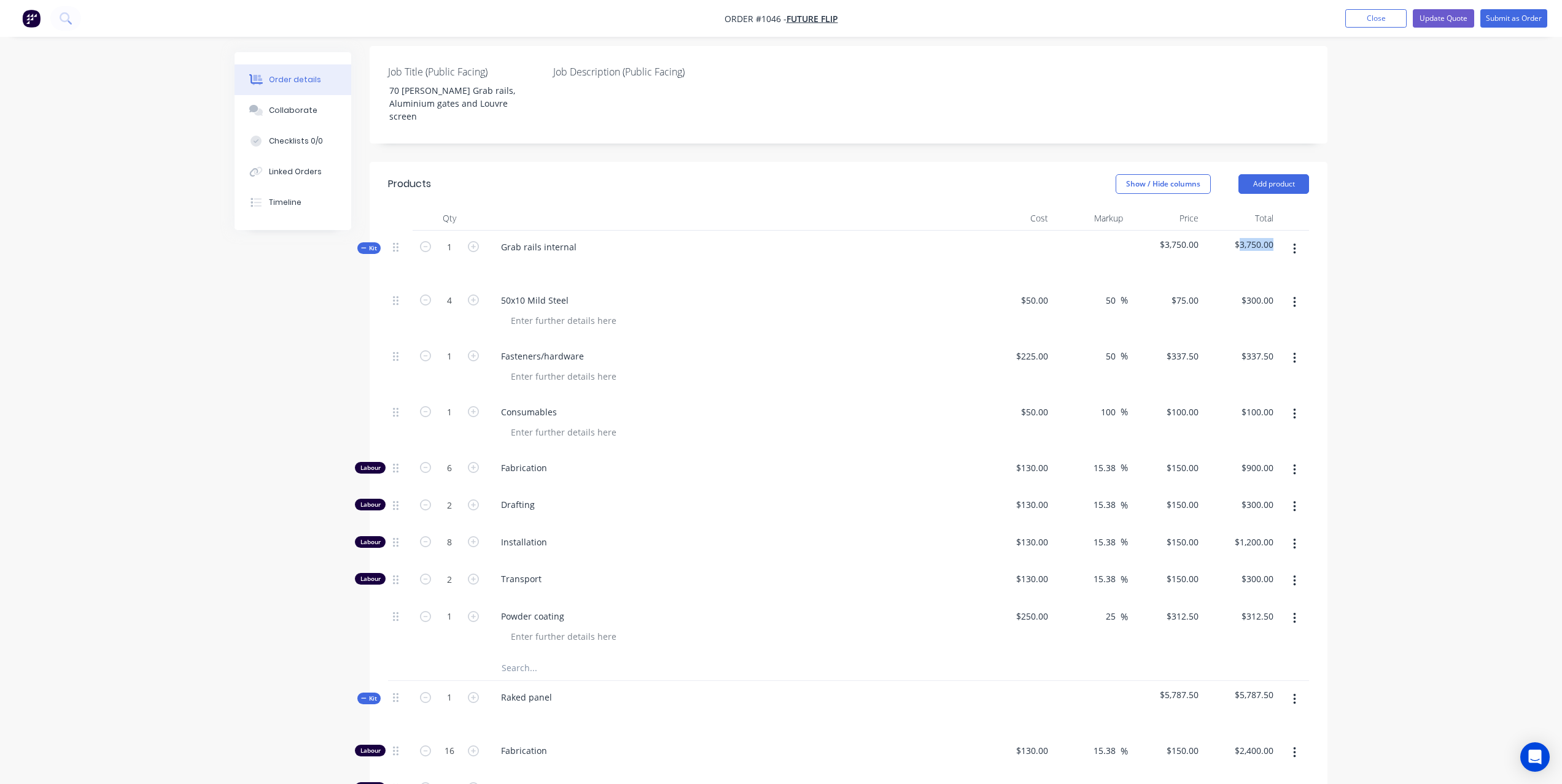
drag, startPoint x: 1273, startPoint y: 201, endPoint x: 1253, endPoint y: 205, distance: 20.4
click at [1241, 238] on span "$3,750.00" at bounding box center [1241, 244] width 65 height 12
copy span "3,750.00"
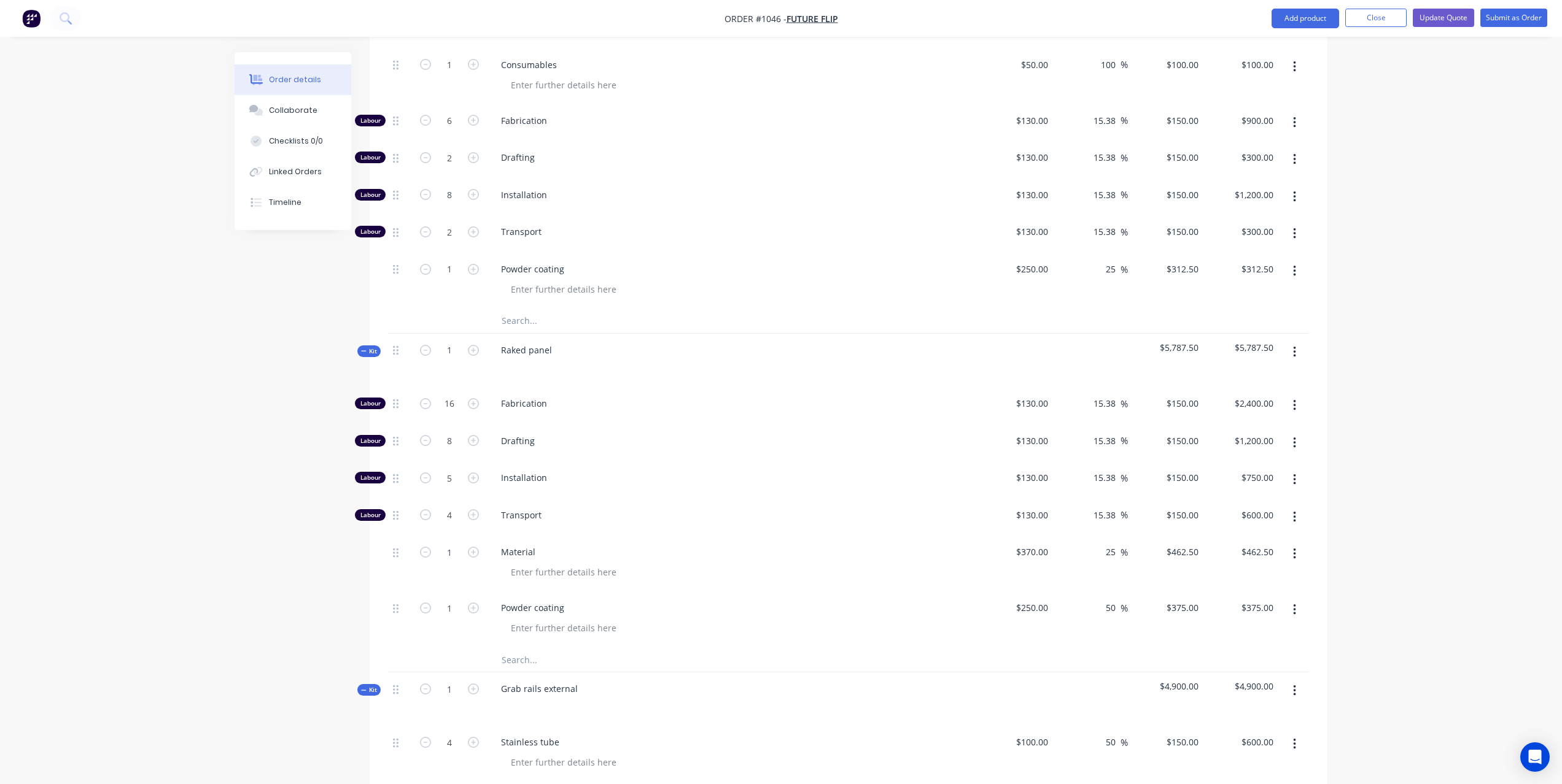
scroll to position [665, 0]
drag, startPoint x: 1274, startPoint y: 302, endPoint x: 1242, endPoint y: 305, distance: 32.1
click at [1242, 331] on div "$5,787.50" at bounding box center [1241, 357] width 76 height 54
copy span "5,787.50"
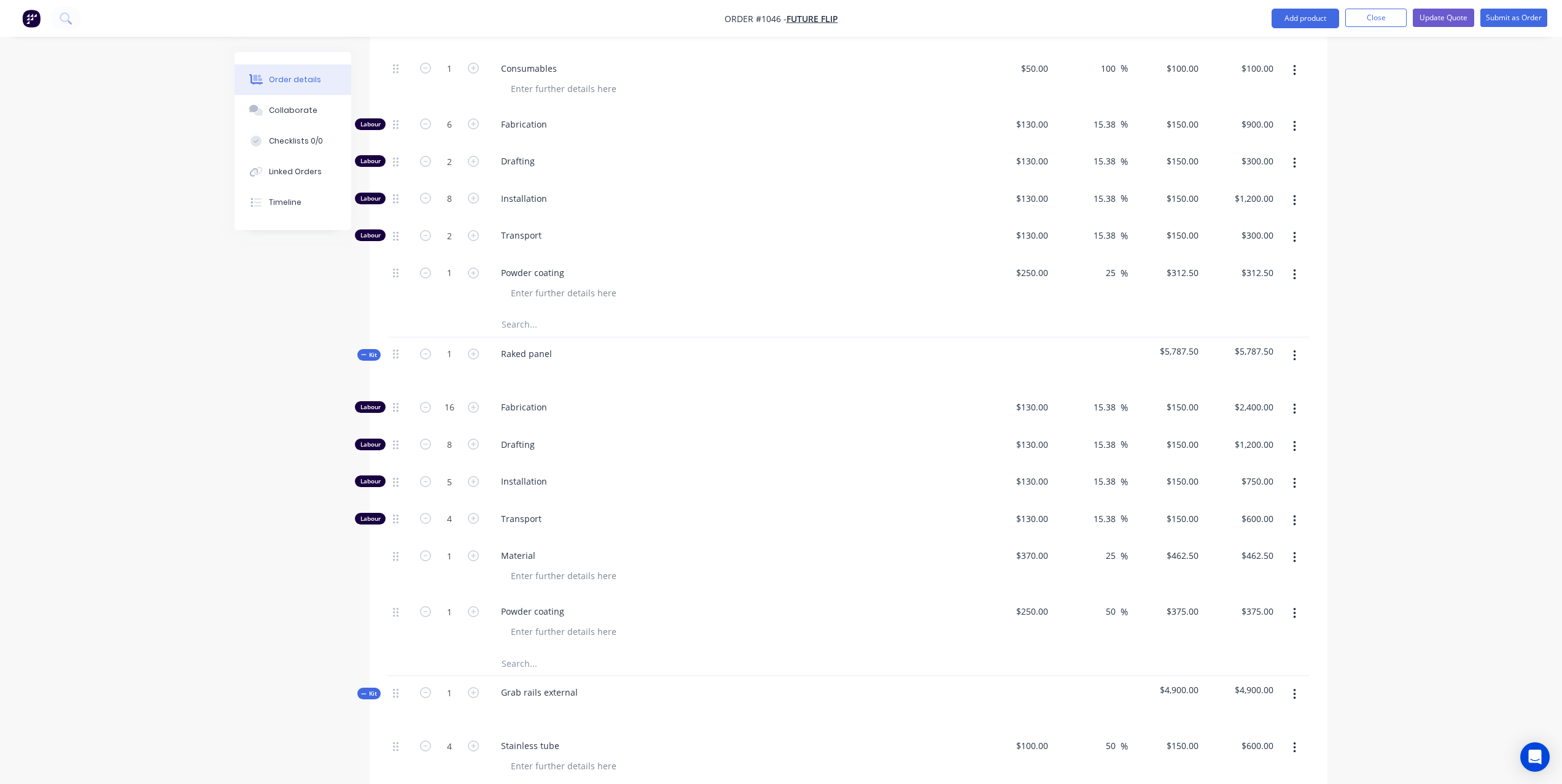
click at [1422, 341] on div "Order details Collaborate Checklists 0/0 Linked Orders Timeline Order details C…" at bounding box center [781, 411] width 1562 height 2139
drag, startPoint x: 1272, startPoint y: 647, endPoint x: 1242, endPoint y: 649, distance: 30.1
click at [1242, 676] on div "$4,900.00" at bounding box center [1241, 703] width 76 height 54
copy span "4,900.00"
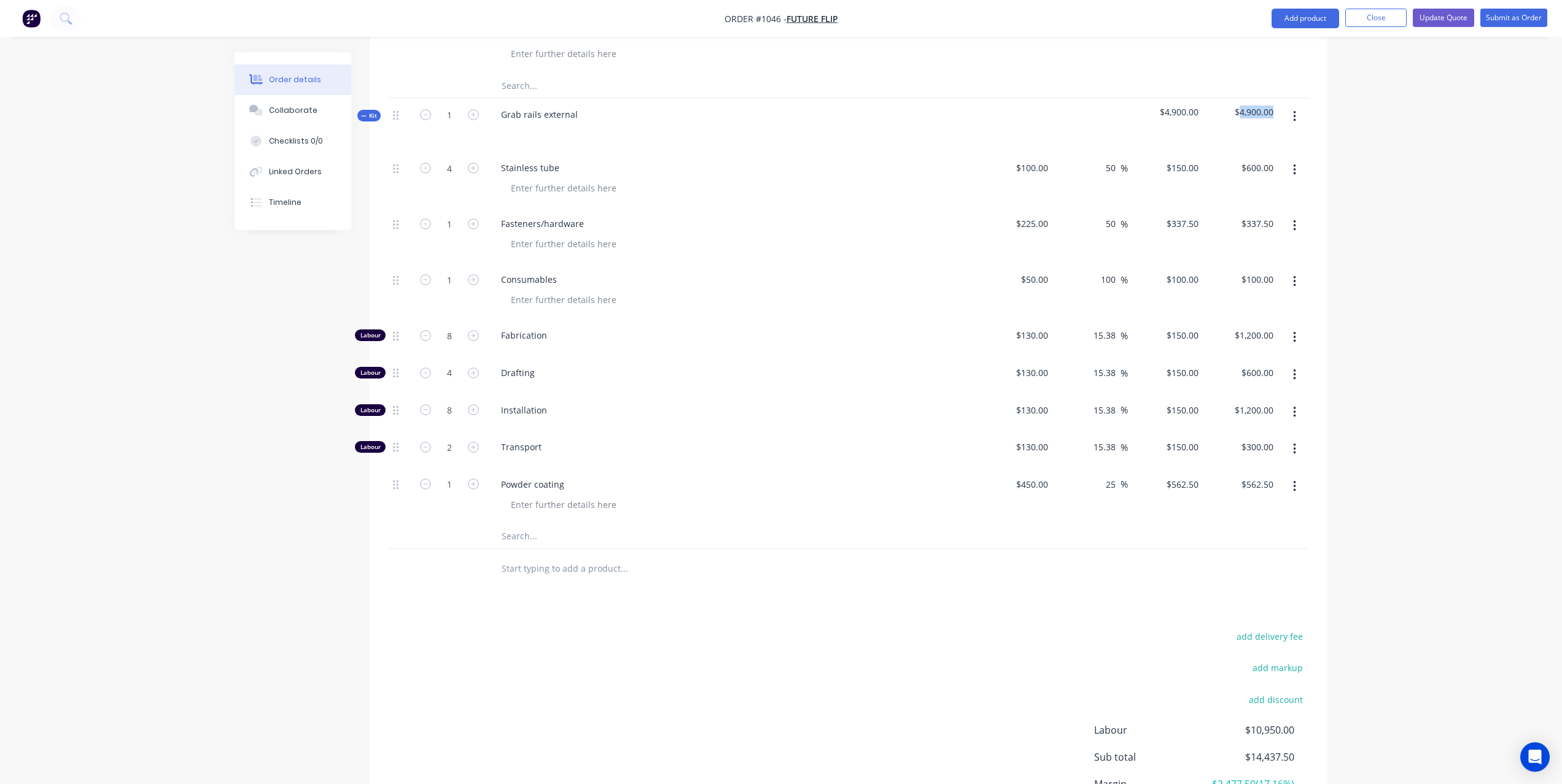
scroll to position [1311, 0]
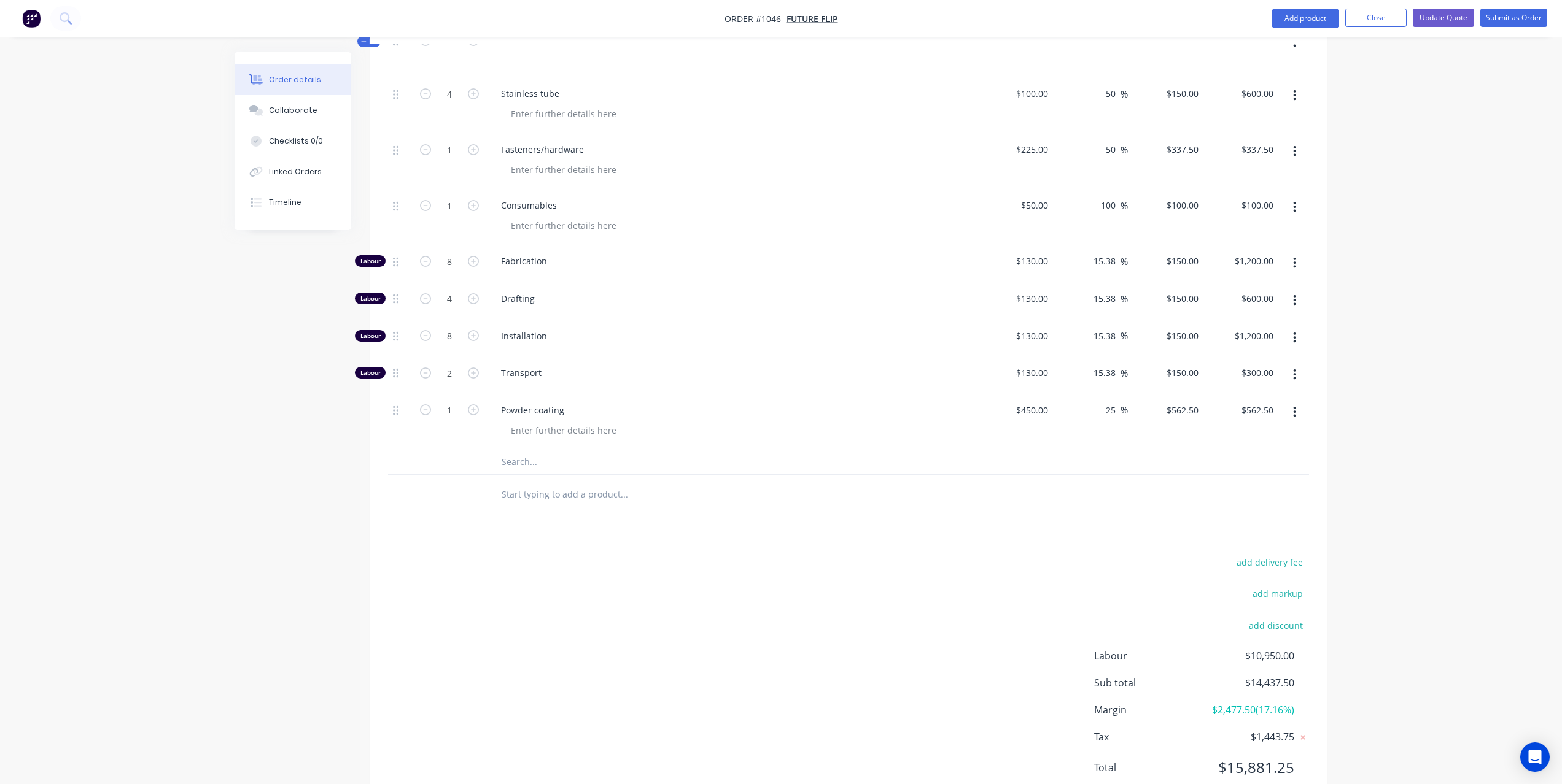
click at [1269, 702] on span "$2,477.50 ( 17.16 %)" at bounding box center [1249, 709] width 91 height 14
